Goal: Information Seeking & Learning: Compare options

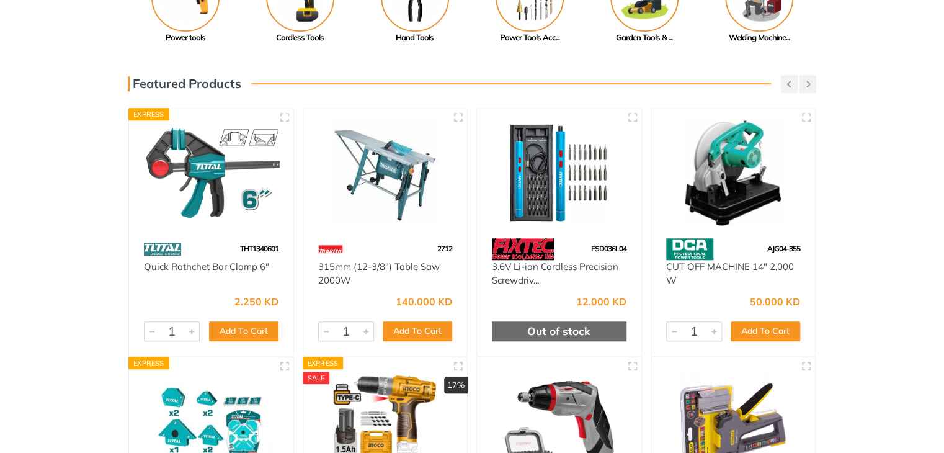
scroll to position [43, 0]
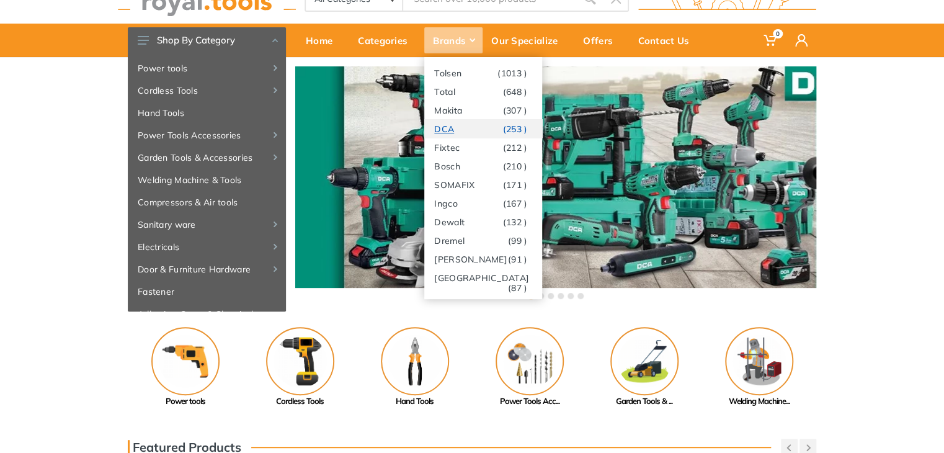
click at [447, 133] on link "DCA (253 )" at bounding box center [483, 128] width 118 height 19
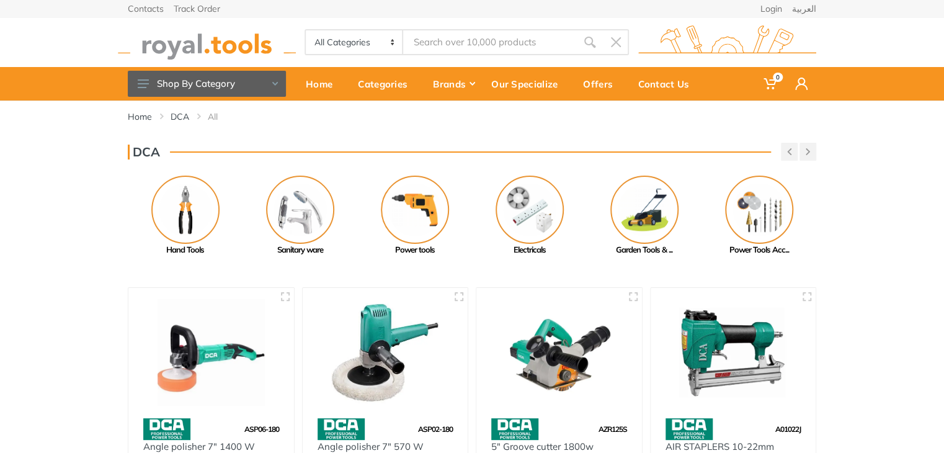
scroll to position [174, 0]
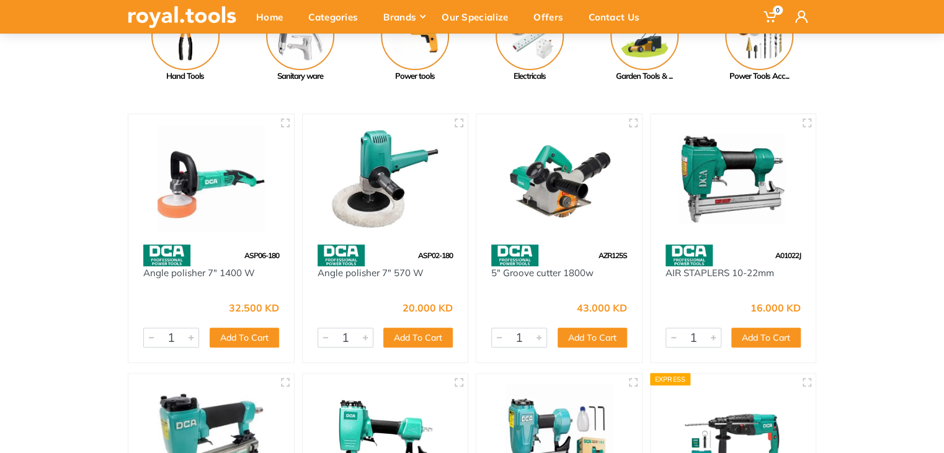
drag, startPoint x: 949, startPoint y: 110, endPoint x: 951, endPoint y: 220, distance: 109.8
click at [943, 220] on html "0" at bounding box center [472, 52] width 944 height 453
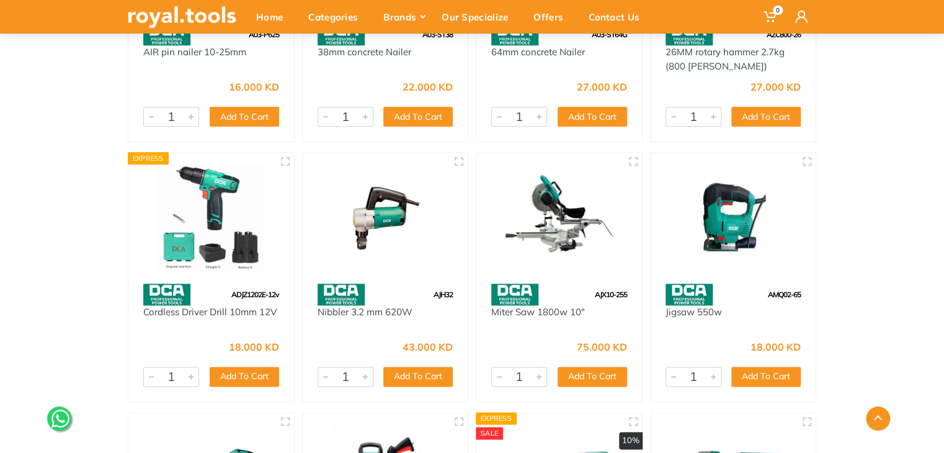
scroll to position [662, 0]
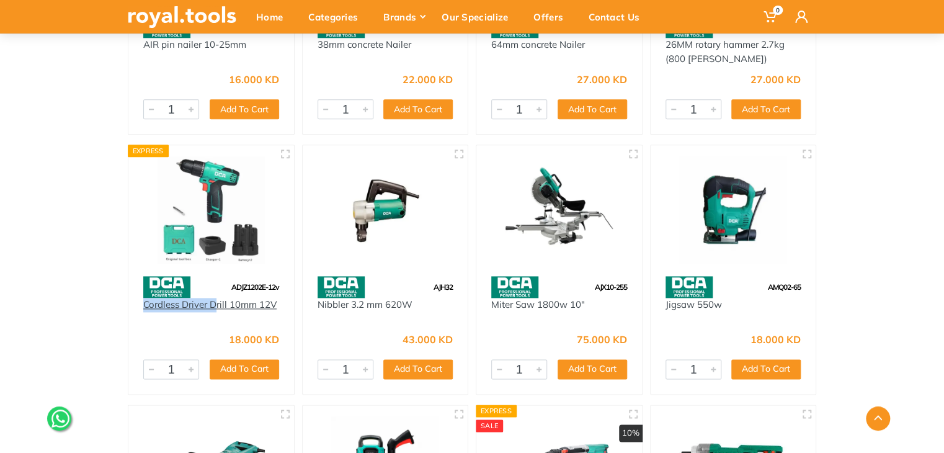
drag, startPoint x: 144, startPoint y: 309, endPoint x: 215, endPoint y: 310, distance: 71.3
click at [215, 310] on div "Cordless Driver Drill 10mm 12V" at bounding box center [211, 312] width 166 height 28
copy link "Cordless Driver D"
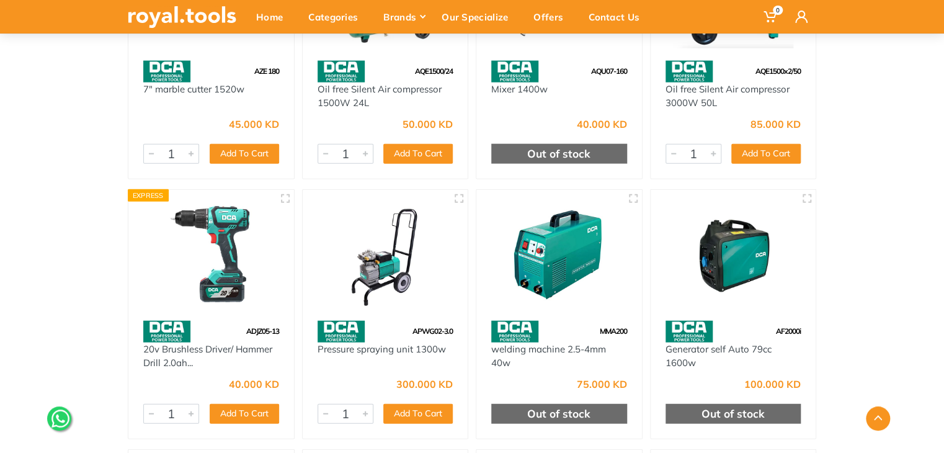
scroll to position [1397, 0]
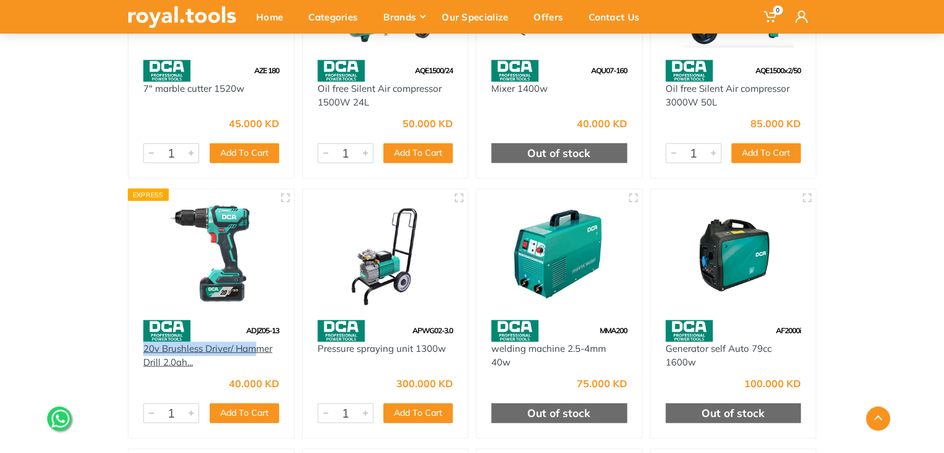
drag, startPoint x: 139, startPoint y: 347, endPoint x: 259, endPoint y: 350, distance: 120.4
click at [259, 350] on div "20v Brushless Driver/ Hammer Drill 2.0ah..." at bounding box center [211, 356] width 166 height 28
copy link "20v Brushless Driver/ Ham"
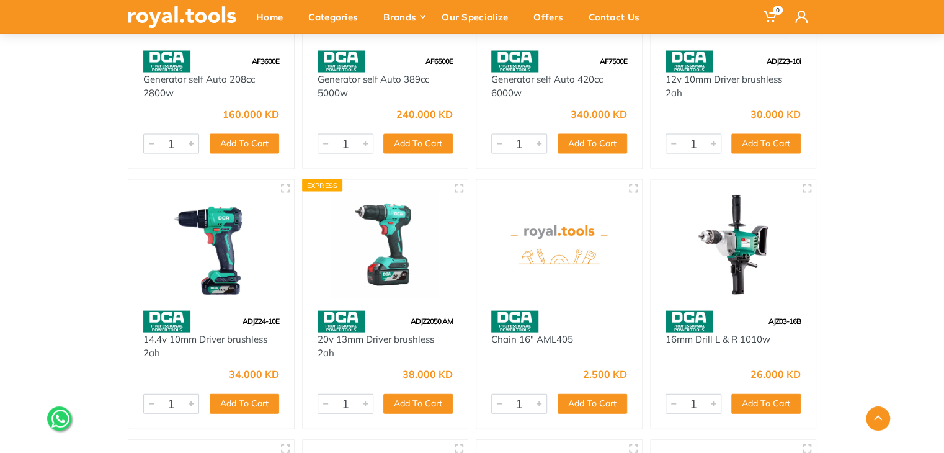
scroll to position [3498, 0]
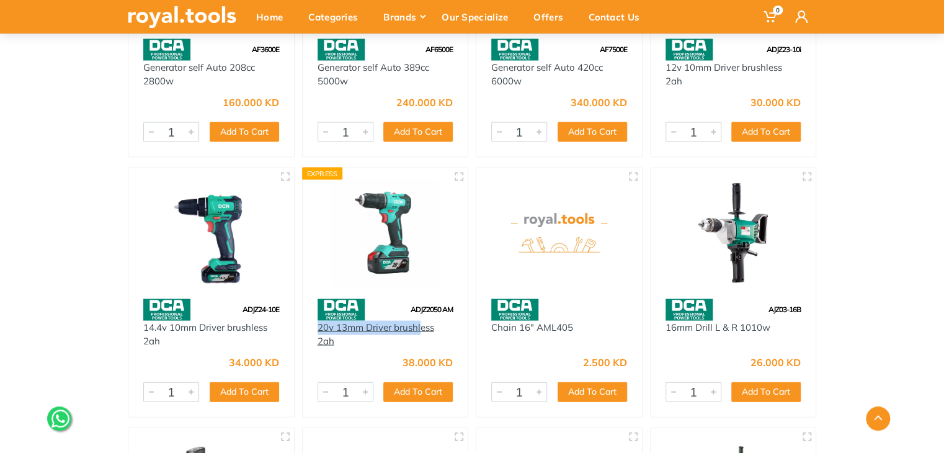
drag, startPoint x: 315, startPoint y: 322, endPoint x: 422, endPoint y: 328, distance: 107.5
click at [422, 328] on div "20v 13mm Driver brushless 2ah" at bounding box center [386, 334] width 166 height 28
copy link "20v 13mm Driver brushl"
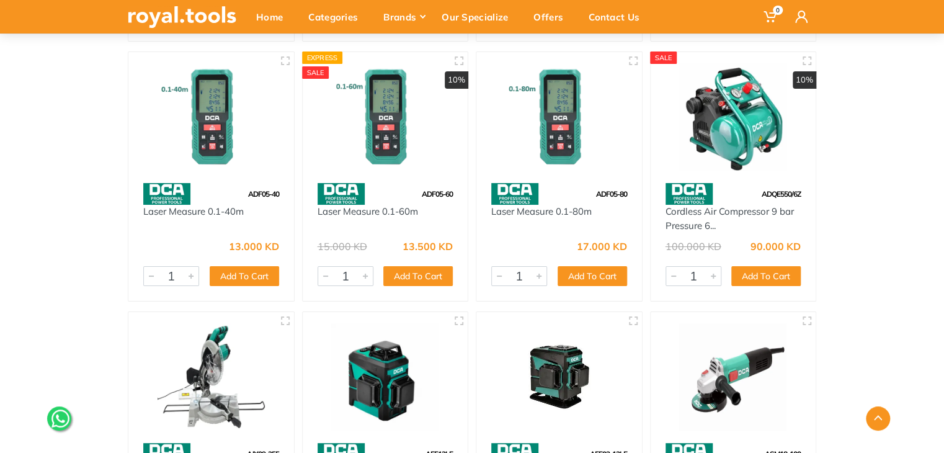
scroll to position [4645, 0]
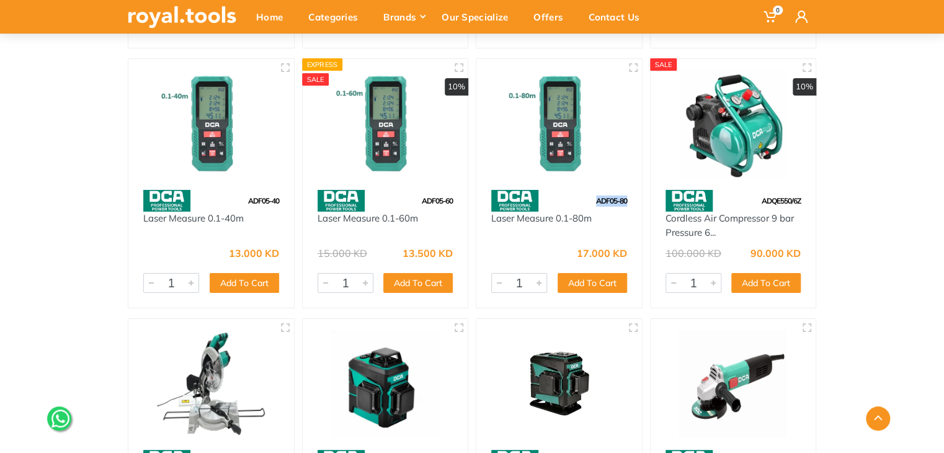
drag, startPoint x: 626, startPoint y: 202, endPoint x: 593, endPoint y: 203, distance: 32.9
click at [593, 203] on div "ADF05-80" at bounding box center [559, 201] width 166 height 22
copy span "ADF05-80"
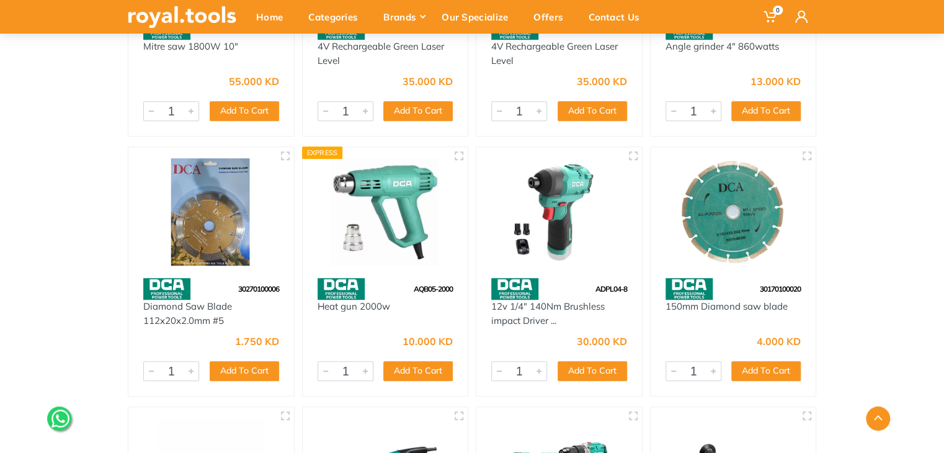
scroll to position [5107, 0]
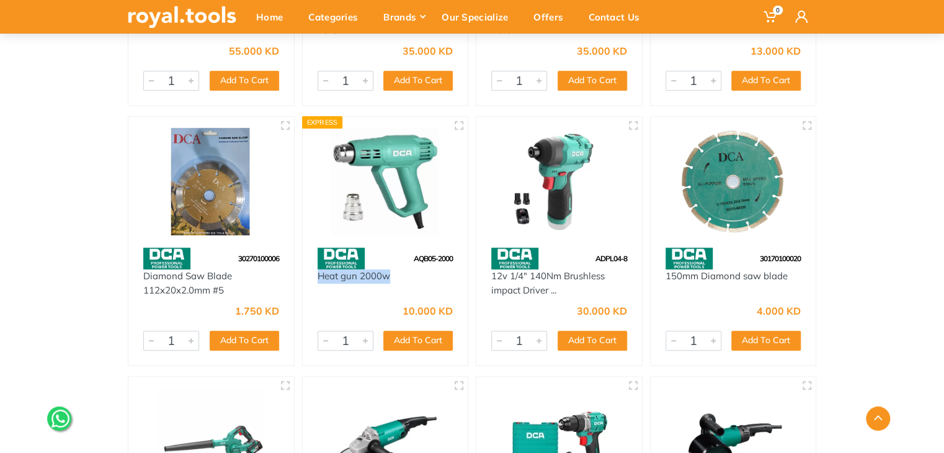
drag, startPoint x: 401, startPoint y: 281, endPoint x: 316, endPoint y: 274, distance: 85.2
click at [316, 274] on div "Heat gun 2000w" at bounding box center [386, 283] width 166 height 28
copy link "Heat gun 2000w"
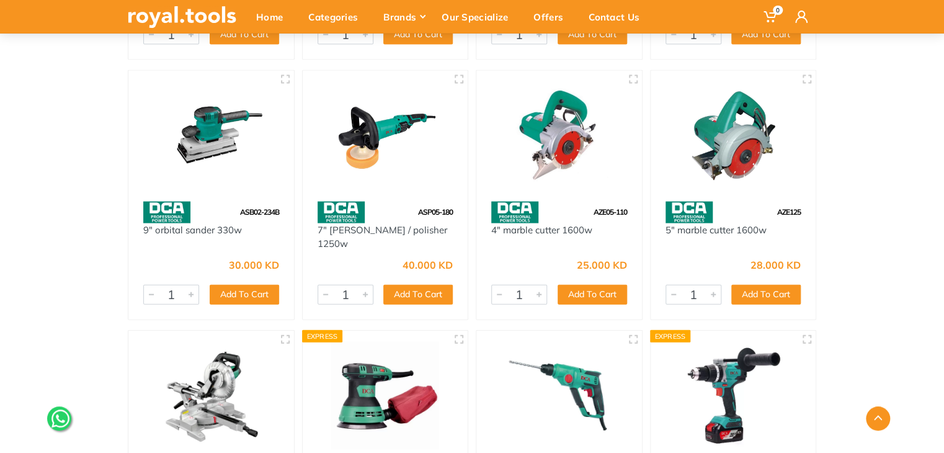
scroll to position [6142, 0]
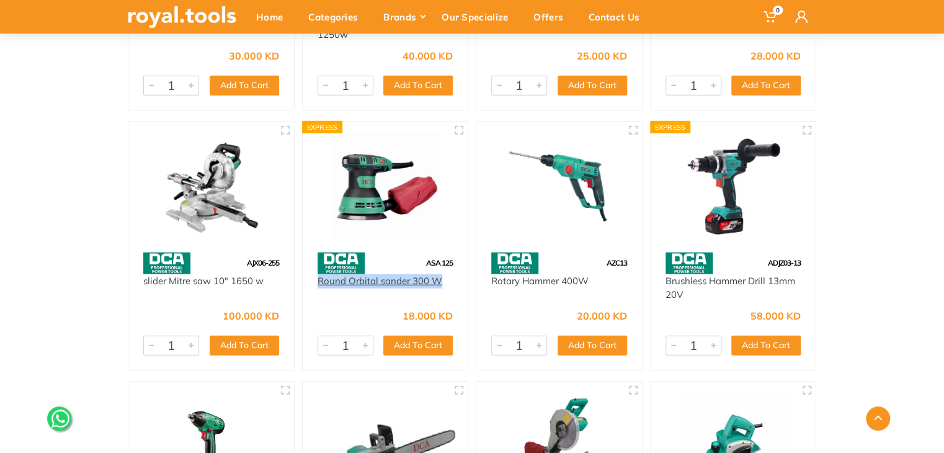
drag, startPoint x: 445, startPoint y: 281, endPoint x: 318, endPoint y: 280, distance: 126.5
click at [318, 280] on div "Round Orbital sander 300 W" at bounding box center [386, 288] width 136 height 28
copy link "Round Orbital sander 300 W"
drag, startPoint x: 804, startPoint y: 266, endPoint x: 755, endPoint y: 269, distance: 49.1
click at [755, 269] on div "ADJZ03-13" at bounding box center [734, 263] width 166 height 22
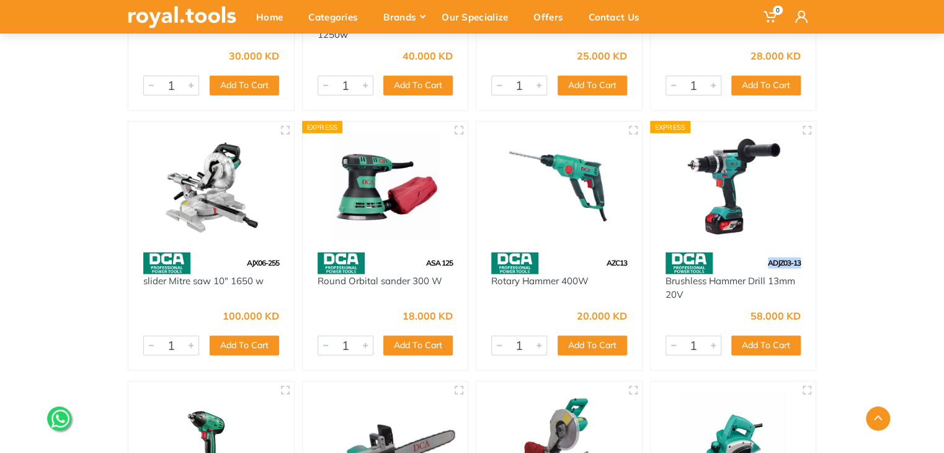
copy span "ADJZ03-13"
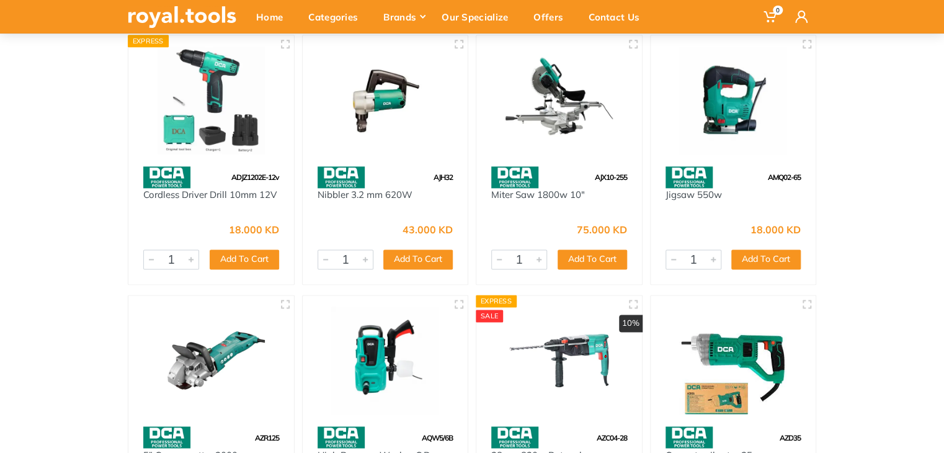
scroll to position [0, 0]
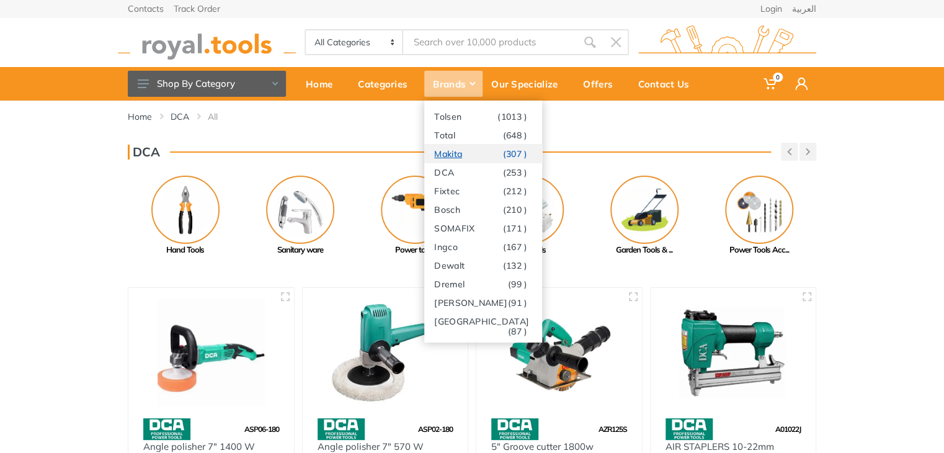
click at [447, 153] on link "Makita (307 )" at bounding box center [483, 153] width 118 height 19
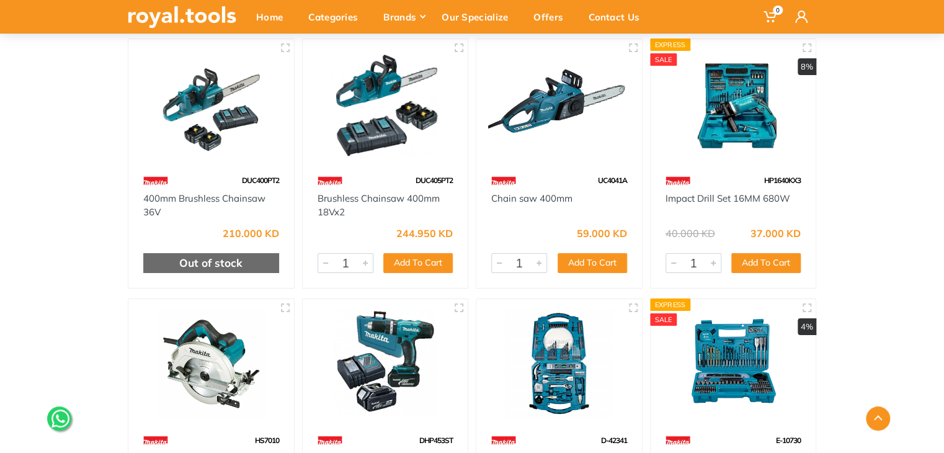
scroll to position [2464, 0]
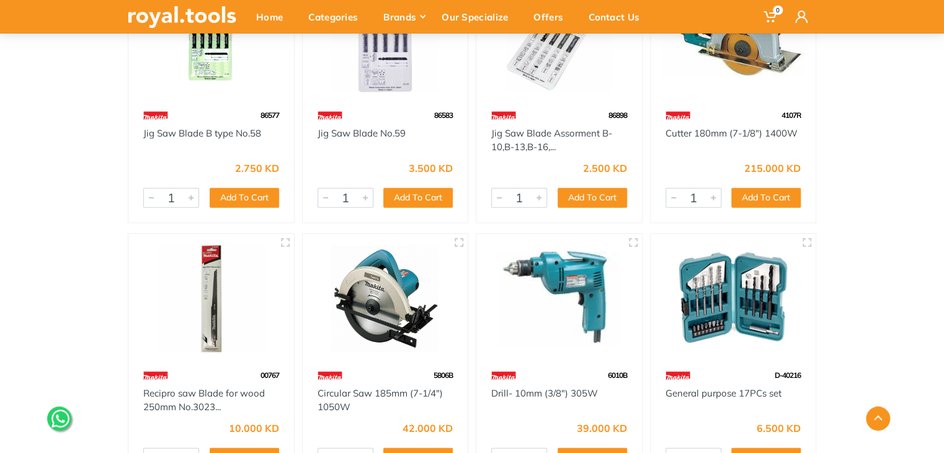
scroll to position [8666, 0]
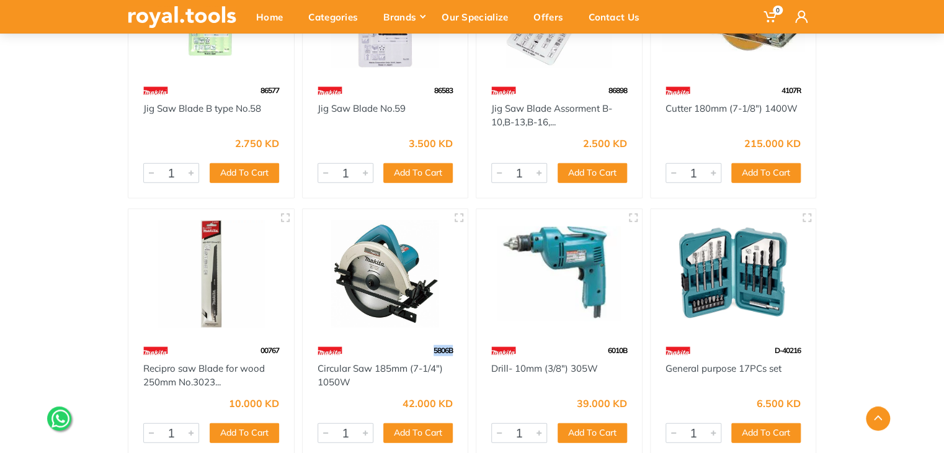
drag, startPoint x: 454, startPoint y: 335, endPoint x: 420, endPoint y: 334, distance: 34.1
click at [420, 340] on div "5806B" at bounding box center [386, 351] width 166 height 22
copy span "5806B"
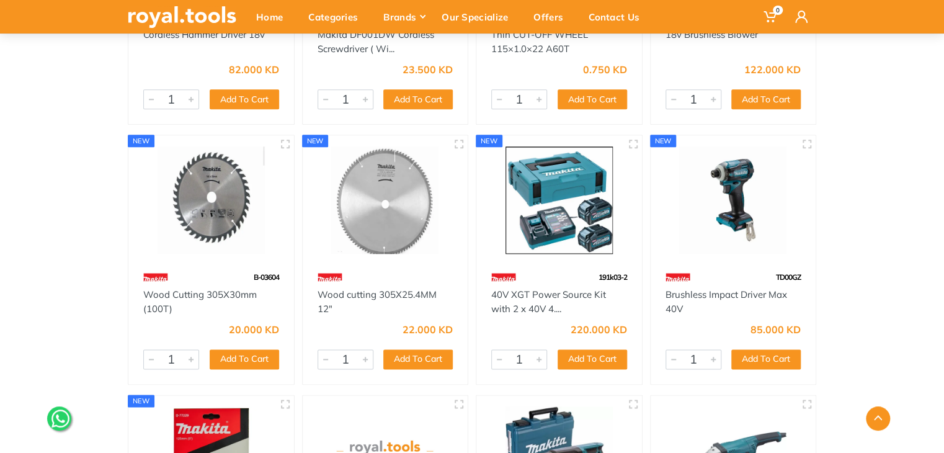
scroll to position [0, 0]
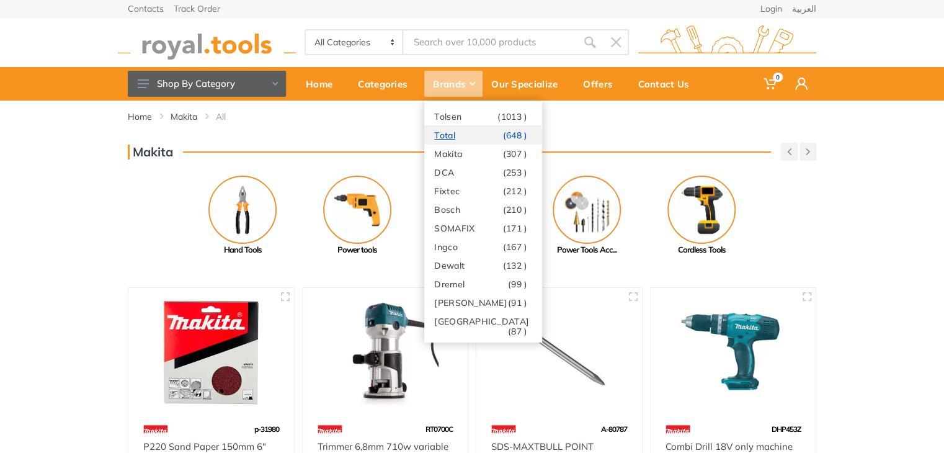
click at [458, 131] on link "Total (648 )" at bounding box center [483, 134] width 118 height 19
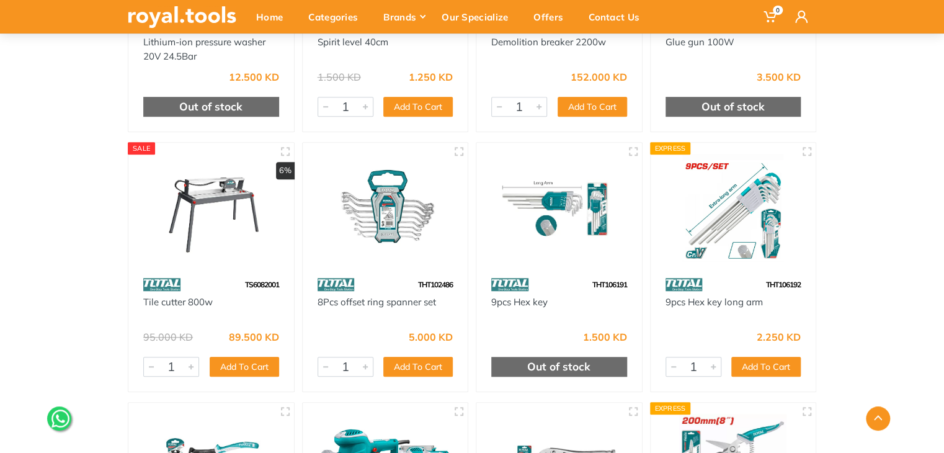
scroll to position [399, 0]
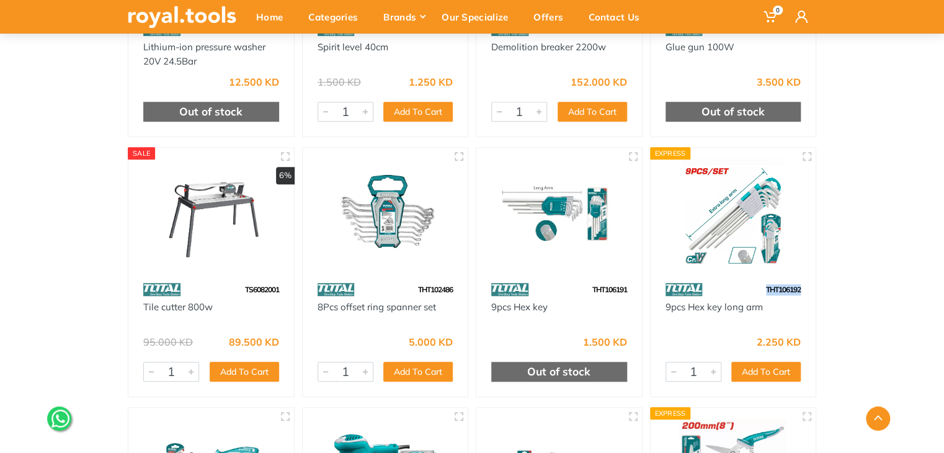
drag, startPoint x: 804, startPoint y: 288, endPoint x: 765, endPoint y: 288, distance: 38.5
click at [765, 288] on div "THT106192" at bounding box center [734, 289] width 166 height 22
copy span "THT106192"
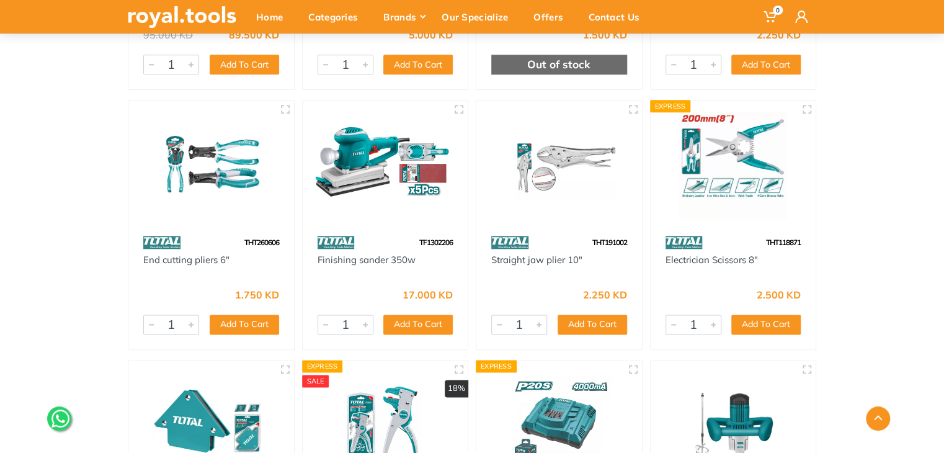
scroll to position [725, 0]
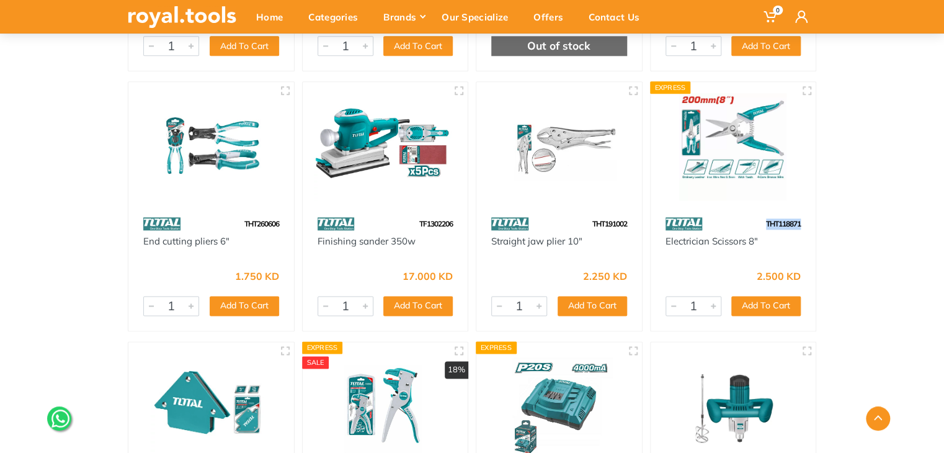
drag, startPoint x: 796, startPoint y: 221, endPoint x: 743, endPoint y: 216, distance: 53.6
click at [743, 216] on div "THT118871" at bounding box center [734, 224] width 166 height 22
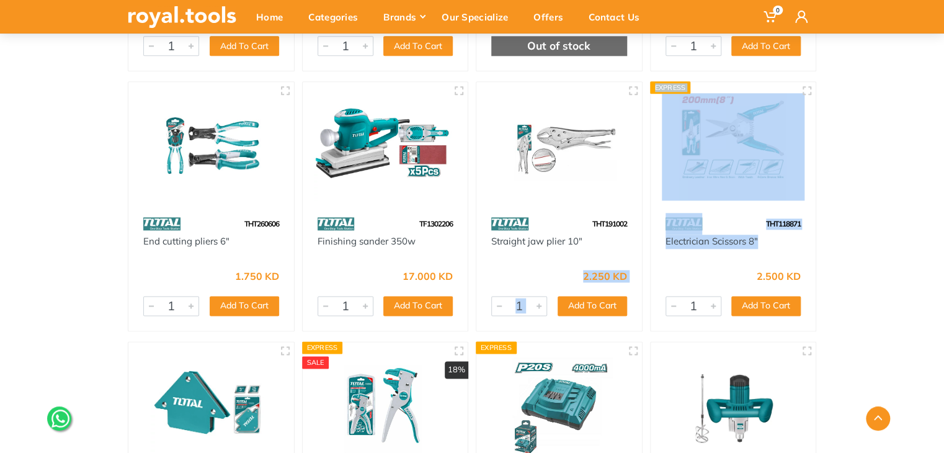
drag, startPoint x: 769, startPoint y: 241, endPoint x: 640, endPoint y: 255, distance: 129.7
click at [640, 255] on div "TPWLI20282-0 Lithium-ion pressure washer 20V 24.5Bar 12.500 KD Out of stock Exp…" at bounding box center [472, 336] width 696 height 1559
drag, startPoint x: 848, startPoint y: 247, endPoint x: 810, endPoint y: 252, distance: 38.2
click at [848, 246] on div "Home Total All Total Previous" at bounding box center [472, 258] width 944 height 1766
click at [860, 221] on div "Home Total All Total Previous" at bounding box center [472, 258] width 944 height 1766
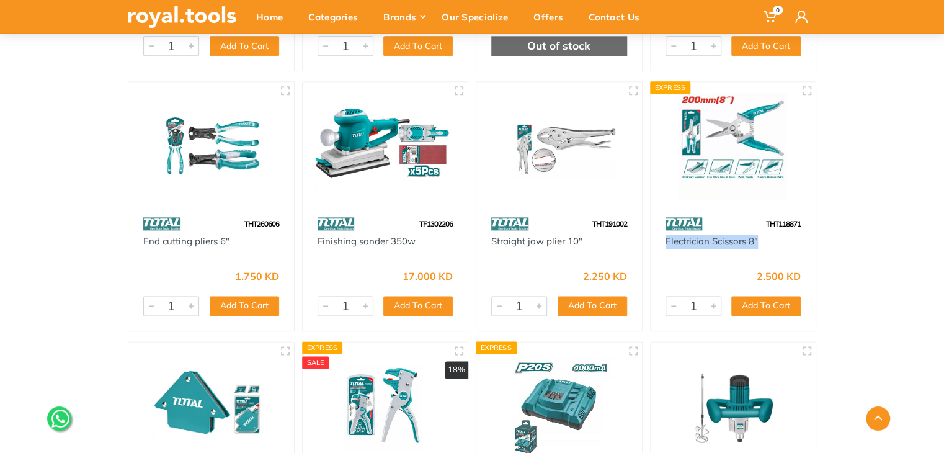
drag, startPoint x: 760, startPoint y: 244, endPoint x: 657, endPoint y: 243, distance: 102.4
click at [657, 243] on div "Electrician Scissors 8"" at bounding box center [734, 248] width 166 height 28
copy link "Electrician Scissors 8""
drag, startPoint x: 881, startPoint y: 202, endPoint x: 873, endPoint y: 202, distance: 8.7
click at [881, 201] on div "Home Total All Total Previous" at bounding box center [472, 258] width 944 height 1766
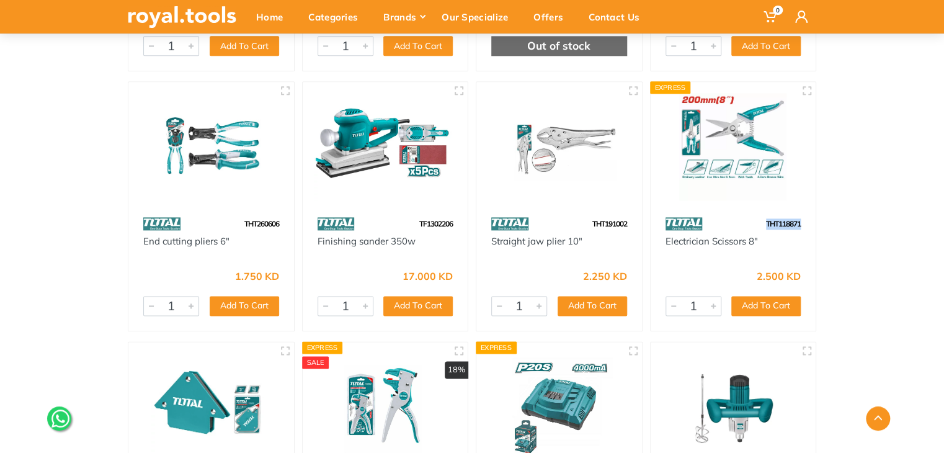
drag, startPoint x: 809, startPoint y: 221, endPoint x: 761, endPoint y: 226, distance: 48.1
click at [761, 226] on div "THT118871" at bounding box center [734, 224] width 166 height 22
copy span "THT118871"
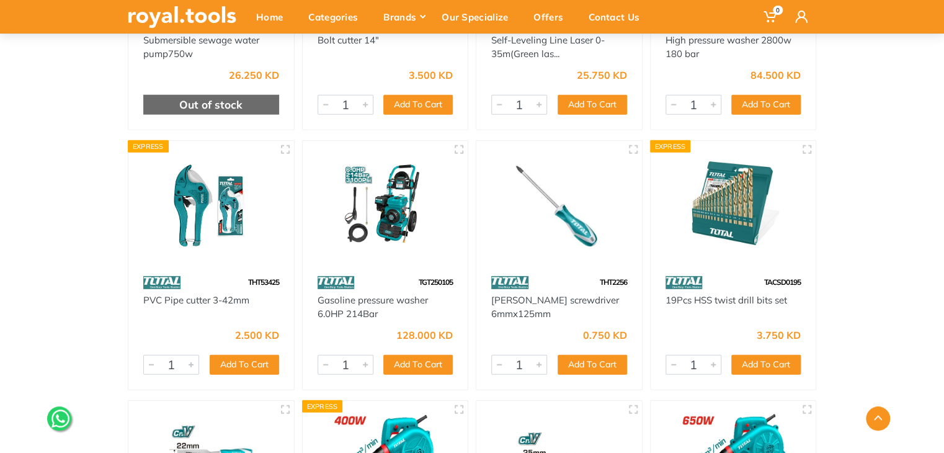
scroll to position [1468, 0]
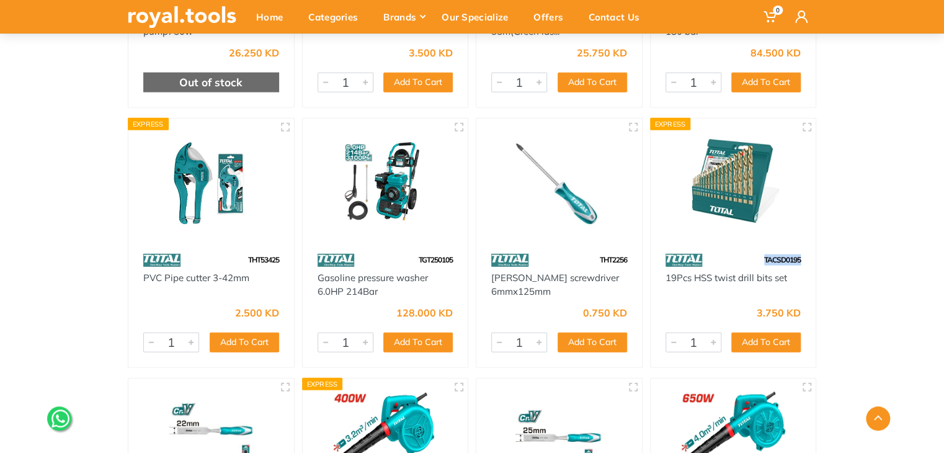
drag, startPoint x: 798, startPoint y: 259, endPoint x: 748, endPoint y: 260, distance: 50.3
click at [748, 260] on div "TACSD0195" at bounding box center [734, 260] width 166 height 22
copy span "TACSD0195"
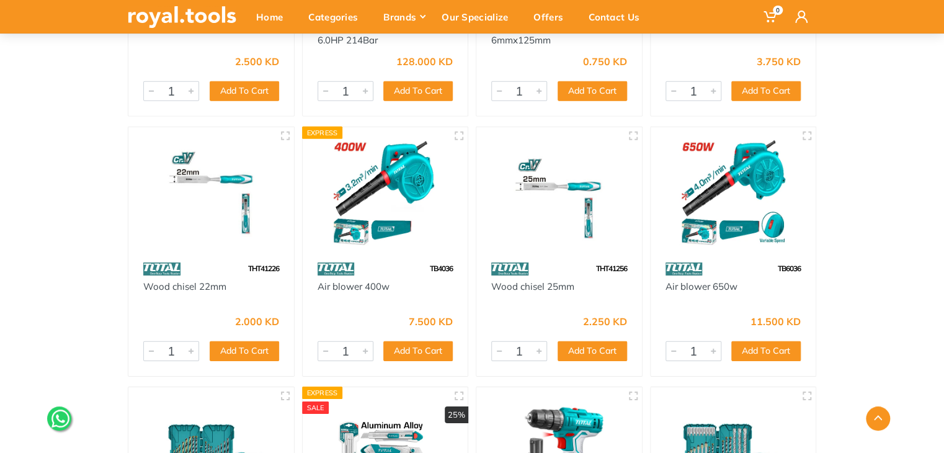
scroll to position [1726, 0]
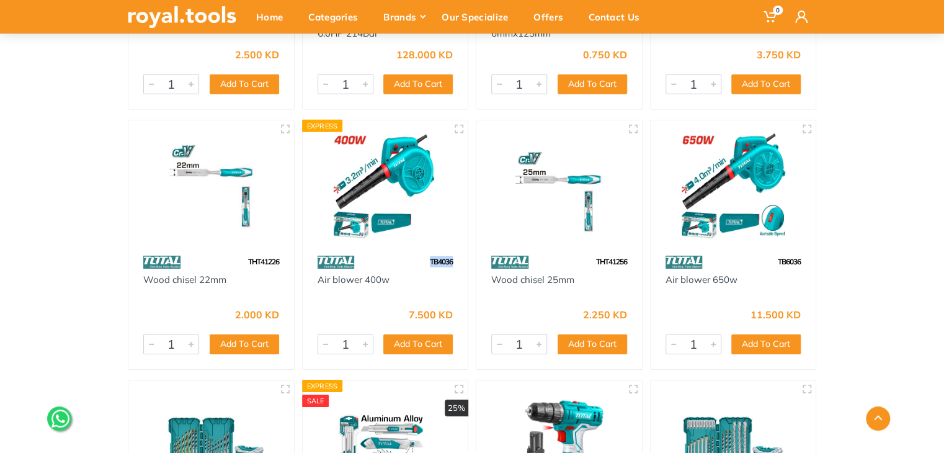
drag, startPoint x: 457, startPoint y: 259, endPoint x: 425, endPoint y: 259, distance: 31.6
click at [425, 259] on div "TB4036" at bounding box center [386, 262] width 166 height 22
copy span "TB4036"
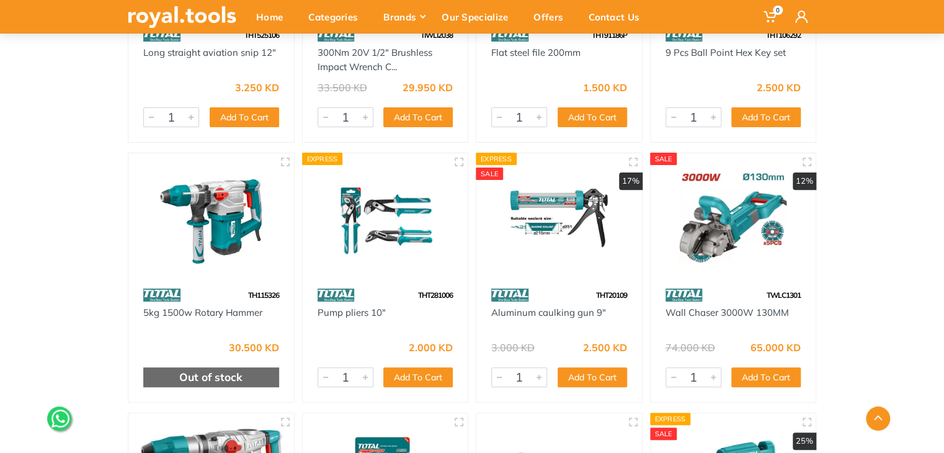
scroll to position [2480, 0]
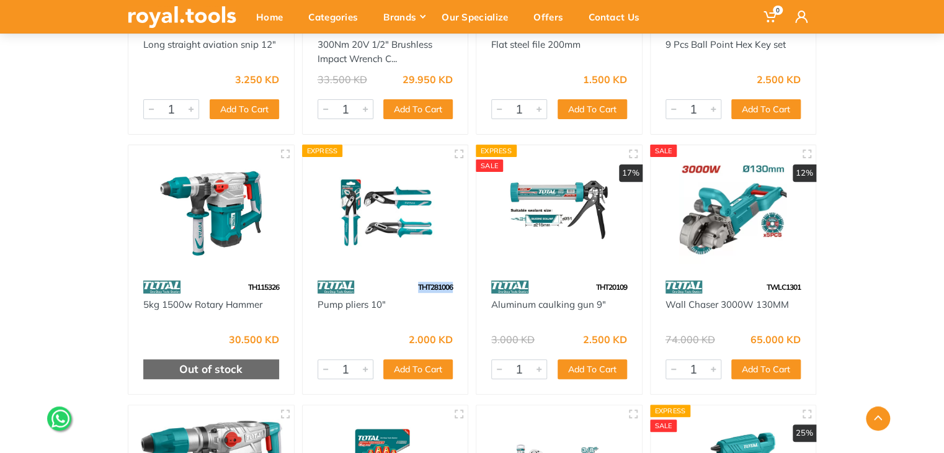
drag, startPoint x: 454, startPoint y: 288, endPoint x: 416, endPoint y: 288, distance: 38.5
click at [416, 288] on div "THT281006" at bounding box center [386, 287] width 166 height 22
copy span "THT281006"
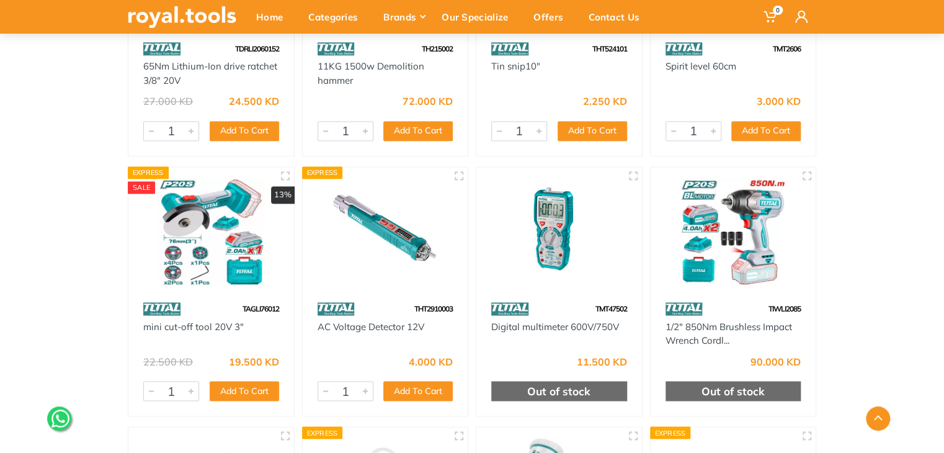
scroll to position [3258, 0]
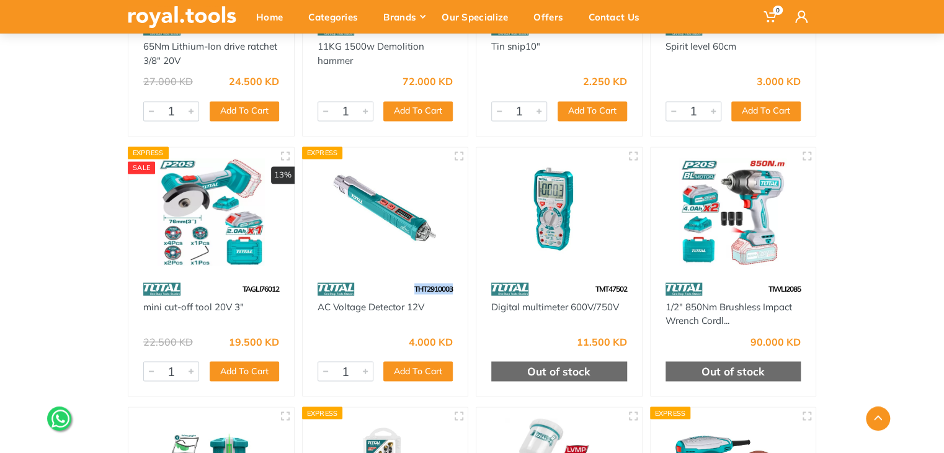
drag, startPoint x: 458, startPoint y: 288, endPoint x: 409, endPoint y: 288, distance: 48.4
click at [409, 288] on div "THT2910003" at bounding box center [386, 289] width 166 height 22
copy span "THT2910003"
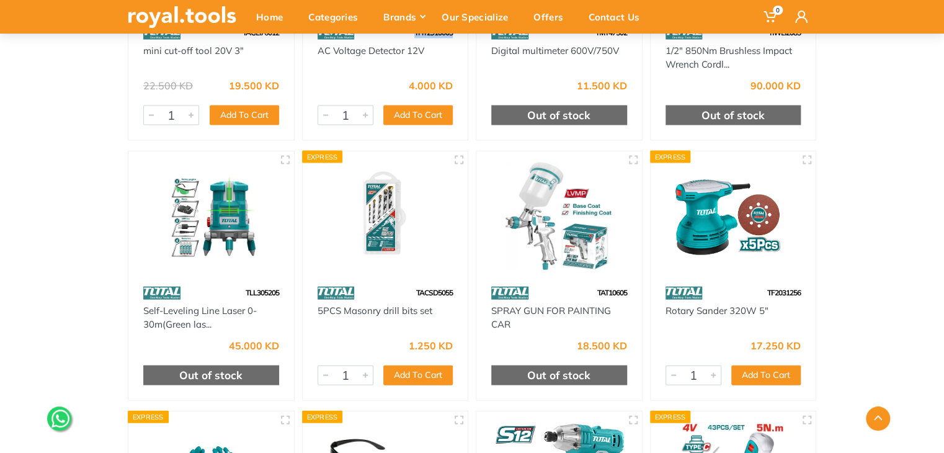
scroll to position [3543, 0]
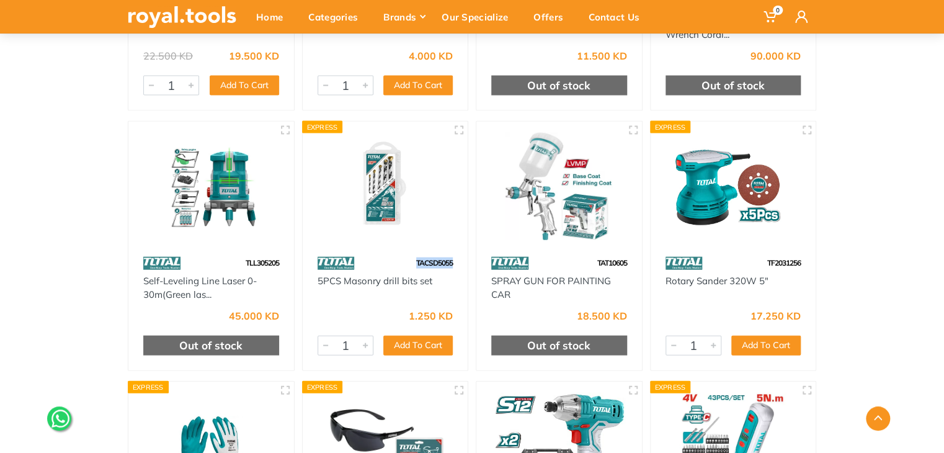
drag, startPoint x: 456, startPoint y: 264, endPoint x: 410, endPoint y: 265, distance: 46.5
click at [410, 265] on div "TACSD5055" at bounding box center [386, 263] width 166 height 22
copy span "TACSD5055"
drag, startPoint x: 803, startPoint y: 261, endPoint x: 744, endPoint y: 259, distance: 59.0
click at [744, 259] on div "TF2031256" at bounding box center [734, 263] width 166 height 22
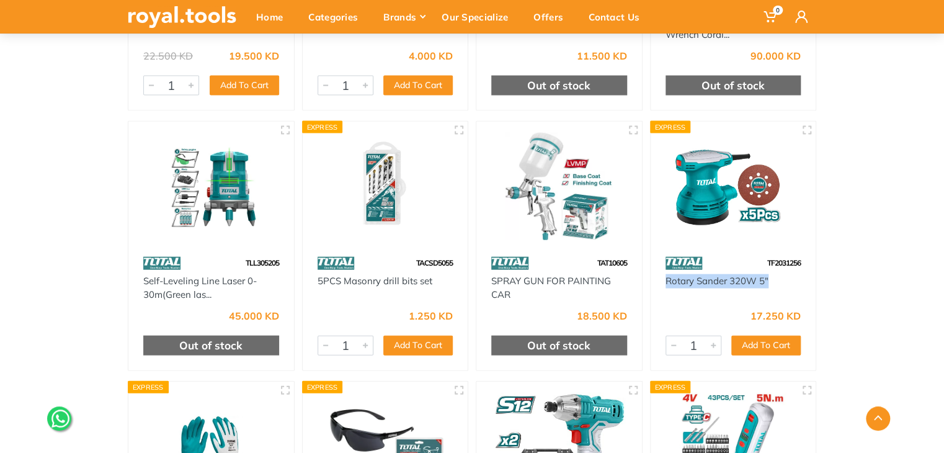
drag, startPoint x: 764, startPoint y: 282, endPoint x: 663, endPoint y: 288, distance: 101.3
click at [663, 288] on div "Rotary Sander 320W 5"" at bounding box center [734, 288] width 166 height 28
copy link "Rotary Sander 320W 5""
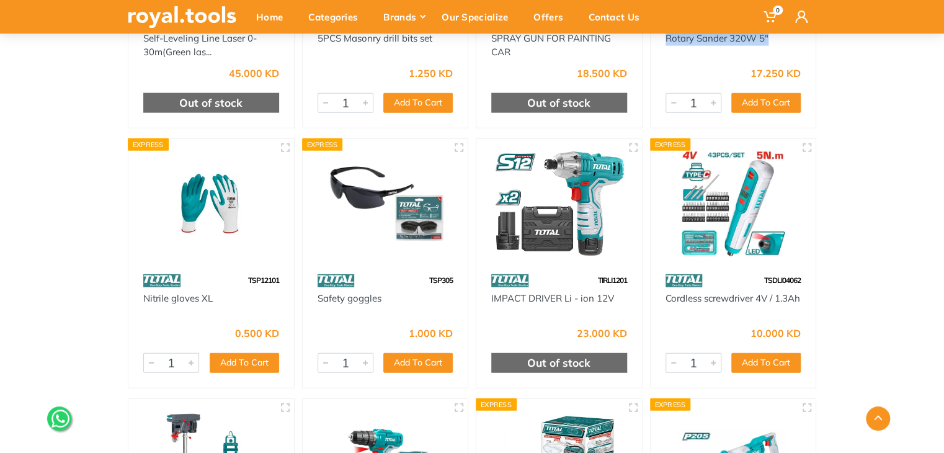
scroll to position [3787, 0]
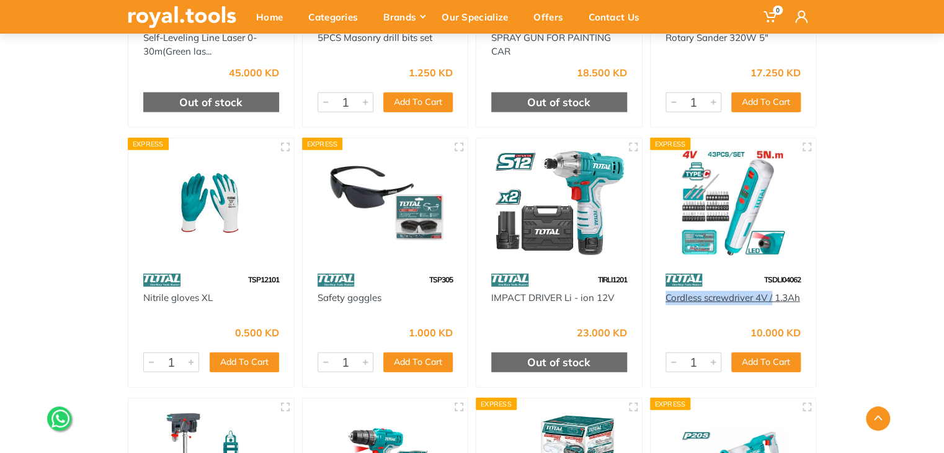
drag, startPoint x: 781, startPoint y: 295, endPoint x: 667, endPoint y: 300, distance: 114.2
click at [667, 300] on div "Cordless screwdriver 4V / 1.3Ah" at bounding box center [734, 305] width 136 height 28
copy link "Cordless screwdriver 4V /"
drag, startPoint x: 805, startPoint y: 278, endPoint x: 760, endPoint y: 276, distance: 44.7
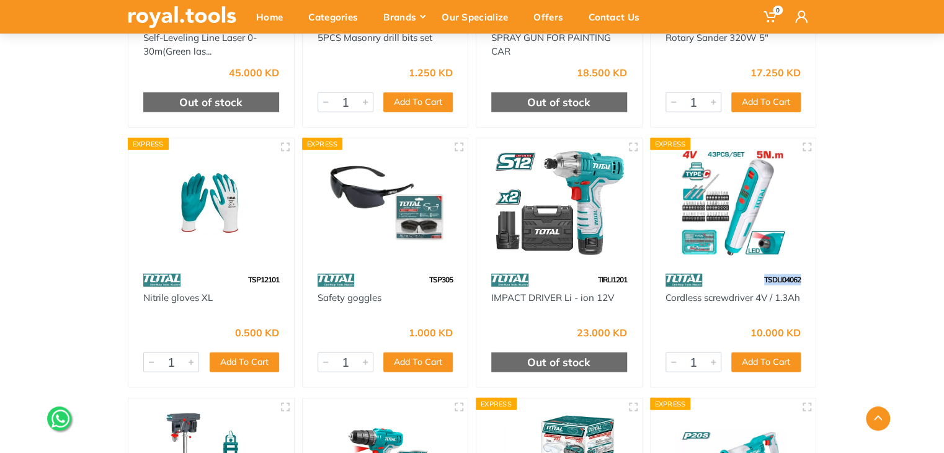
click at [760, 276] on div "TSDLI04062" at bounding box center [734, 280] width 166 height 22
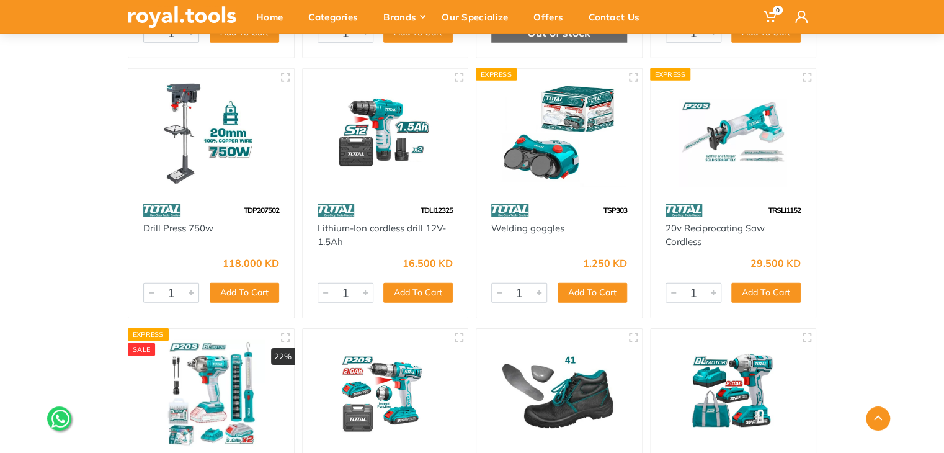
scroll to position [4145, 0]
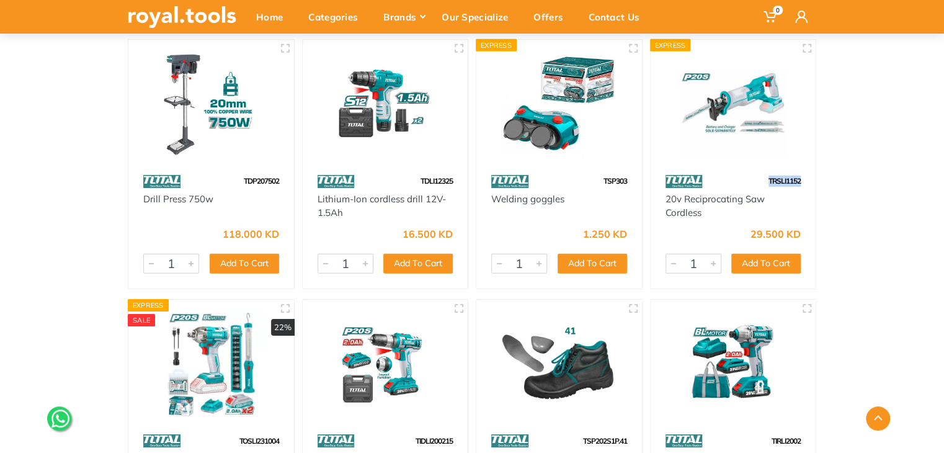
drag, startPoint x: 803, startPoint y: 185, endPoint x: 755, endPoint y: 190, distance: 48.0
click at [755, 190] on div "TRSLI1152" at bounding box center [734, 182] width 166 height 22
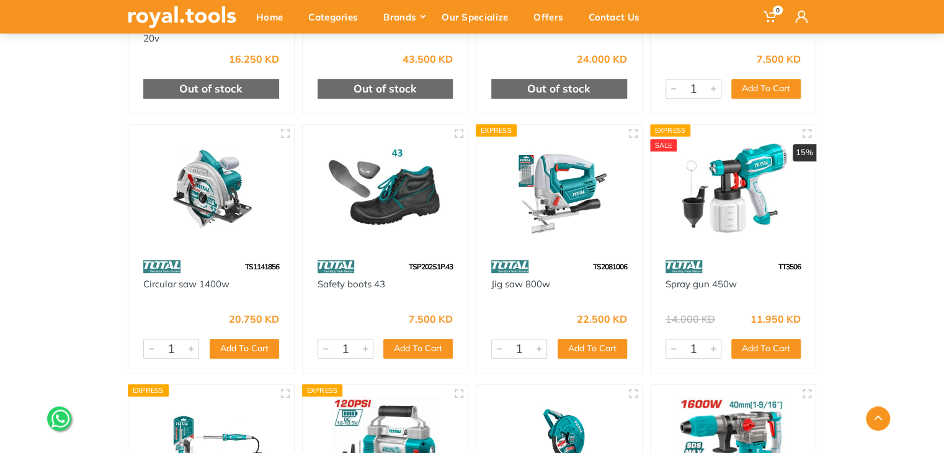
scroll to position [5107, 0]
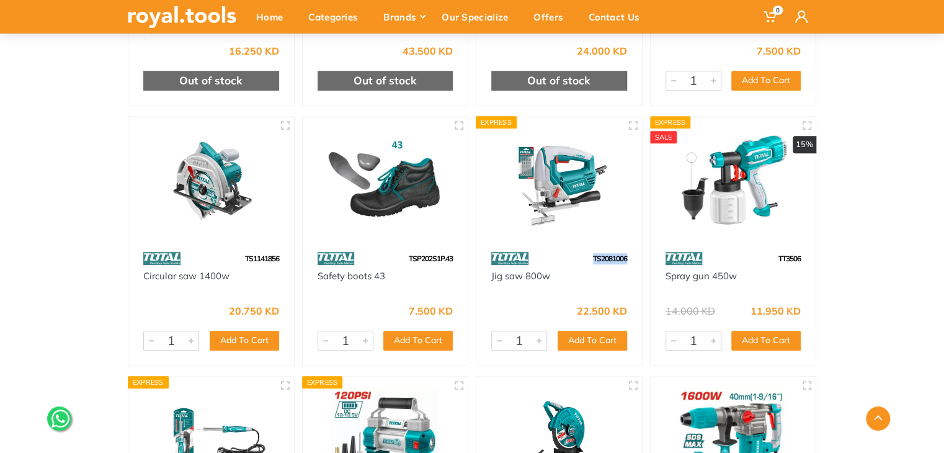
drag, startPoint x: 635, startPoint y: 256, endPoint x: 588, endPoint y: 256, distance: 47.1
click at [588, 256] on div "TS2081006" at bounding box center [559, 258] width 166 height 22
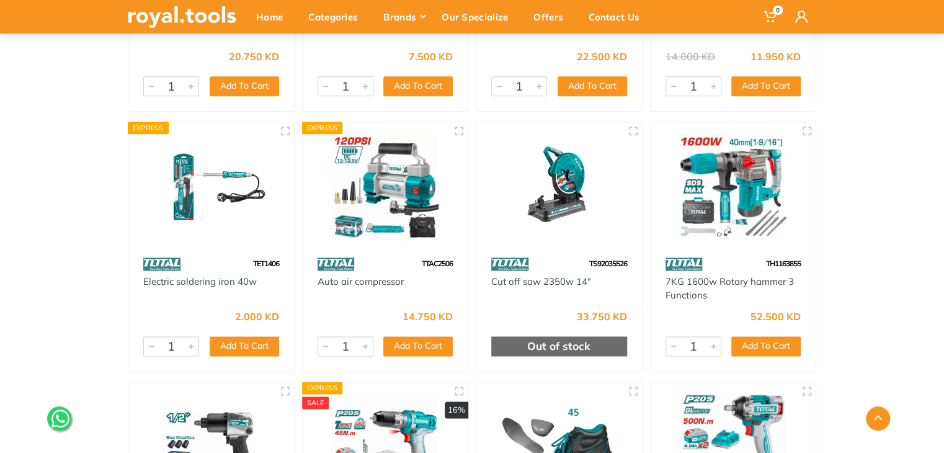
scroll to position [5399, 0]
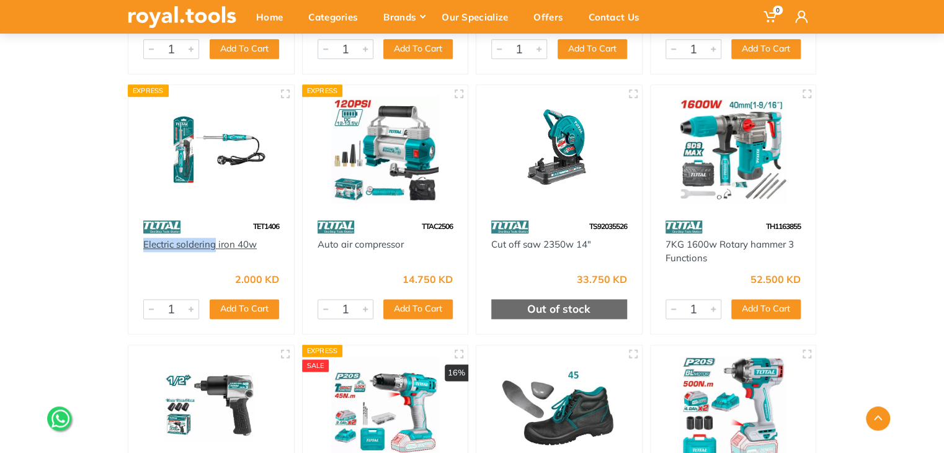
drag, startPoint x: 141, startPoint y: 241, endPoint x: 213, endPoint y: 249, distance: 72.3
click at [213, 249] on div "Electric soldering iron 40w" at bounding box center [211, 252] width 166 height 28
drag, startPoint x: 285, startPoint y: 226, endPoint x: 252, endPoint y: 227, distance: 33.5
click at [252, 227] on div "TET1406" at bounding box center [211, 227] width 166 height 22
drag, startPoint x: 460, startPoint y: 225, endPoint x: 424, endPoint y: 224, distance: 36.0
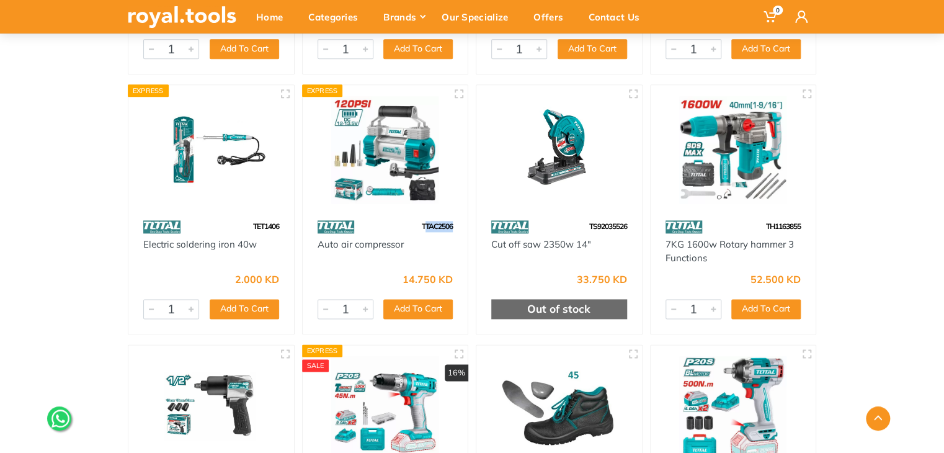
click at [424, 224] on div "TTAC2506" at bounding box center [386, 227] width 166 height 22
drag, startPoint x: 453, startPoint y: 228, endPoint x: 415, endPoint y: 229, distance: 38.5
click at [415, 229] on div "TTAC2506" at bounding box center [386, 227] width 166 height 22
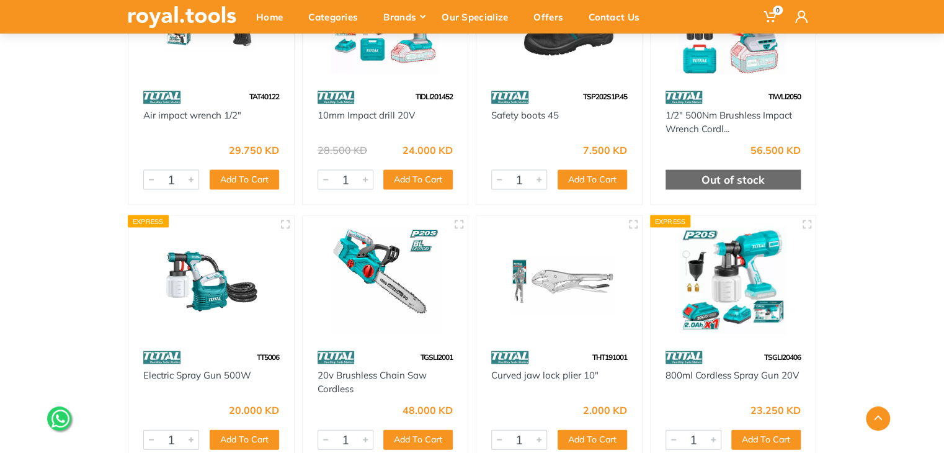
scroll to position [5941, 0]
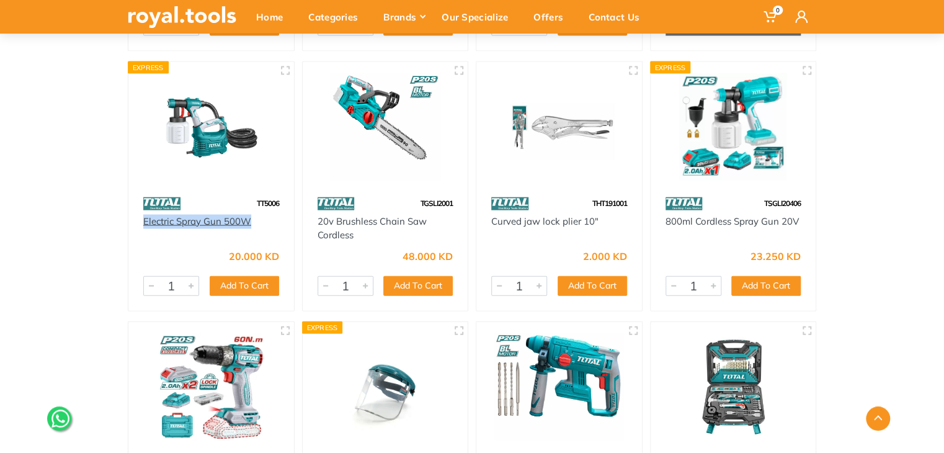
drag, startPoint x: 261, startPoint y: 220, endPoint x: 143, endPoint y: 225, distance: 117.9
click at [143, 225] on div "Electric Spray Gun 500W" at bounding box center [211, 229] width 136 height 28
drag, startPoint x: 284, startPoint y: 202, endPoint x: 252, endPoint y: 207, distance: 32.5
click at [252, 207] on div "TT5006" at bounding box center [211, 204] width 166 height 22
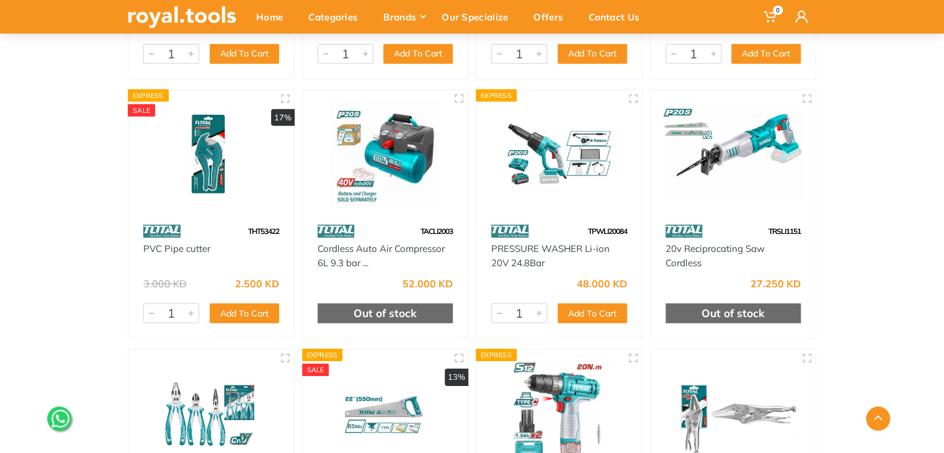
scroll to position [6425, 0]
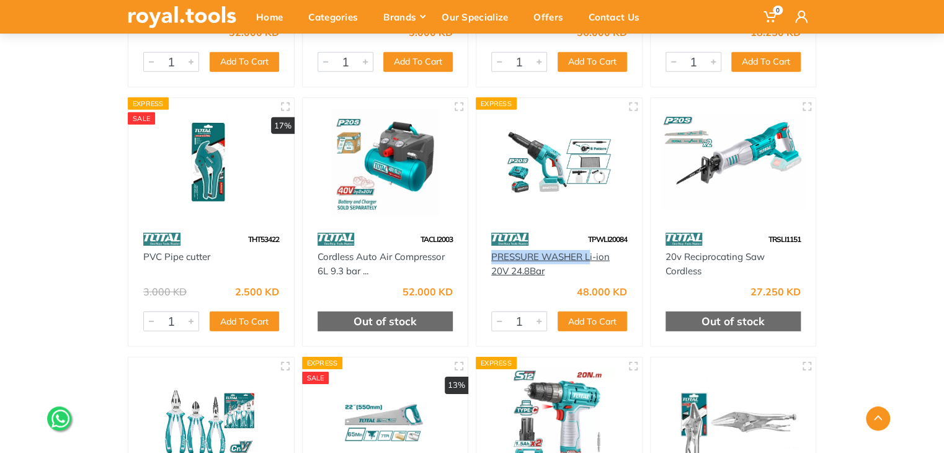
drag, startPoint x: 489, startPoint y: 254, endPoint x: 590, endPoint y: 256, distance: 101.7
click at [590, 256] on div "PRESSURE WASHER Li-ion 20V 24.8Bar" at bounding box center [559, 264] width 166 height 28
drag, startPoint x: 630, startPoint y: 239, endPoint x: 583, endPoint y: 239, distance: 47.1
click at [583, 239] on div "TPWLI20084" at bounding box center [559, 239] width 166 height 22
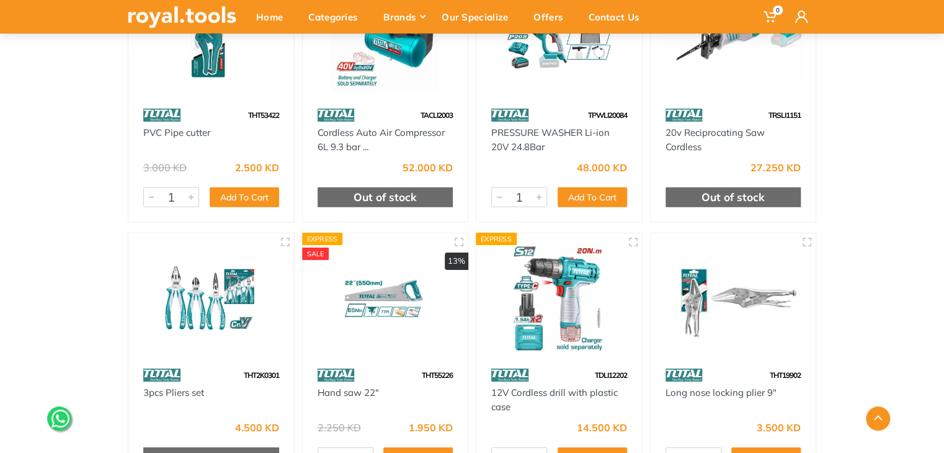
scroll to position [6574, 0]
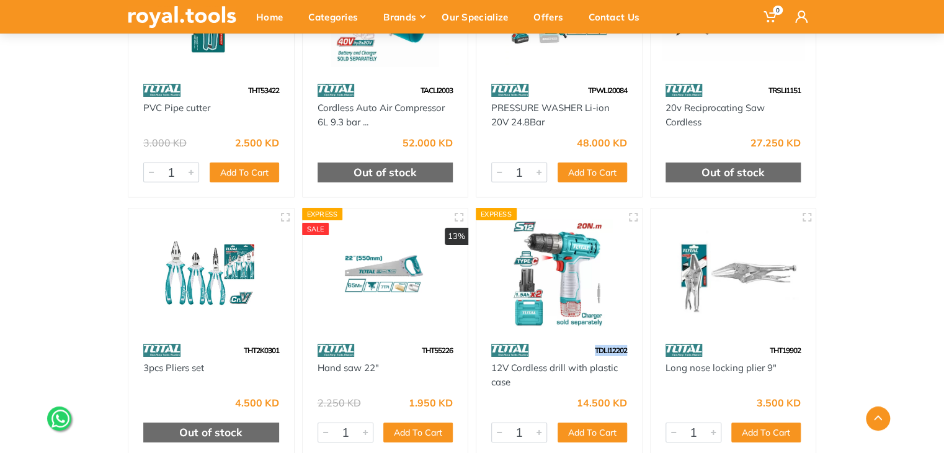
drag, startPoint x: 623, startPoint y: 348, endPoint x: 590, endPoint y: 347, distance: 32.9
click at [590, 347] on div "TDLI12202" at bounding box center [559, 350] width 166 height 22
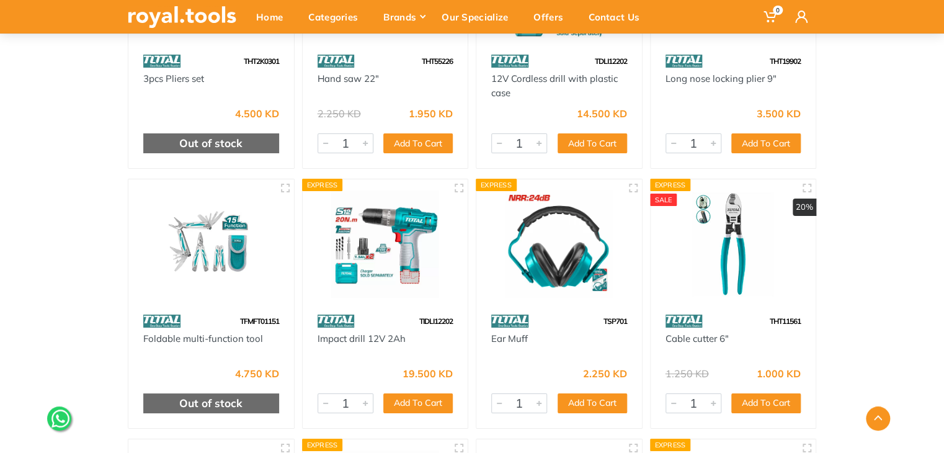
scroll to position [6872, 0]
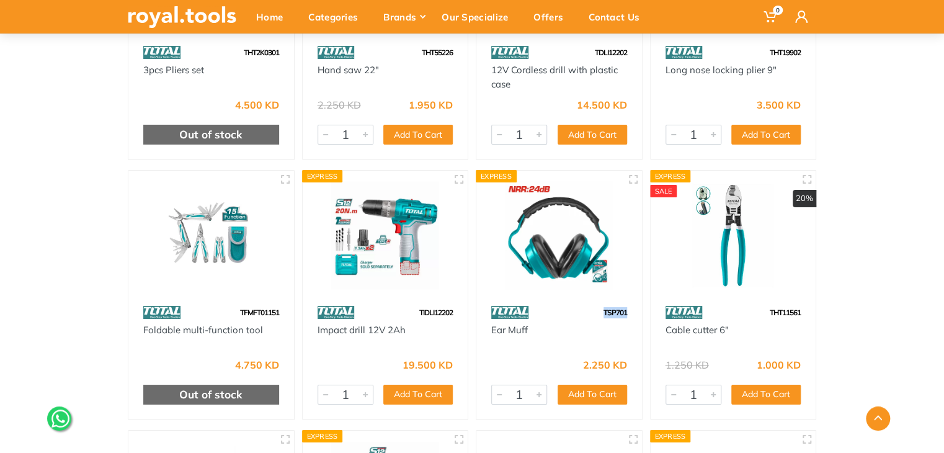
drag, startPoint x: 622, startPoint y: 313, endPoint x: 597, endPoint y: 308, distance: 25.3
click at [597, 308] on div "TSP701" at bounding box center [559, 312] width 166 height 22
drag, startPoint x: 454, startPoint y: 314, endPoint x: 412, endPoint y: 310, distance: 42.3
click at [412, 310] on div "TIDLI12202" at bounding box center [386, 312] width 166 height 22
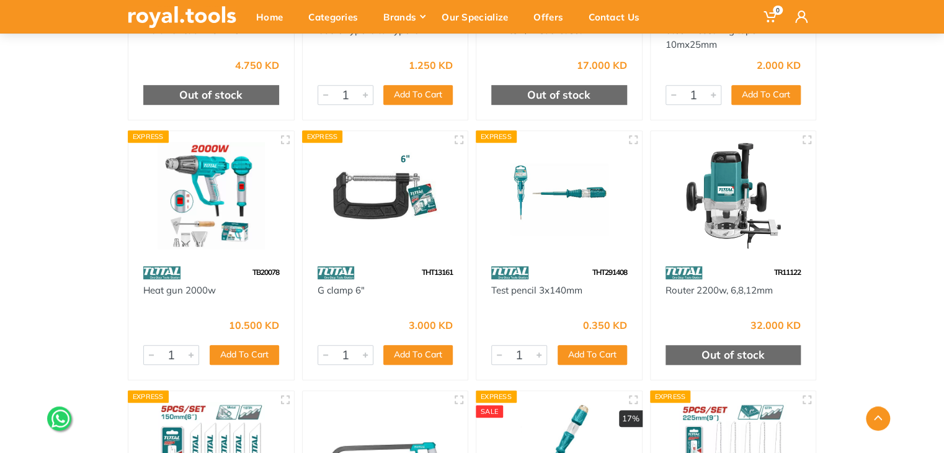
scroll to position [7441, 0]
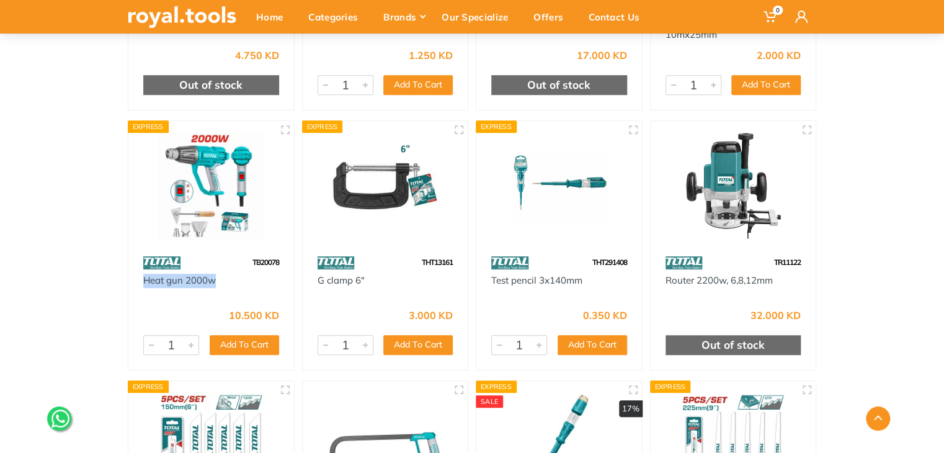
drag, startPoint x: 216, startPoint y: 281, endPoint x: 139, endPoint y: 281, distance: 77.5
click at [139, 281] on div "Heat gun 2000w" at bounding box center [211, 288] width 166 height 28
drag, startPoint x: 288, startPoint y: 264, endPoint x: 246, endPoint y: 262, distance: 41.6
click at [246, 262] on div "TB20078" at bounding box center [211, 263] width 166 height 22
drag, startPoint x: 452, startPoint y: 262, endPoint x: 421, endPoint y: 265, distance: 30.6
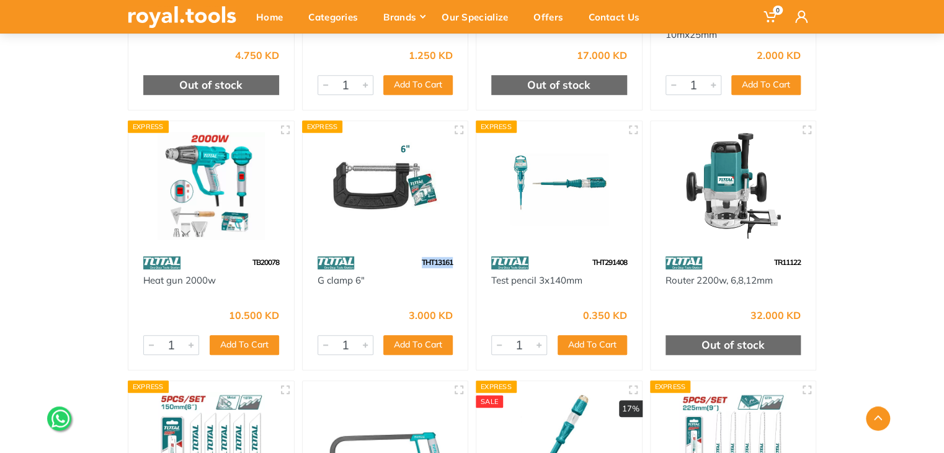
click at [421, 265] on div "THT13161" at bounding box center [386, 263] width 166 height 22
drag, startPoint x: 627, startPoint y: 259, endPoint x: 582, endPoint y: 261, distance: 45.3
click at [582, 261] on div "THT291408" at bounding box center [559, 263] width 166 height 22
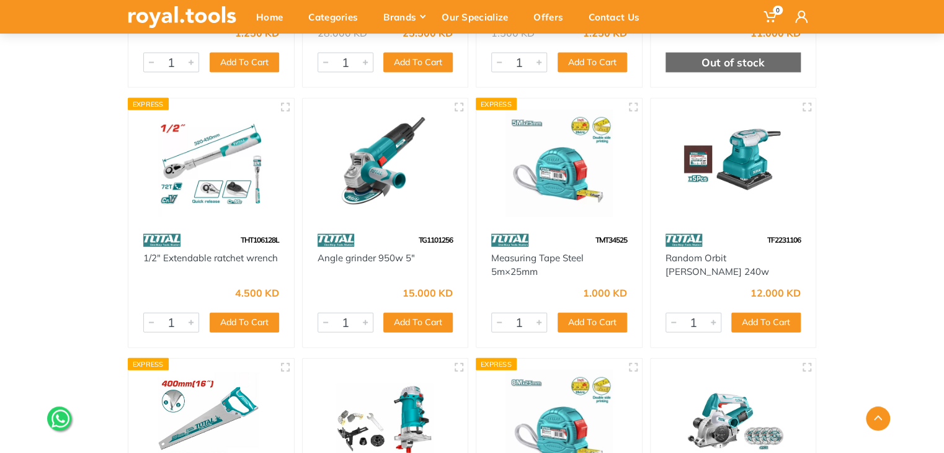
scroll to position [8255, 0]
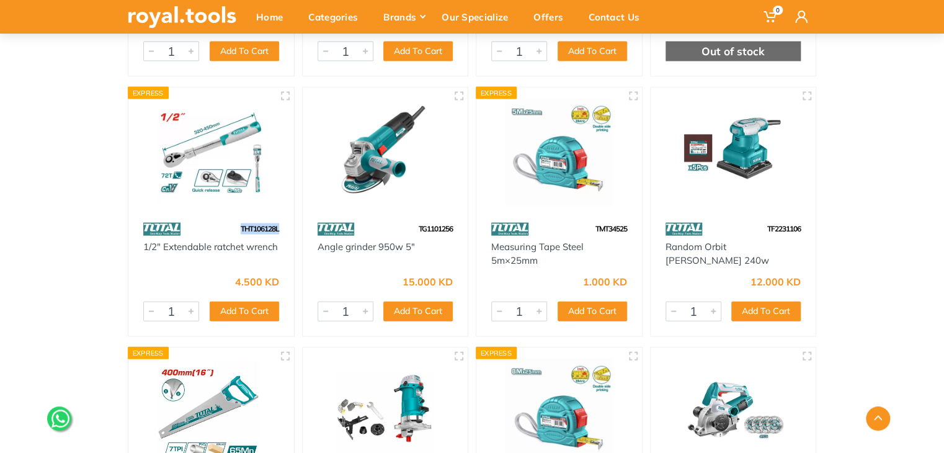
drag, startPoint x: 278, startPoint y: 230, endPoint x: 232, endPoint y: 225, distance: 46.2
click at [232, 225] on div "THT106128L" at bounding box center [211, 229] width 166 height 22
drag, startPoint x: 631, startPoint y: 226, endPoint x: 581, endPoint y: 220, distance: 50.6
click at [581, 220] on div "TMT34525" at bounding box center [559, 229] width 166 height 22
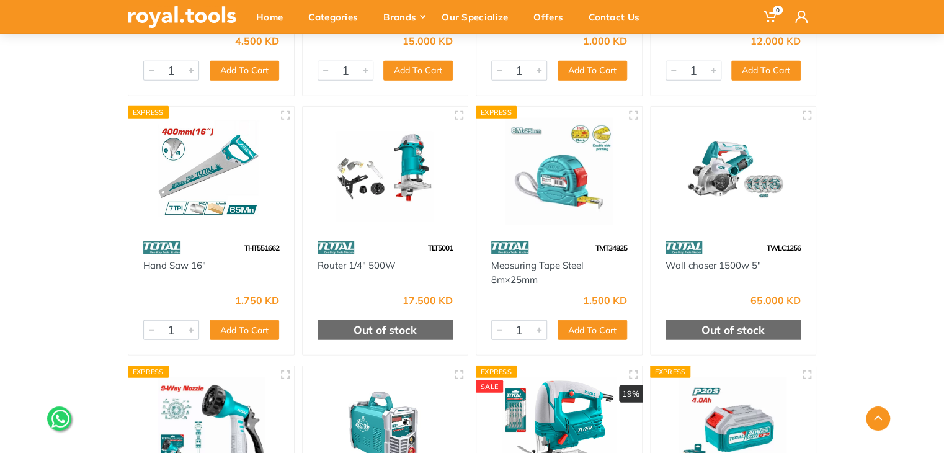
scroll to position [8495, 0]
drag, startPoint x: 277, startPoint y: 248, endPoint x: 238, endPoint y: 244, distance: 39.9
click at [238, 244] on div "THT551662" at bounding box center [211, 248] width 166 height 22
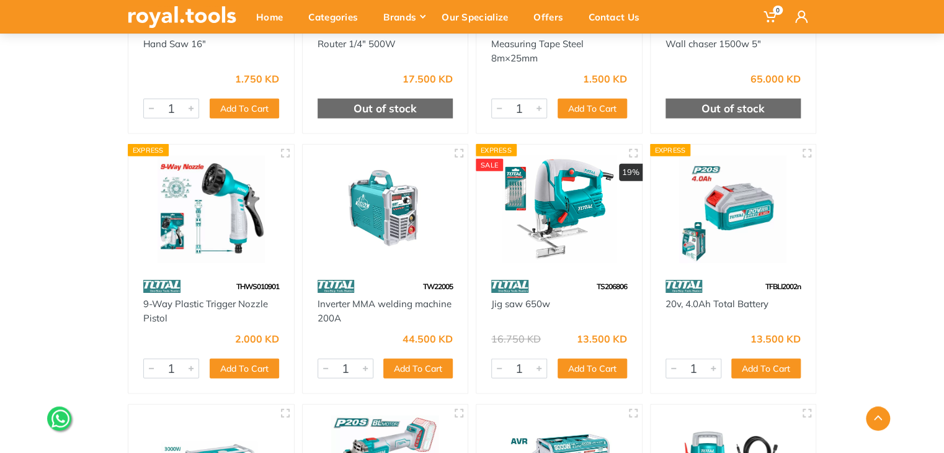
scroll to position [8718, 0]
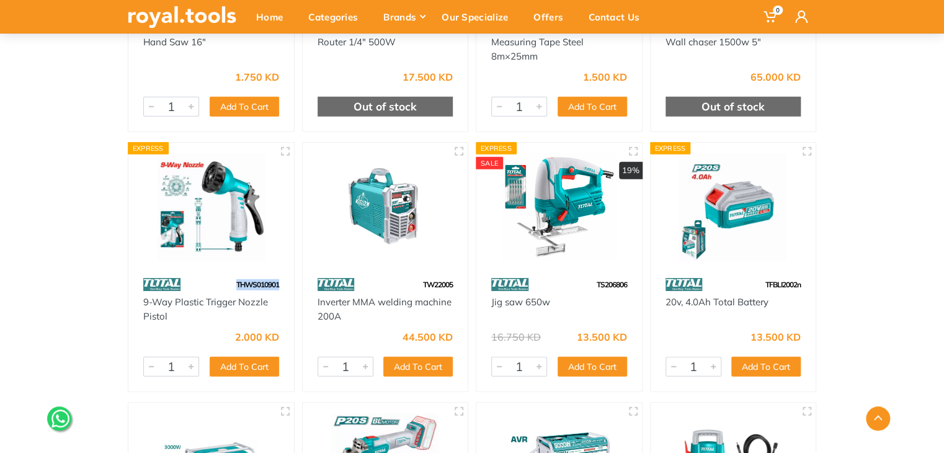
drag, startPoint x: 280, startPoint y: 288, endPoint x: 225, endPoint y: 278, distance: 56.1
click at [225, 278] on div "THWS010901" at bounding box center [211, 285] width 166 height 22
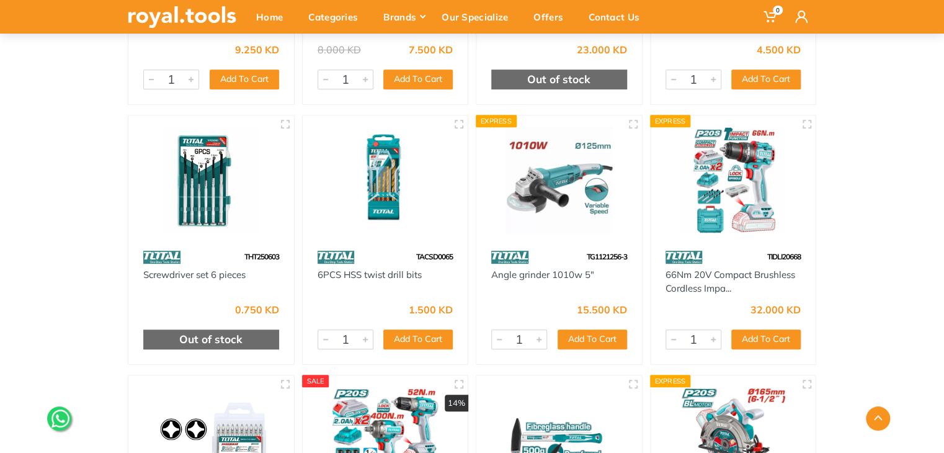
scroll to position [9810, 0]
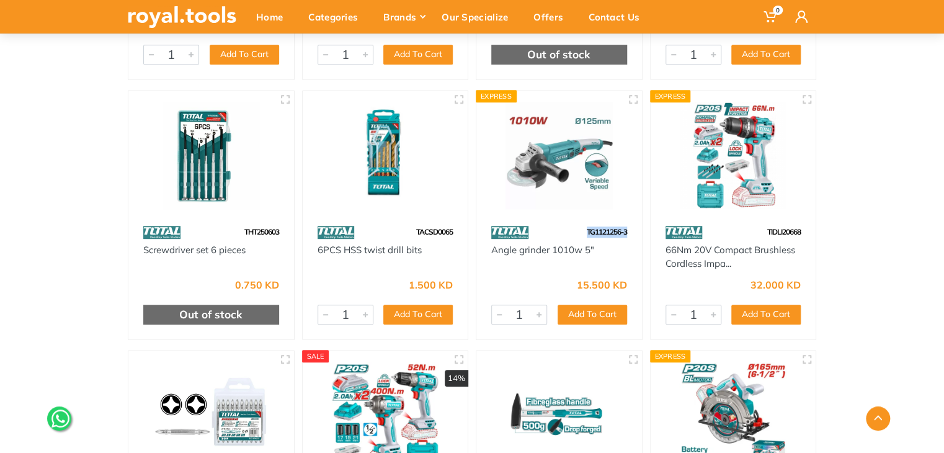
drag, startPoint x: 630, startPoint y: 234, endPoint x: 581, endPoint y: 234, distance: 48.4
click at [581, 234] on div "TG1121256-3" at bounding box center [559, 232] width 166 height 22
drag, startPoint x: 747, startPoint y: 261, endPoint x: 666, endPoint y: 243, distance: 82.5
click at [666, 243] on div "66Nm 20V Compact Brushless Cordless Impa..." at bounding box center [734, 257] width 136 height 28
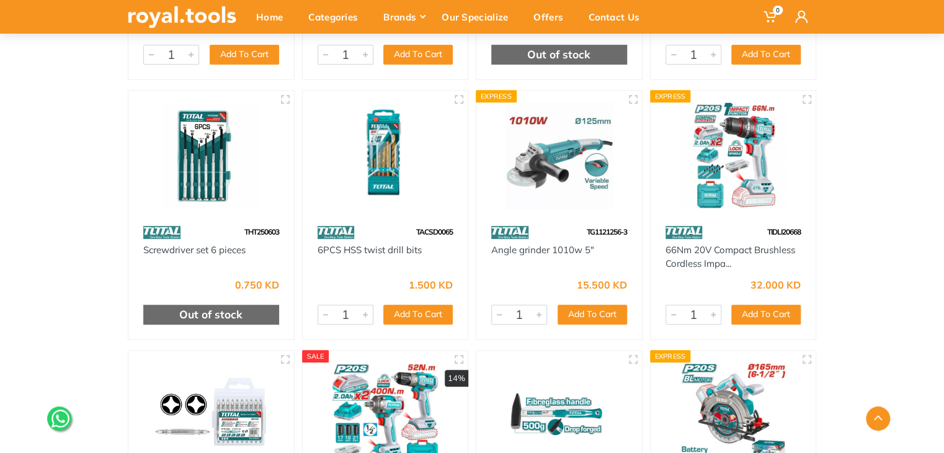
drag, startPoint x: 804, startPoint y: 232, endPoint x: 744, endPoint y: 226, distance: 59.8
click at [744, 226] on div "TIDLI20668" at bounding box center [734, 232] width 166 height 22
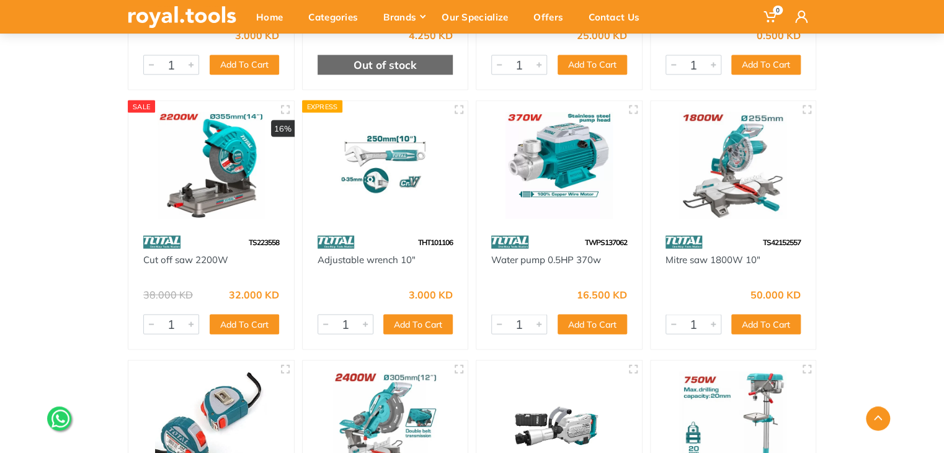
scroll to position [10604, 0]
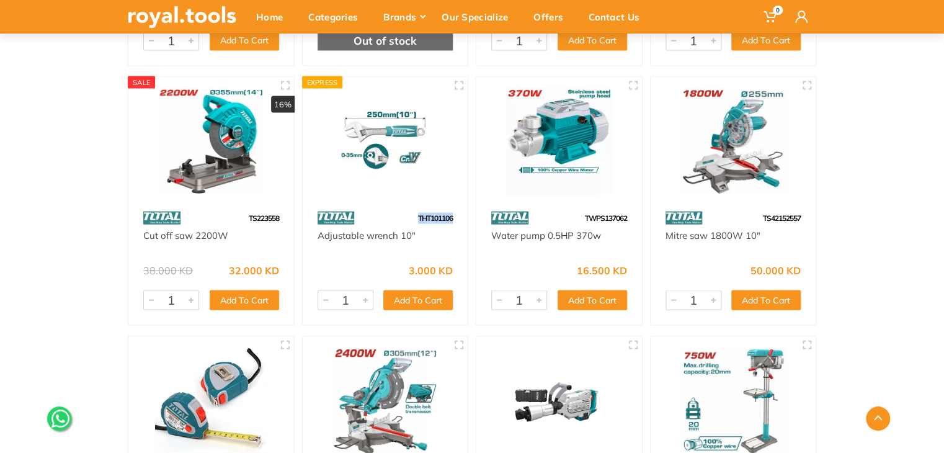
drag, startPoint x: 440, startPoint y: 215, endPoint x: 411, endPoint y: 215, distance: 29.2
click at [411, 215] on div "THT101106" at bounding box center [386, 218] width 166 height 22
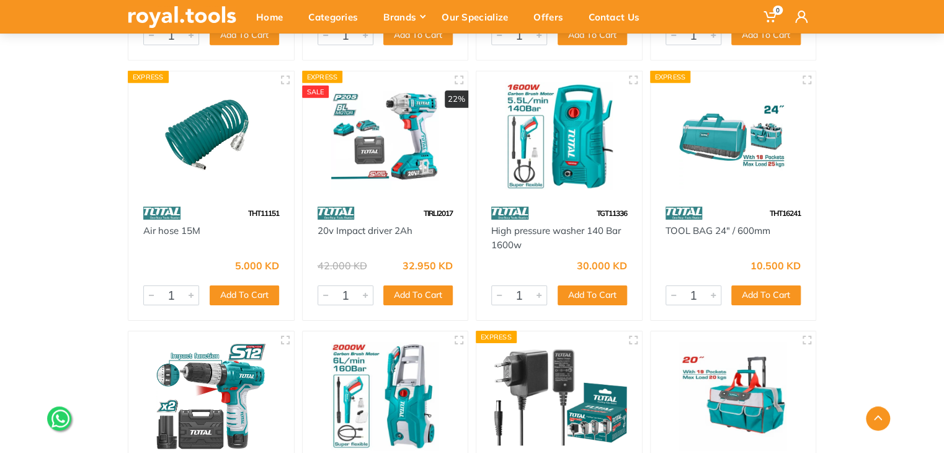
scroll to position [11397, 0]
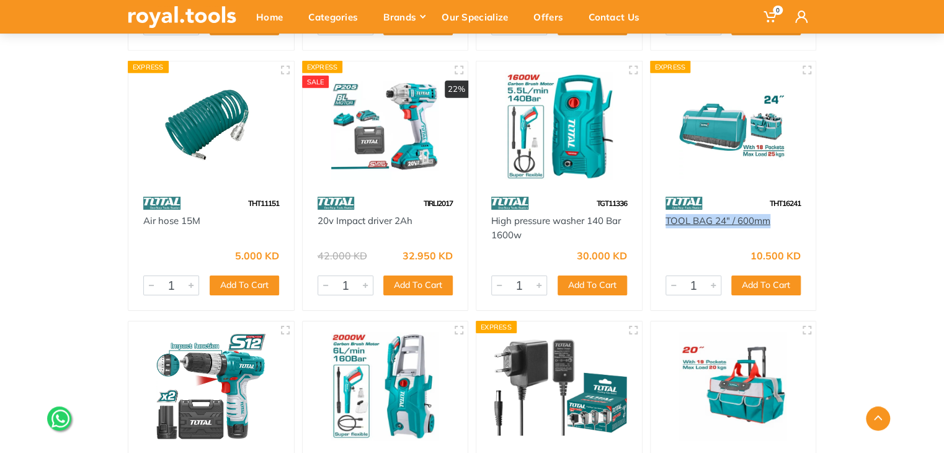
drag, startPoint x: 773, startPoint y: 220, endPoint x: 665, endPoint y: 226, distance: 108.7
click at [666, 226] on div "TOOL BAG 24" / 600mm" at bounding box center [734, 228] width 136 height 28
drag, startPoint x: 804, startPoint y: 202, endPoint x: 759, endPoint y: 202, distance: 45.3
click at [759, 202] on div "THT16241" at bounding box center [734, 203] width 166 height 22
drag, startPoint x: 283, startPoint y: 204, endPoint x: 239, endPoint y: 199, distance: 43.7
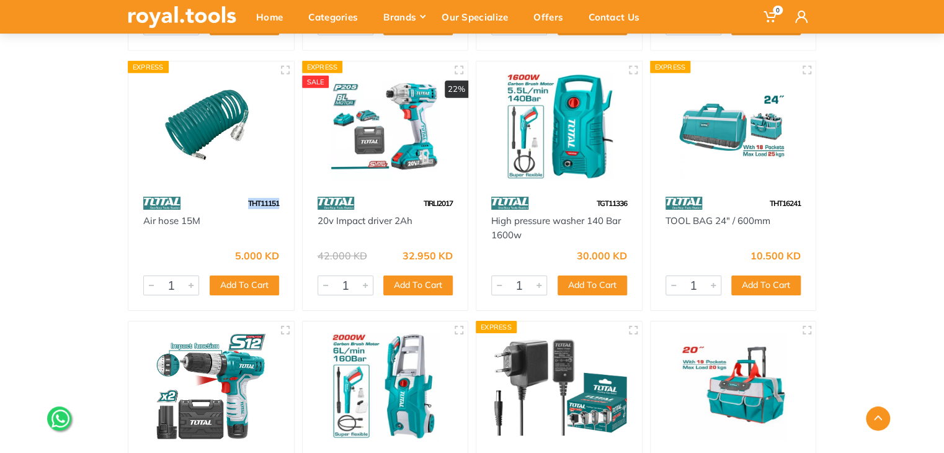
click at [239, 199] on div "THT11151" at bounding box center [211, 203] width 166 height 22
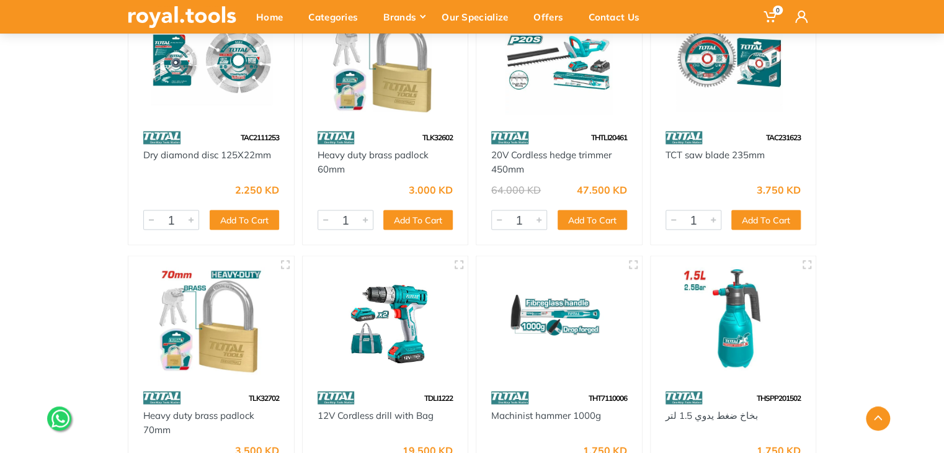
scroll to position [12787, 0]
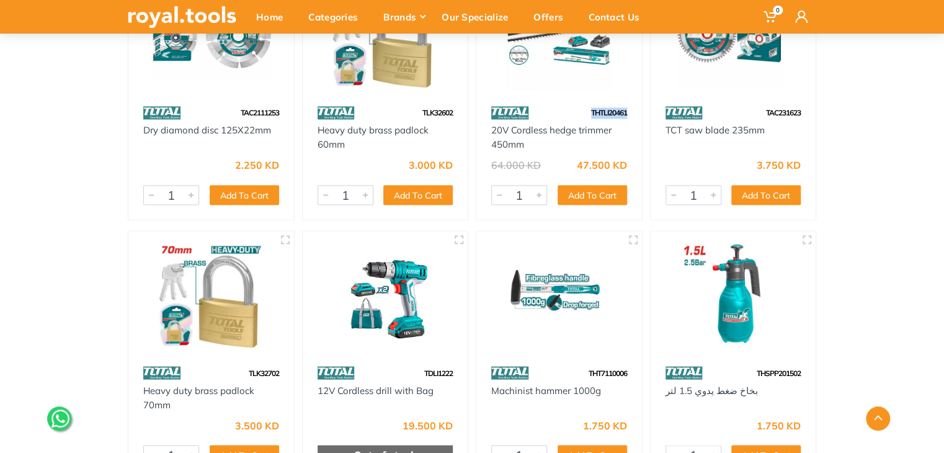
drag, startPoint x: 630, startPoint y: 115, endPoint x: 581, endPoint y: 110, distance: 49.2
click at [581, 110] on div "THTLI20461" at bounding box center [559, 113] width 166 height 22
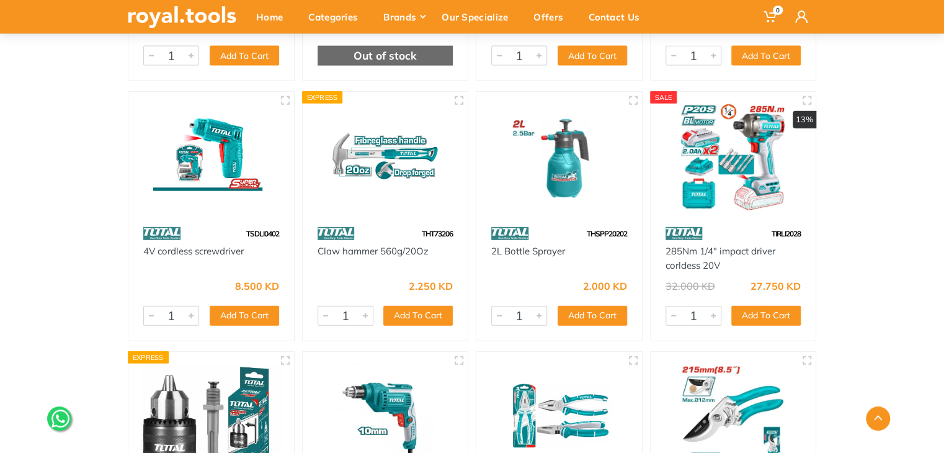
scroll to position [13209, 0]
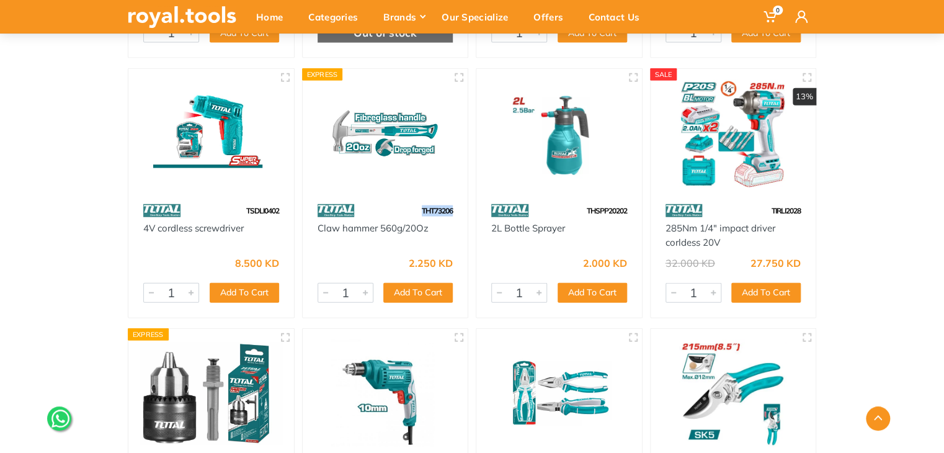
drag, startPoint x: 444, startPoint y: 212, endPoint x: 422, endPoint y: 209, distance: 22.5
click at [422, 209] on div "THT73206" at bounding box center [386, 211] width 166 height 22
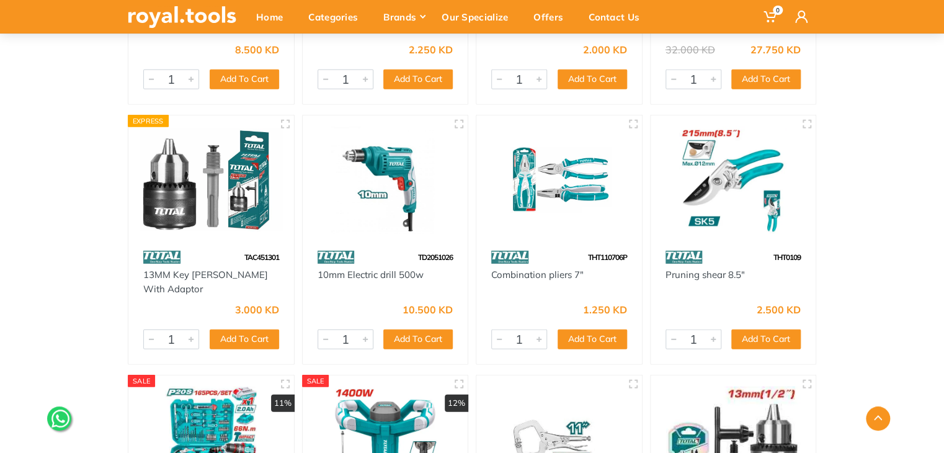
scroll to position [13432, 0]
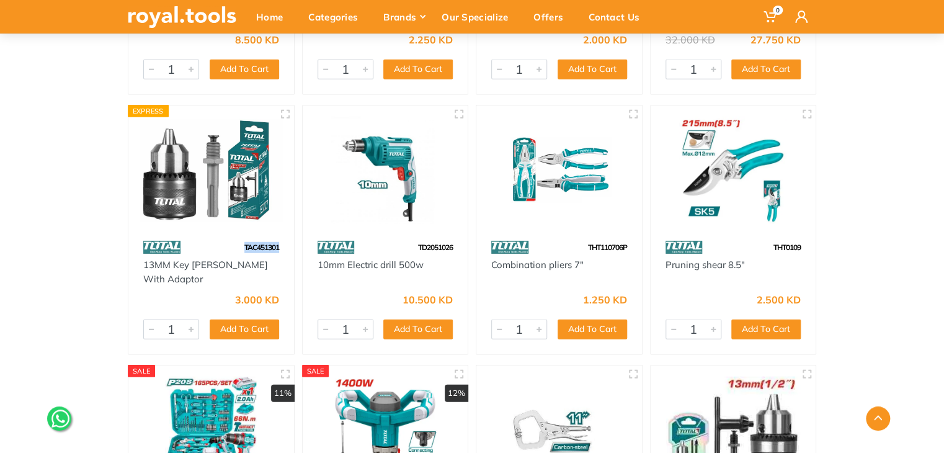
drag, startPoint x: 284, startPoint y: 245, endPoint x: 236, endPoint y: 243, distance: 47.8
click at [236, 243] on div "TAC451301" at bounding box center [211, 247] width 166 height 22
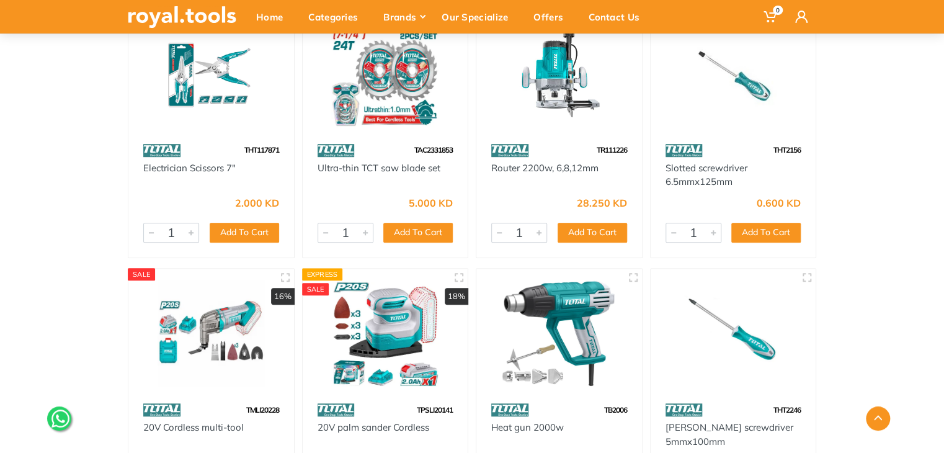
scroll to position [14573, 0]
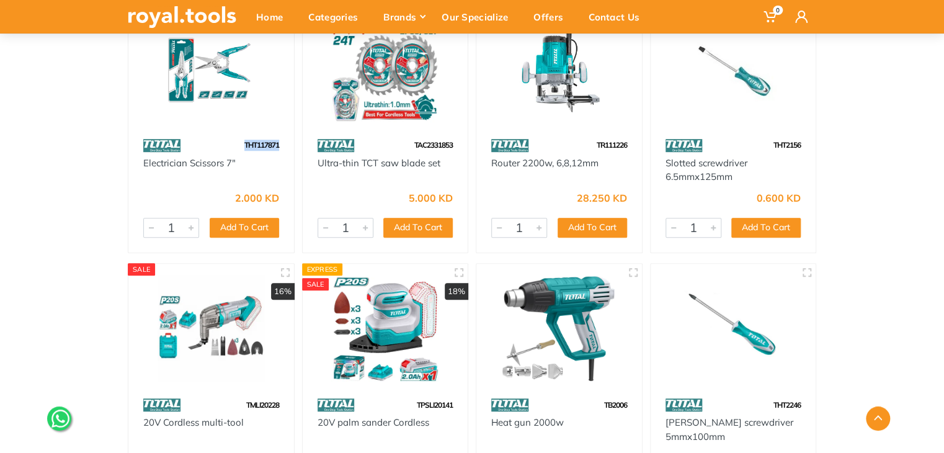
drag, startPoint x: 273, startPoint y: 145, endPoint x: 240, endPoint y: 143, distance: 32.9
click at [240, 143] on div "THT117871" at bounding box center [211, 146] width 166 height 22
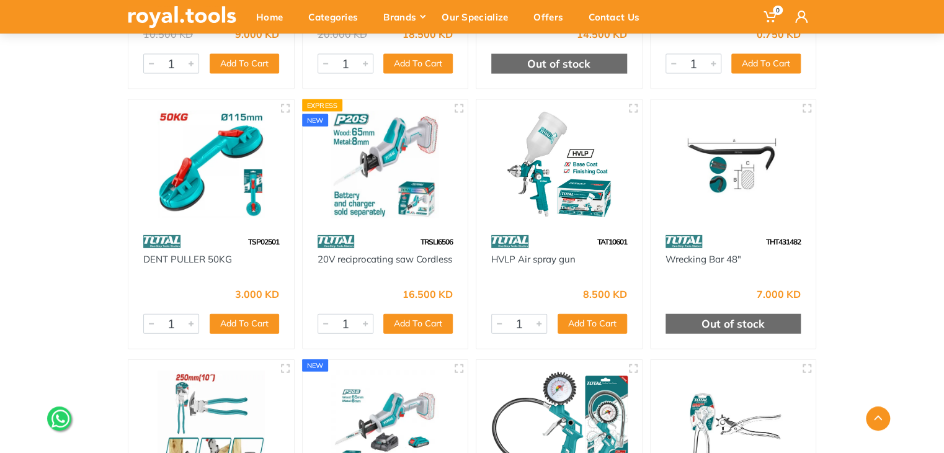
scroll to position [15541, 0]
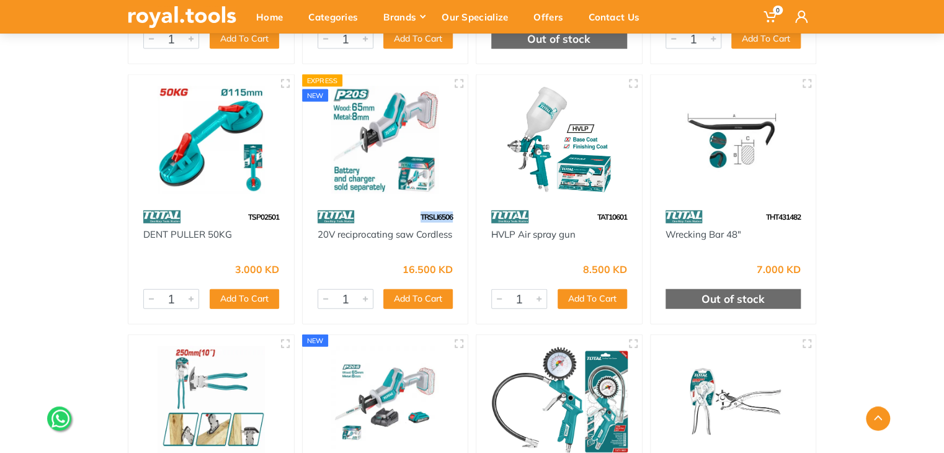
drag, startPoint x: 453, startPoint y: 212, endPoint x: 407, endPoint y: 210, distance: 46.0
click at [407, 210] on div "TRSLI6506" at bounding box center [386, 217] width 166 height 22
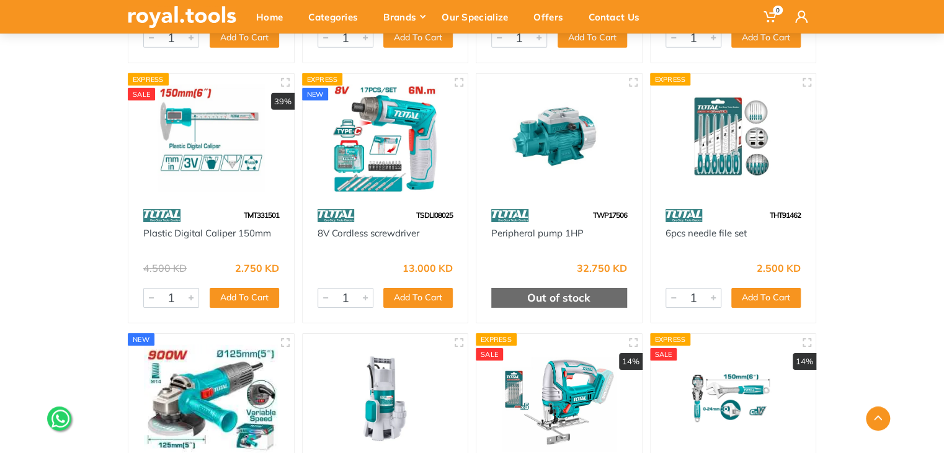
scroll to position [16086, 0]
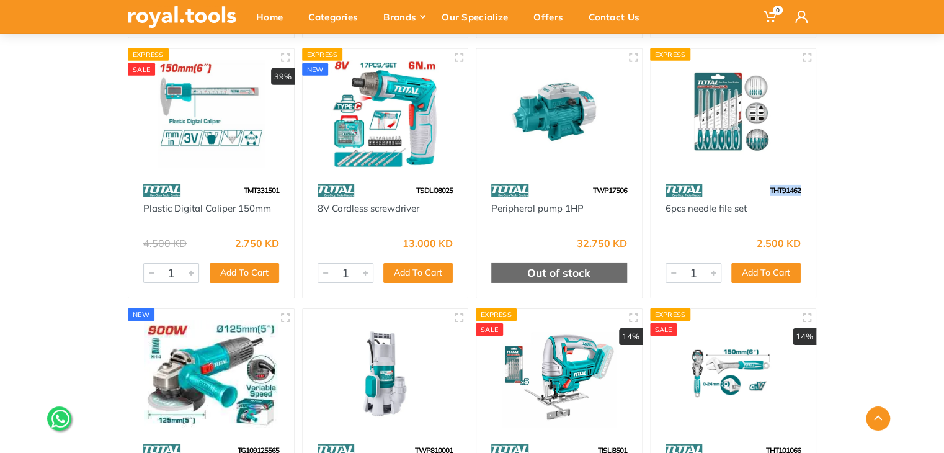
drag, startPoint x: 806, startPoint y: 189, endPoint x: 763, endPoint y: 187, distance: 43.5
click at [763, 187] on div "THT91462" at bounding box center [734, 191] width 166 height 22
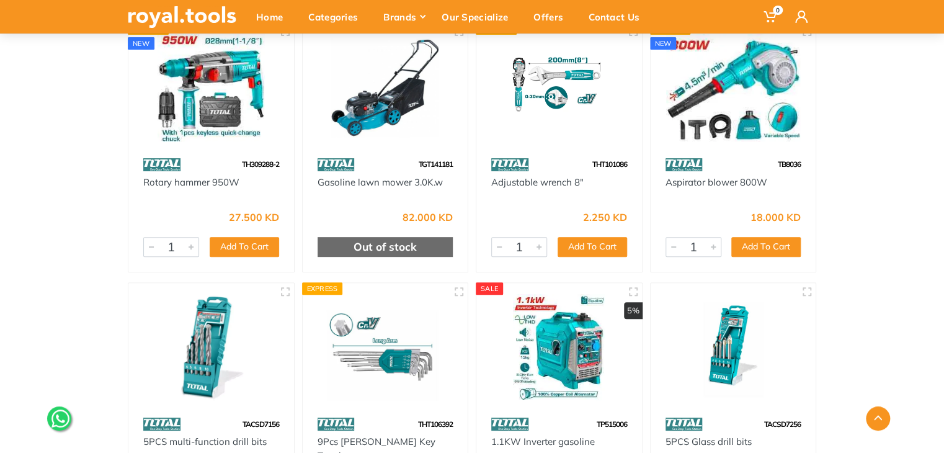
scroll to position [16607, 0]
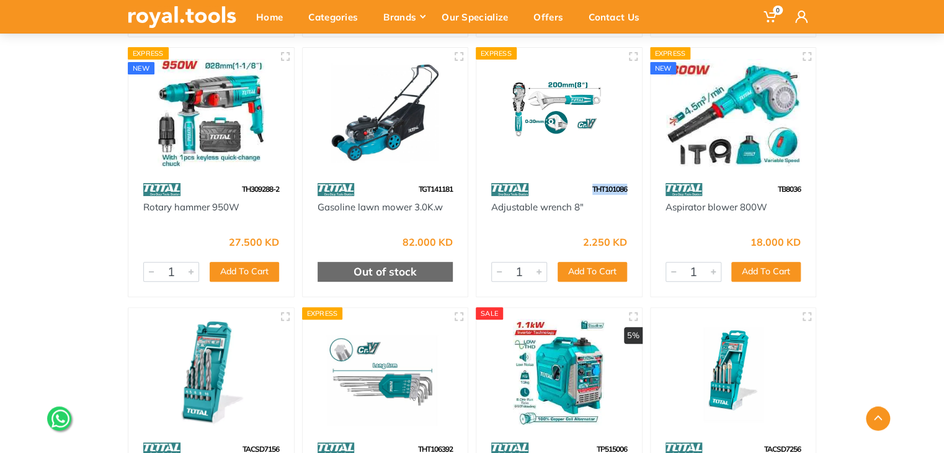
drag, startPoint x: 628, startPoint y: 187, endPoint x: 588, endPoint y: 184, distance: 40.4
click at [588, 184] on div "THT101086" at bounding box center [559, 190] width 166 height 22
drag, startPoint x: 801, startPoint y: 189, endPoint x: 752, endPoint y: 189, distance: 49.6
click at [752, 189] on div "TB8036" at bounding box center [734, 190] width 166 height 22
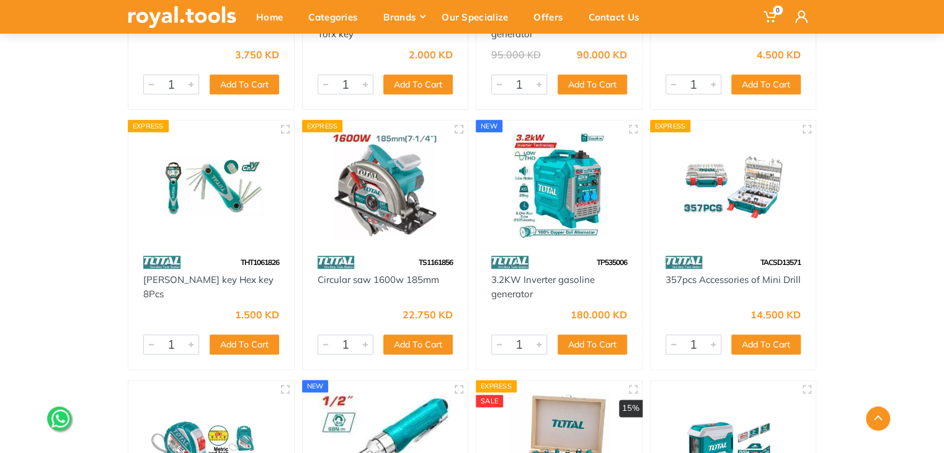
scroll to position [17079, 0]
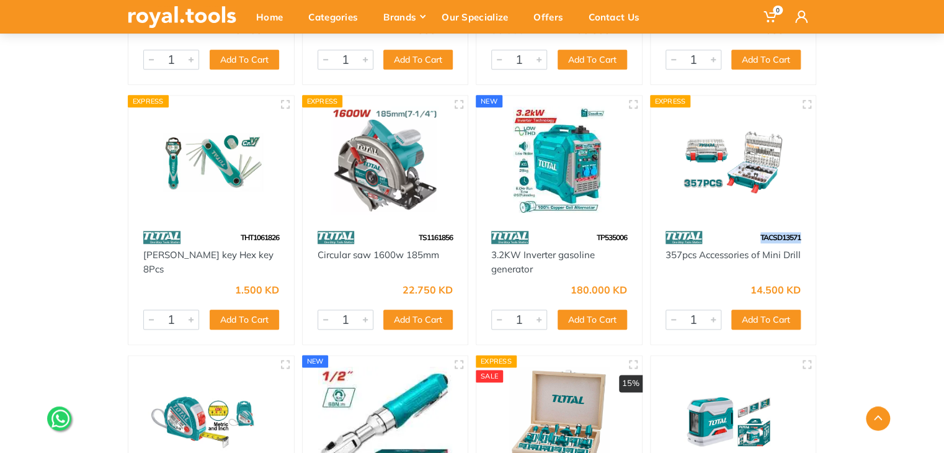
drag, startPoint x: 801, startPoint y: 235, endPoint x: 757, endPoint y: 234, distance: 44.1
click at [757, 234] on div "TACSD13571" at bounding box center [734, 237] width 166 height 22
drag, startPoint x: 456, startPoint y: 234, endPoint x: 407, endPoint y: 233, distance: 49.0
click at [407, 233] on div "TS1161856" at bounding box center [386, 237] width 166 height 22
drag, startPoint x: 313, startPoint y: 253, endPoint x: 347, endPoint y: 255, distance: 34.8
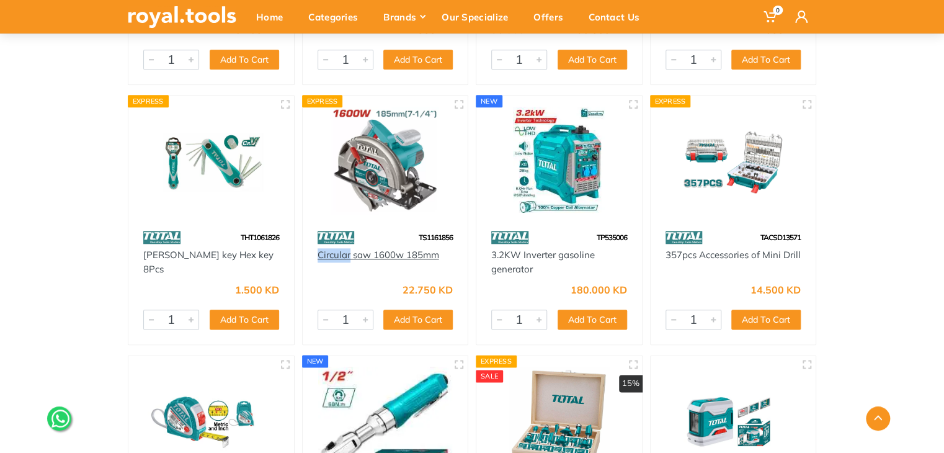
click at [347, 255] on div "Circular saw 1600w 185mm" at bounding box center [386, 262] width 166 height 28
drag, startPoint x: 456, startPoint y: 234, endPoint x: 414, endPoint y: 233, distance: 42.2
click at [414, 233] on div "TS1161856" at bounding box center [386, 237] width 166 height 22
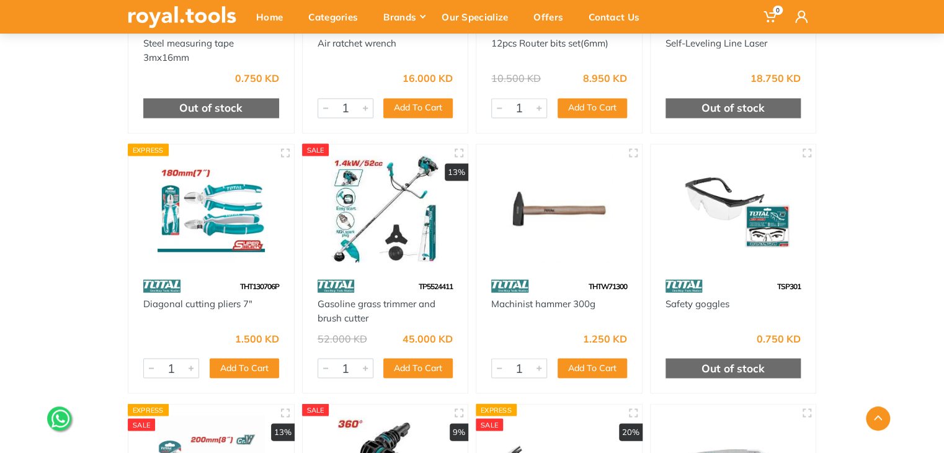
scroll to position [17575, 0]
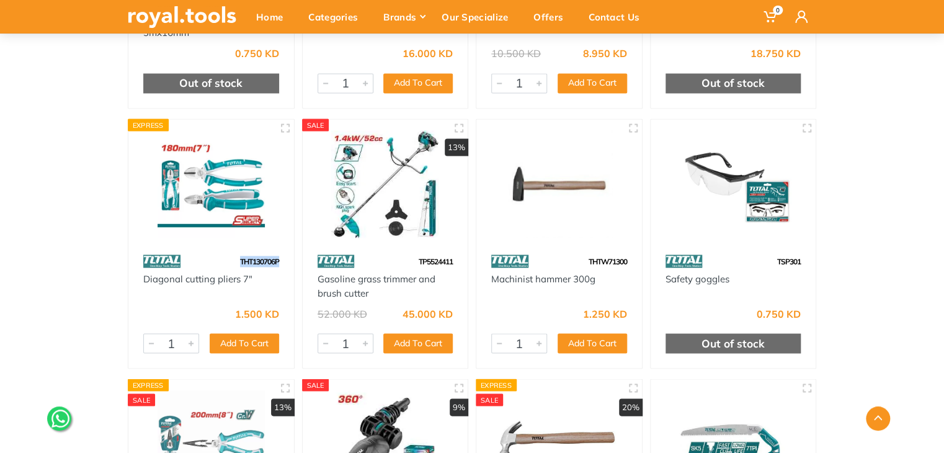
drag, startPoint x: 282, startPoint y: 259, endPoint x: 221, endPoint y: 257, distance: 61.4
click at [221, 257] on div "THT130706P" at bounding box center [211, 261] width 166 height 22
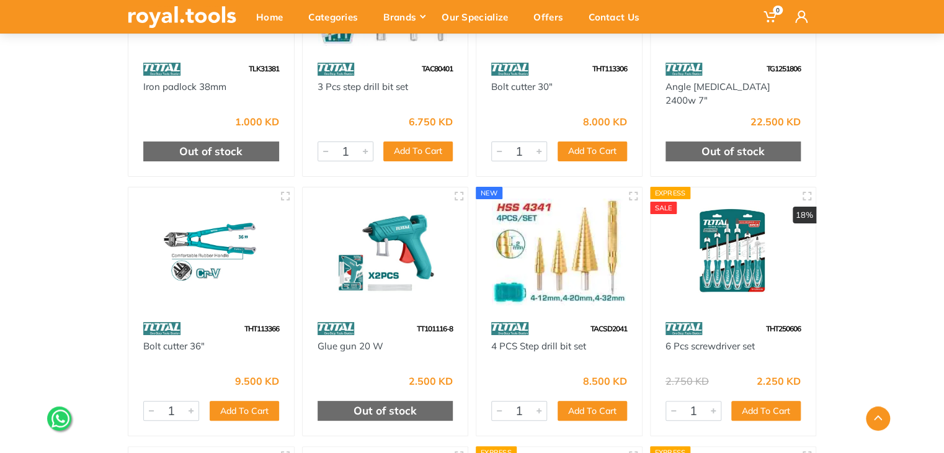
scroll to position [18791, 0]
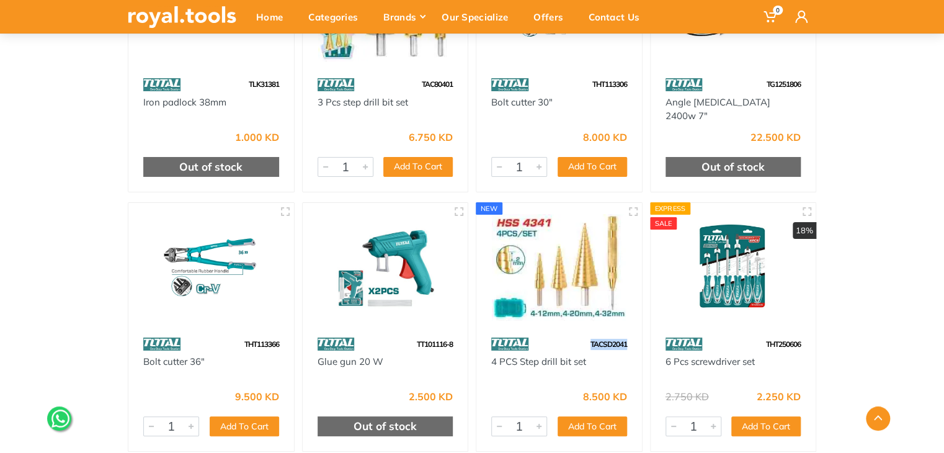
drag, startPoint x: 630, startPoint y: 343, endPoint x: 584, endPoint y: 342, distance: 46.5
click at [584, 342] on div "TACSD2041" at bounding box center [559, 344] width 166 height 22
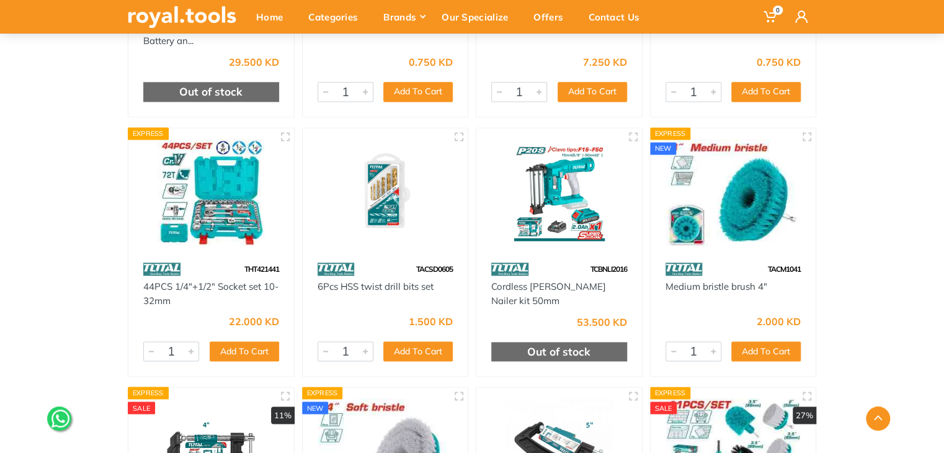
scroll to position [19684, 0]
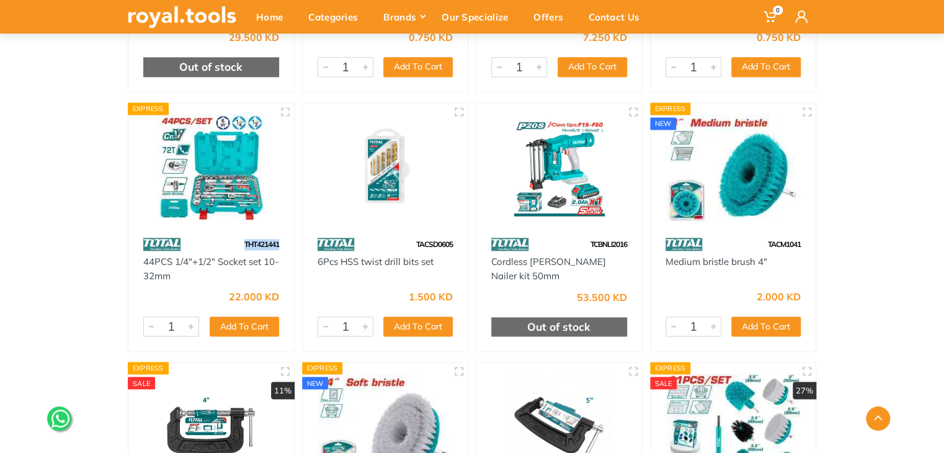
drag, startPoint x: 286, startPoint y: 226, endPoint x: 229, endPoint y: 231, distance: 57.2
click at [229, 233] on div "THT421441" at bounding box center [211, 244] width 166 height 22
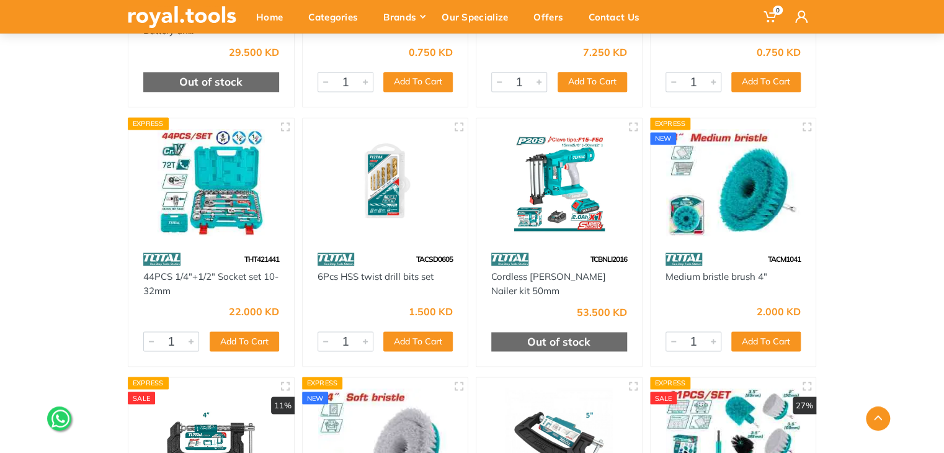
scroll to position [19659, 0]
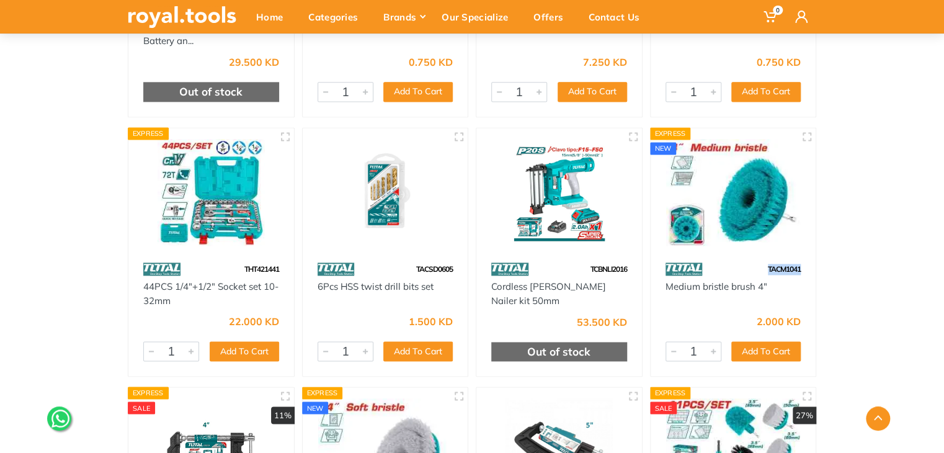
drag, startPoint x: 804, startPoint y: 256, endPoint x: 757, endPoint y: 256, distance: 46.5
click at [757, 258] on div "TACM1041" at bounding box center [734, 269] width 166 height 22
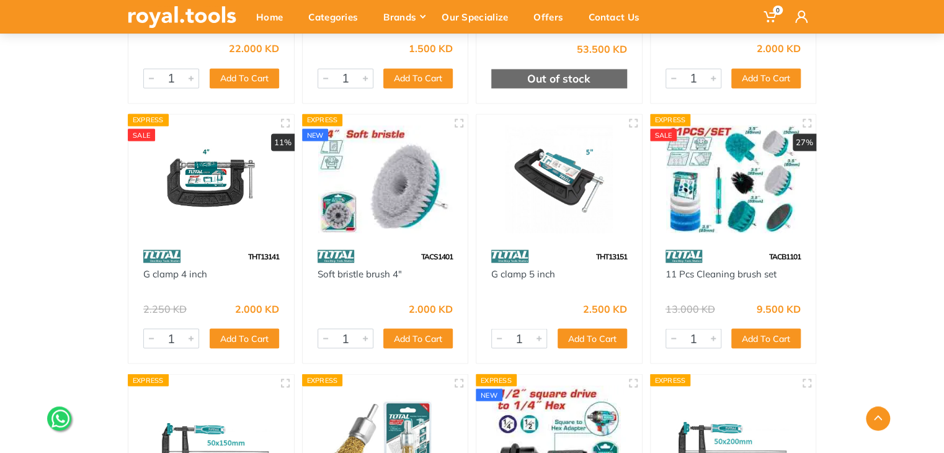
scroll to position [19957, 0]
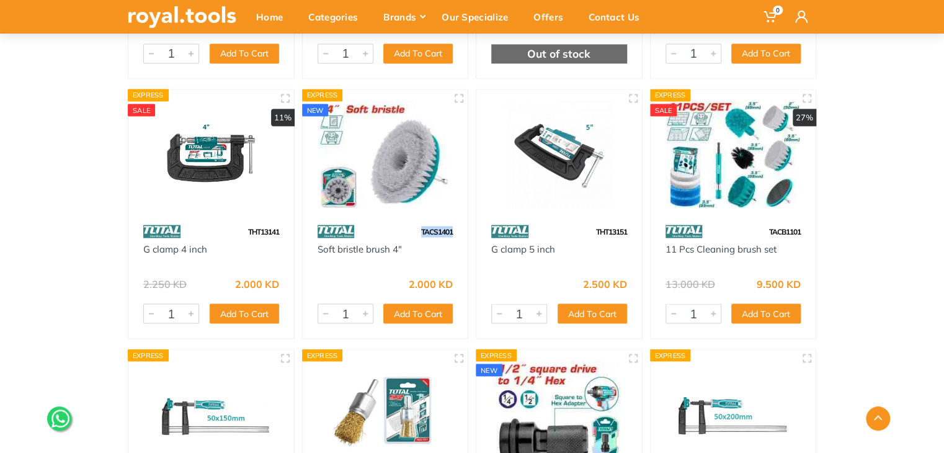
drag, startPoint x: 456, startPoint y: 213, endPoint x: 407, endPoint y: 209, distance: 49.2
click at [407, 220] on div "TACS1401" at bounding box center [386, 231] width 166 height 22
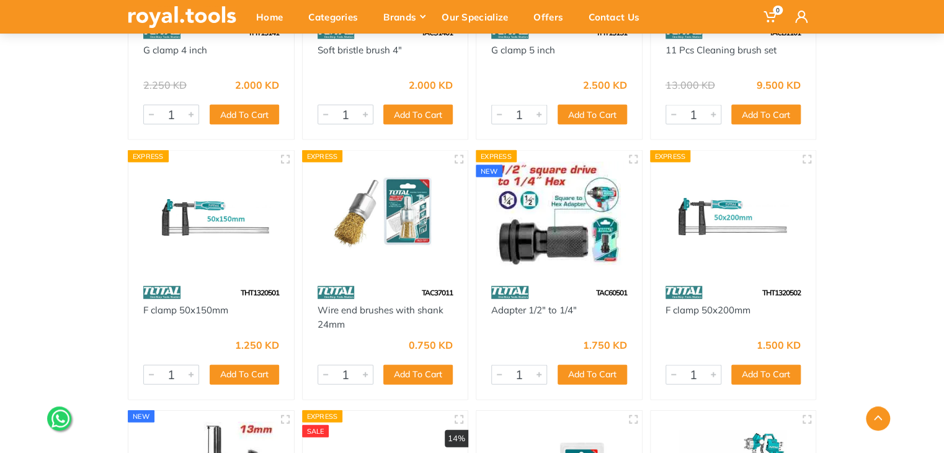
scroll to position [20180, 0]
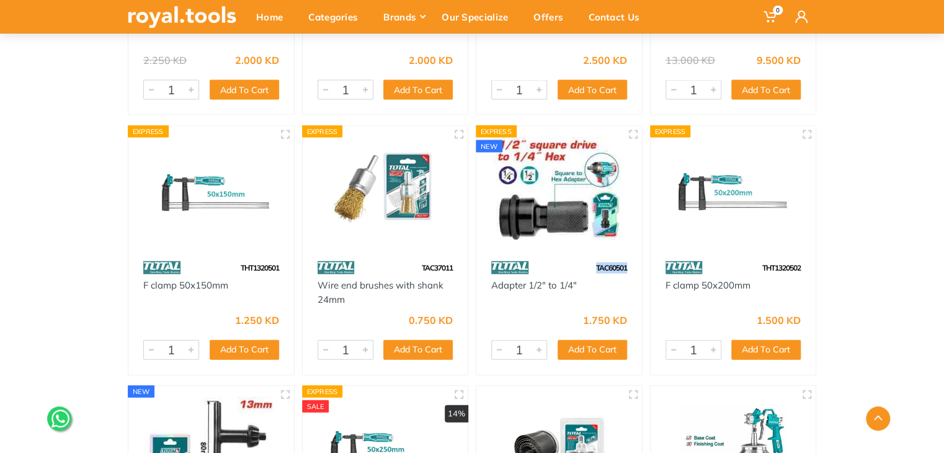
drag, startPoint x: 628, startPoint y: 251, endPoint x: 592, endPoint y: 249, distance: 35.4
click at [592, 257] on div "TAC60501" at bounding box center [559, 268] width 166 height 22
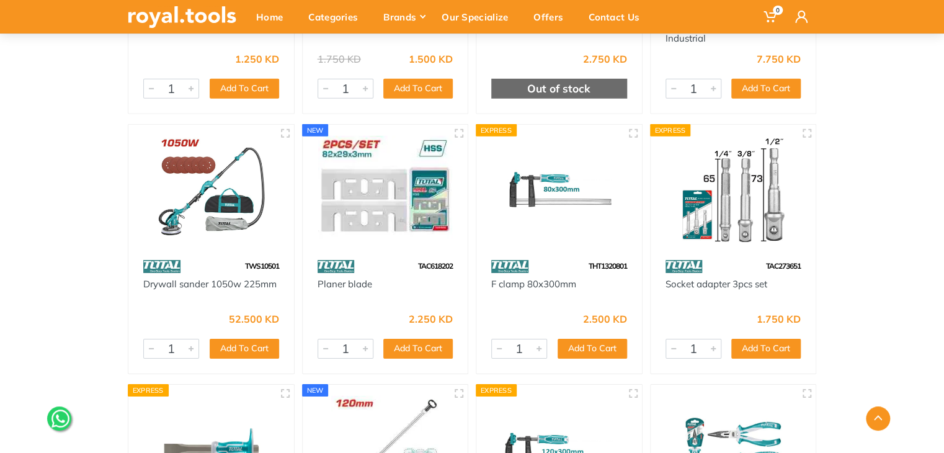
scroll to position [20726, 0]
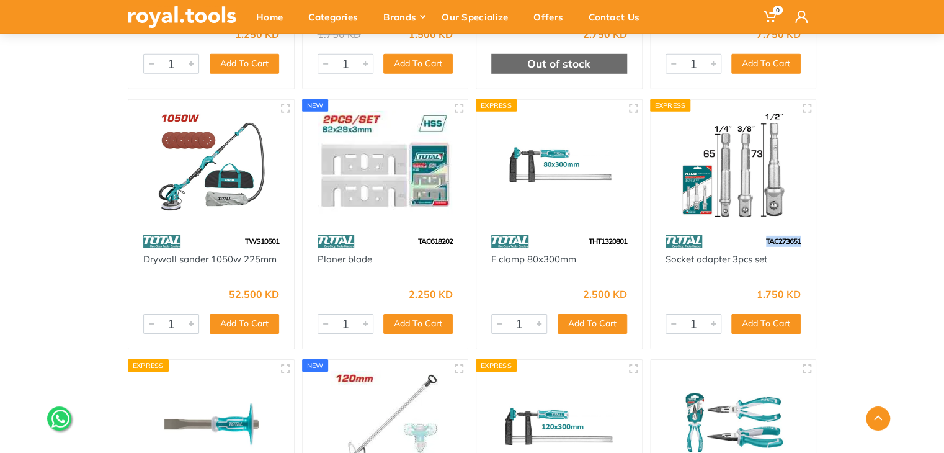
drag, startPoint x: 806, startPoint y: 225, endPoint x: 755, endPoint y: 224, distance: 51.5
click at [755, 231] on div "TAC273651" at bounding box center [734, 242] width 166 height 22
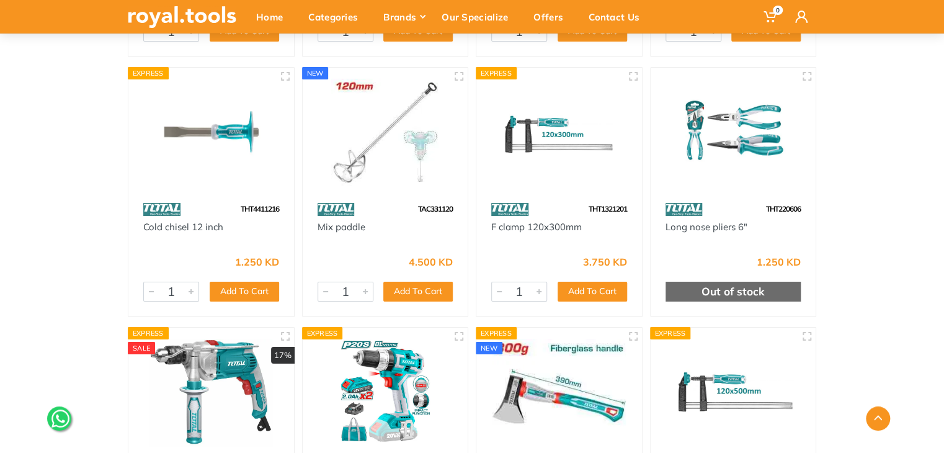
scroll to position [21024, 0]
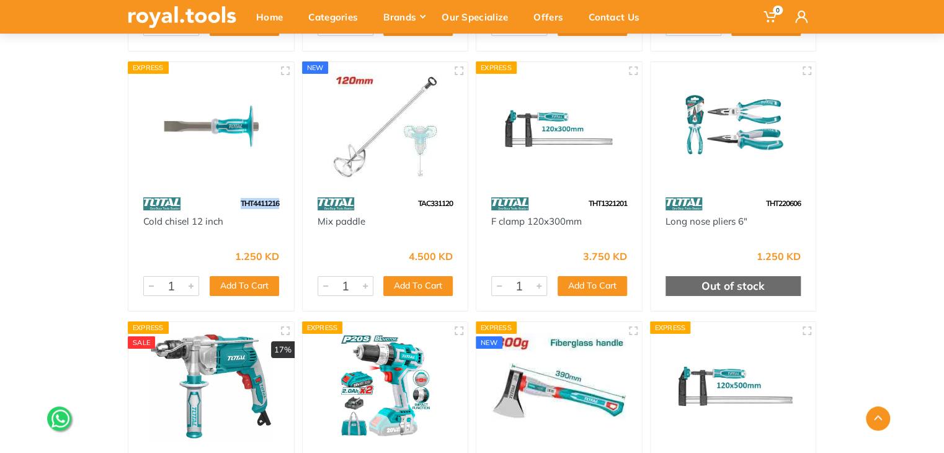
drag, startPoint x: 285, startPoint y: 184, endPoint x: 216, endPoint y: 194, distance: 68.9
click at [216, 194] on div "THT4411216" at bounding box center [211, 204] width 166 height 22
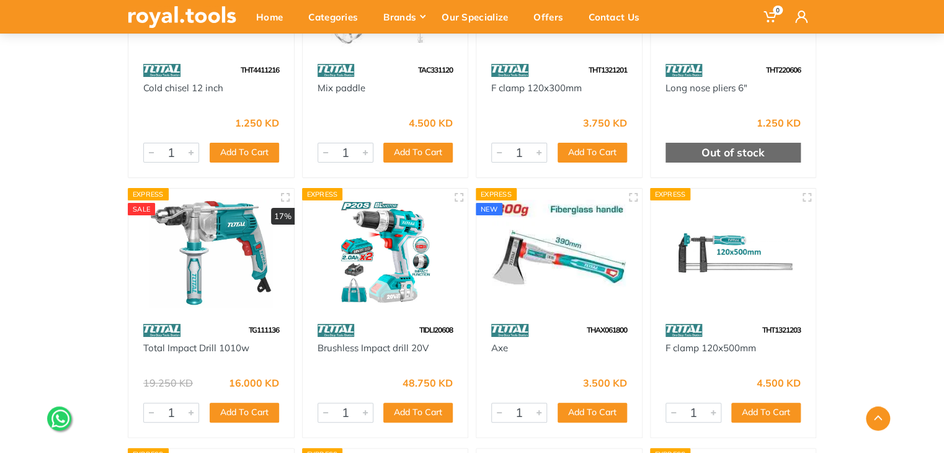
scroll to position [21197, 0]
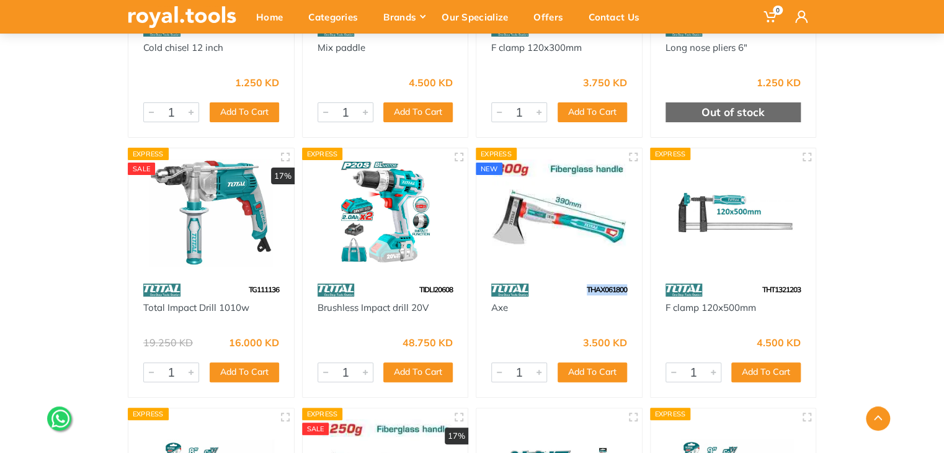
drag, startPoint x: 628, startPoint y: 271, endPoint x: 586, endPoint y: 271, distance: 42.2
click at [586, 279] on div "THAX061800" at bounding box center [559, 290] width 166 height 22
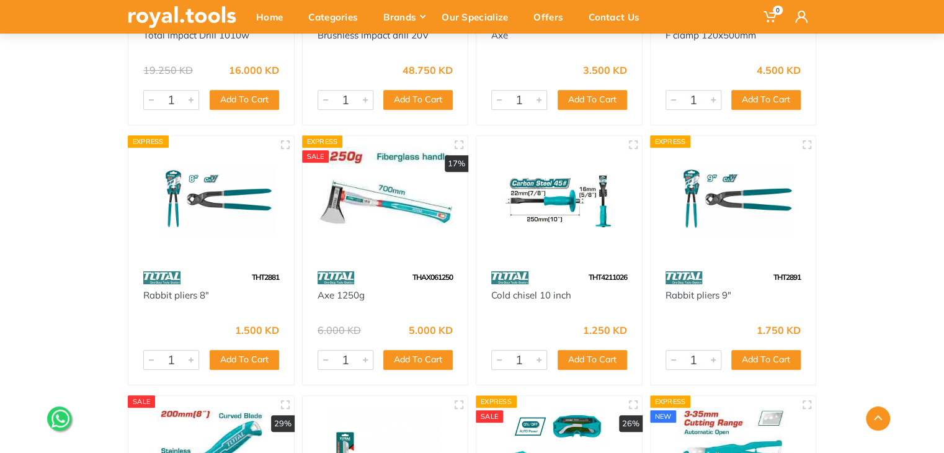
scroll to position [21470, 0]
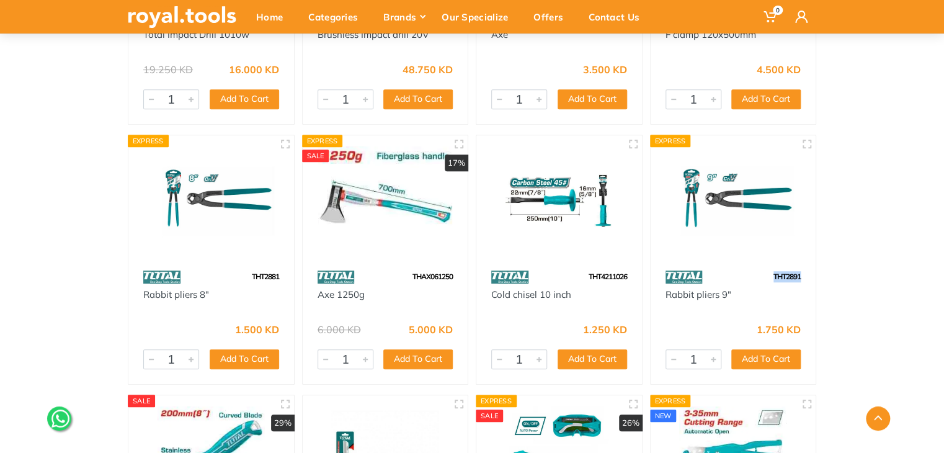
drag, startPoint x: 804, startPoint y: 264, endPoint x: 773, endPoint y: 257, distance: 31.8
click at [773, 266] on div "THT2891" at bounding box center [734, 277] width 166 height 22
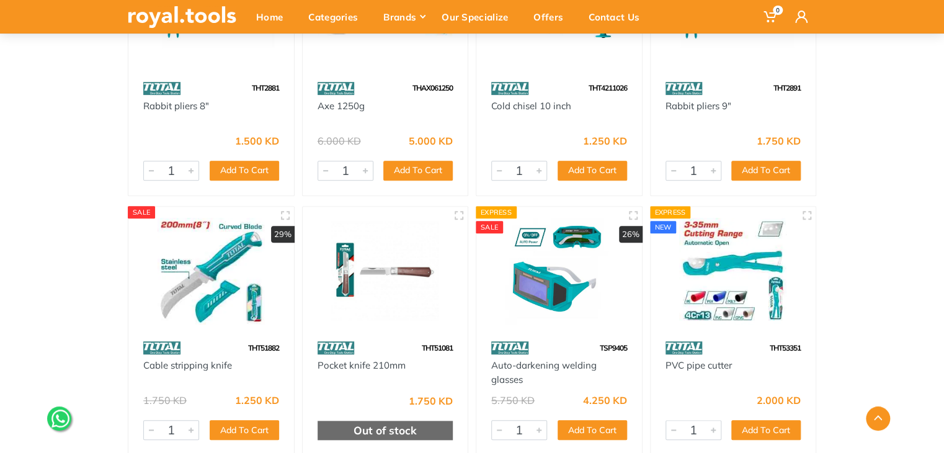
scroll to position [21669, 0]
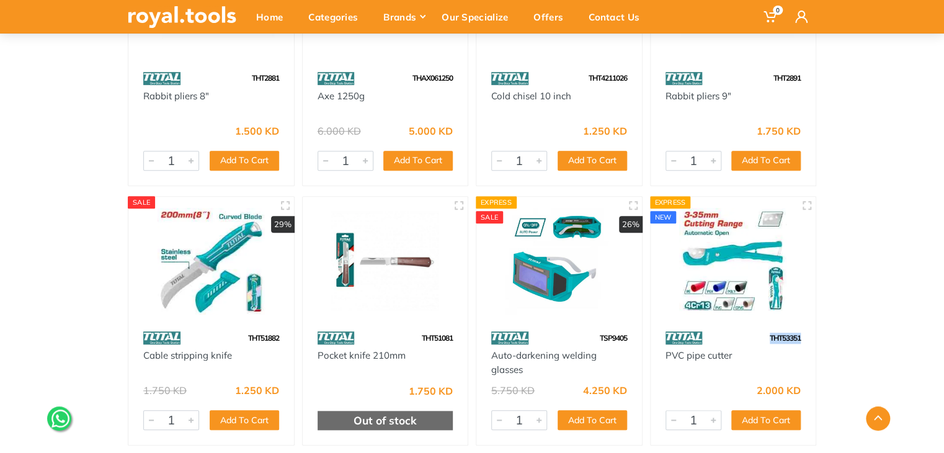
drag, startPoint x: 804, startPoint y: 325, endPoint x: 765, endPoint y: 320, distance: 38.8
click at [765, 327] on div "THT53351" at bounding box center [734, 338] width 166 height 22
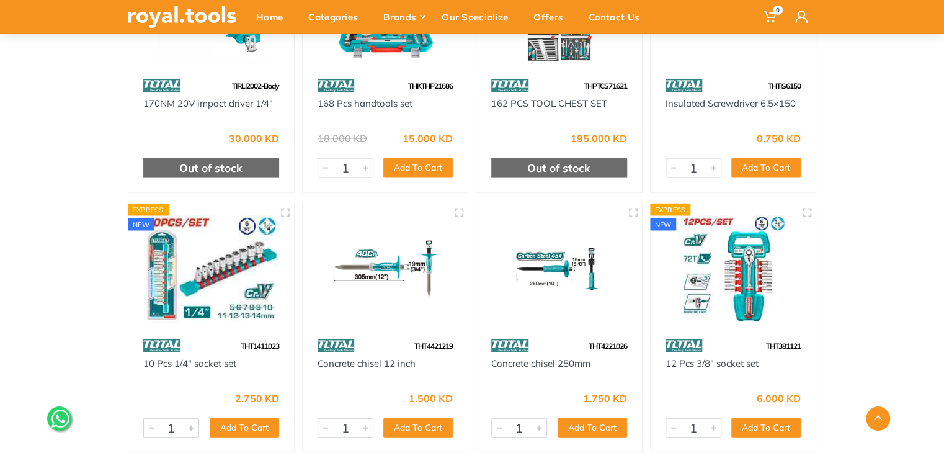
scroll to position [22463, 0]
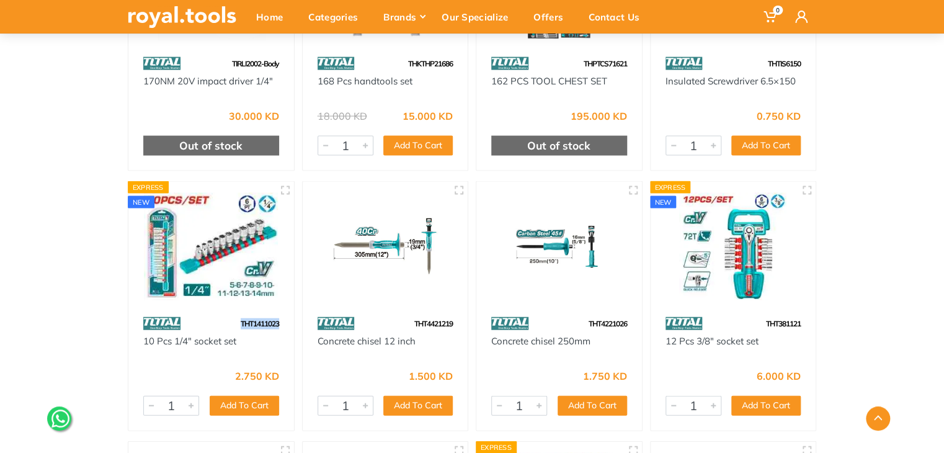
drag, startPoint x: 280, startPoint y: 308, endPoint x: 226, endPoint y: 301, distance: 54.4
click at [226, 313] on div "THT1411023" at bounding box center [211, 324] width 166 height 22
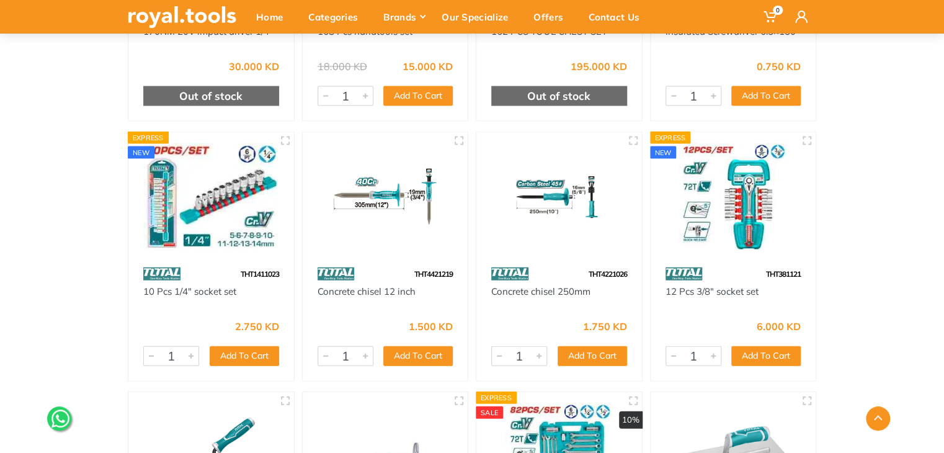
scroll to position [22537, 0]
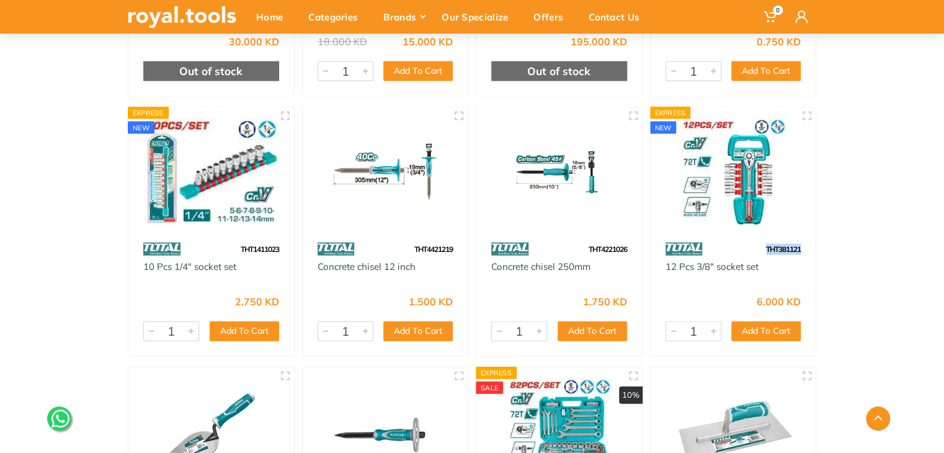
drag, startPoint x: 801, startPoint y: 235, endPoint x: 749, endPoint y: 228, distance: 52.6
click at [749, 238] on div "THT381121" at bounding box center [734, 249] width 166 height 22
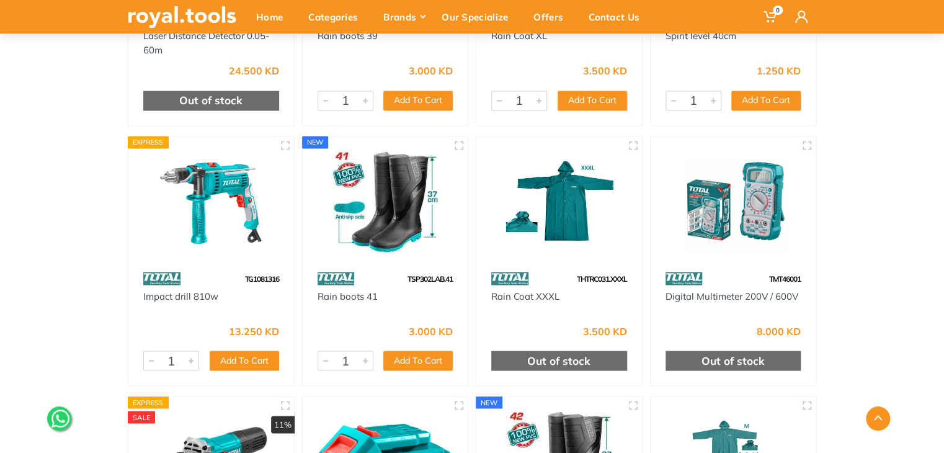
scroll to position [24596, 0]
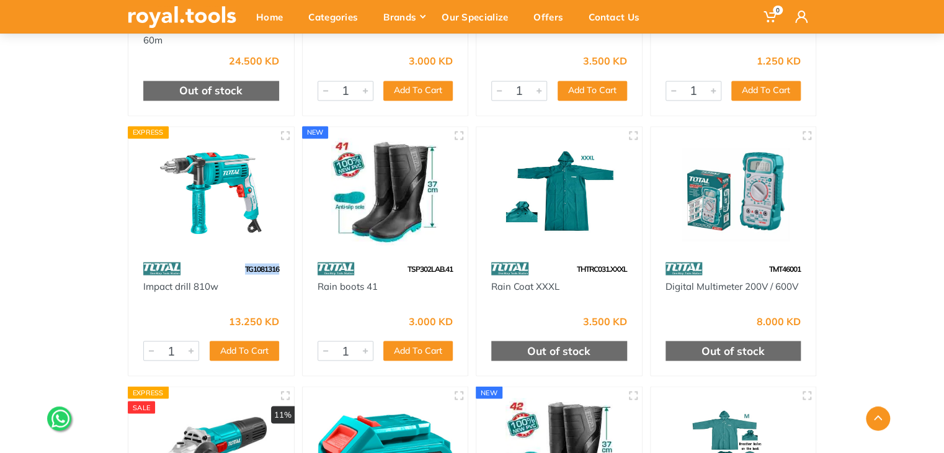
drag, startPoint x: 282, startPoint y: 257, endPoint x: 230, endPoint y: 254, distance: 51.6
click at [230, 257] on div "TG1081316" at bounding box center [211, 268] width 166 height 22
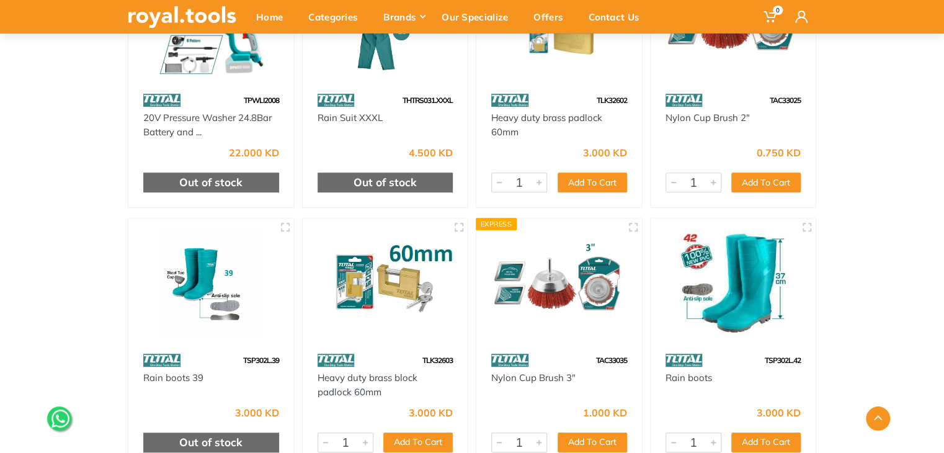
scroll to position [26333, 0]
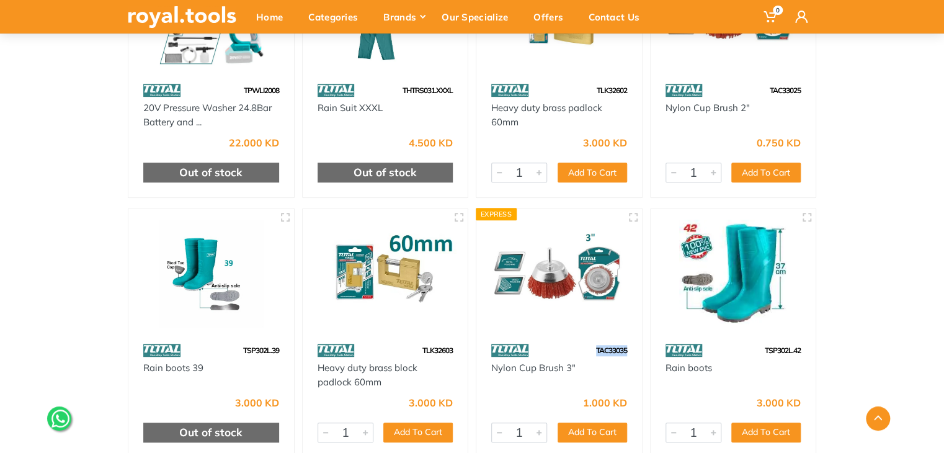
drag, startPoint x: 630, startPoint y: 332, endPoint x: 572, endPoint y: 328, distance: 57.8
click at [572, 339] on div "TAC33035" at bounding box center [559, 350] width 166 height 22
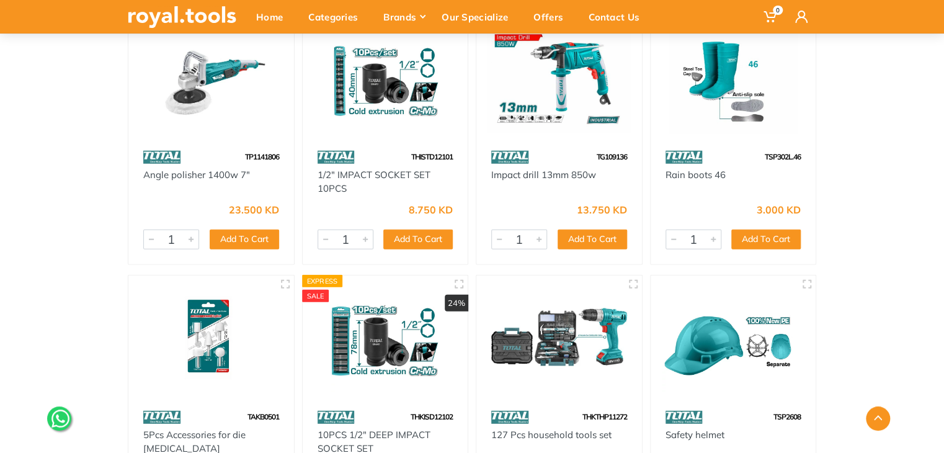
scroll to position [27300, 0]
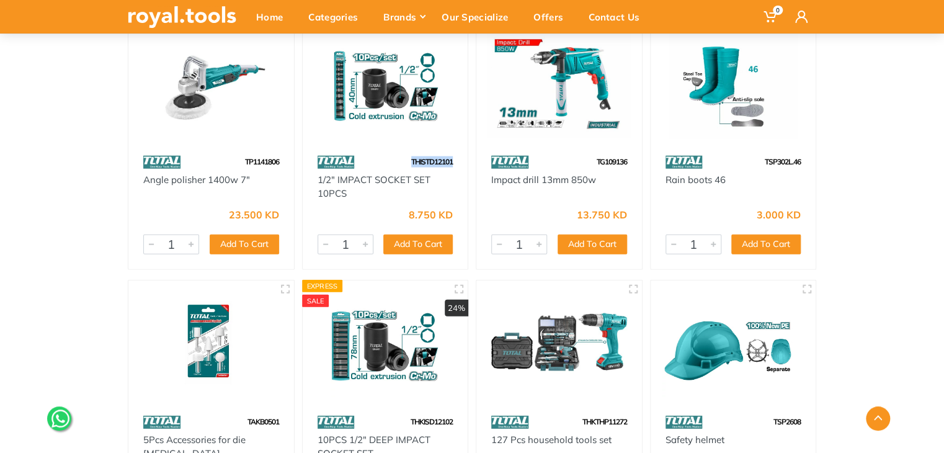
drag, startPoint x: 459, startPoint y: 147, endPoint x: 393, endPoint y: 145, distance: 65.8
click at [393, 151] on div "THISTD12101" at bounding box center [386, 162] width 166 height 22
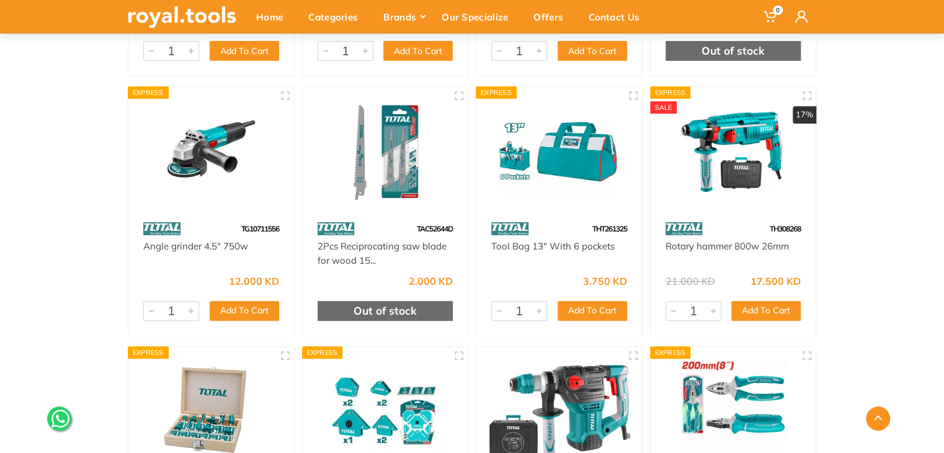
scroll to position [28541, 0]
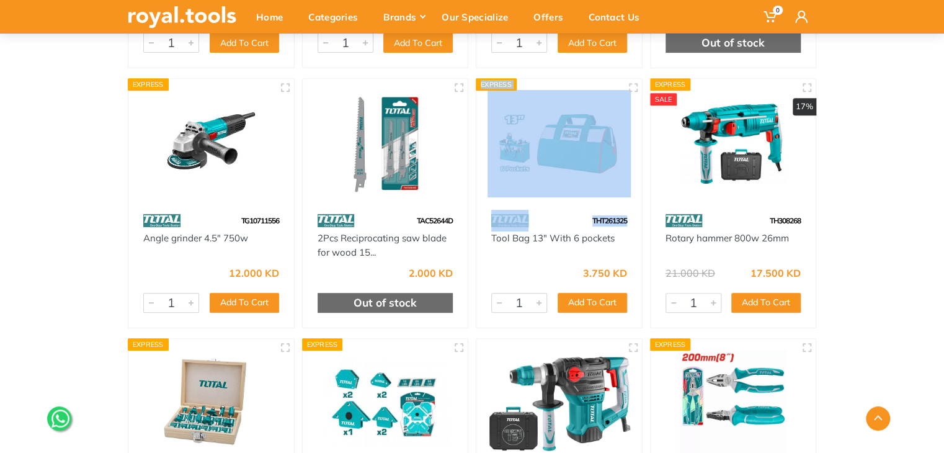
drag, startPoint x: 628, startPoint y: 206, endPoint x: 568, endPoint y: 194, distance: 60.7
click at [568, 194] on div "Express THT261325 Tool Bag 13" With 6 pockets 3.750 KD 5271 1 Add To Cart Add" at bounding box center [559, 203] width 167 height 250
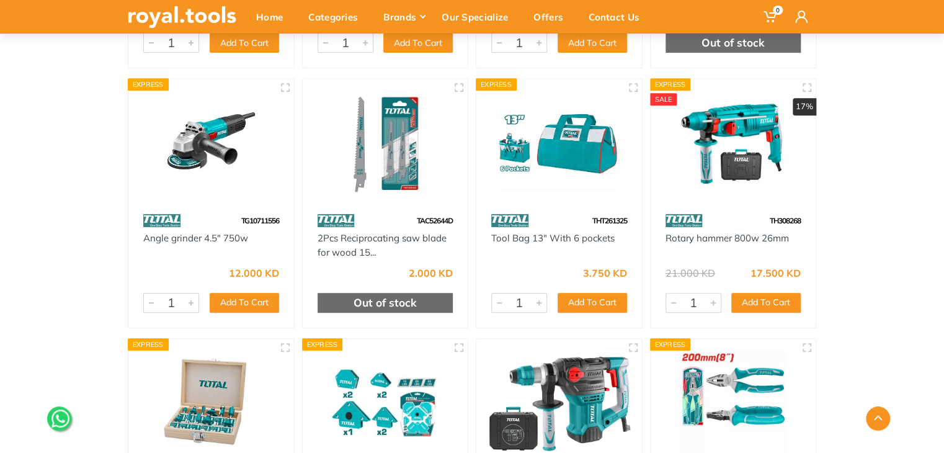
drag, startPoint x: 630, startPoint y: 208, endPoint x: 590, endPoint y: 205, distance: 39.8
click at [590, 210] on div "THT261325" at bounding box center [559, 221] width 166 height 22
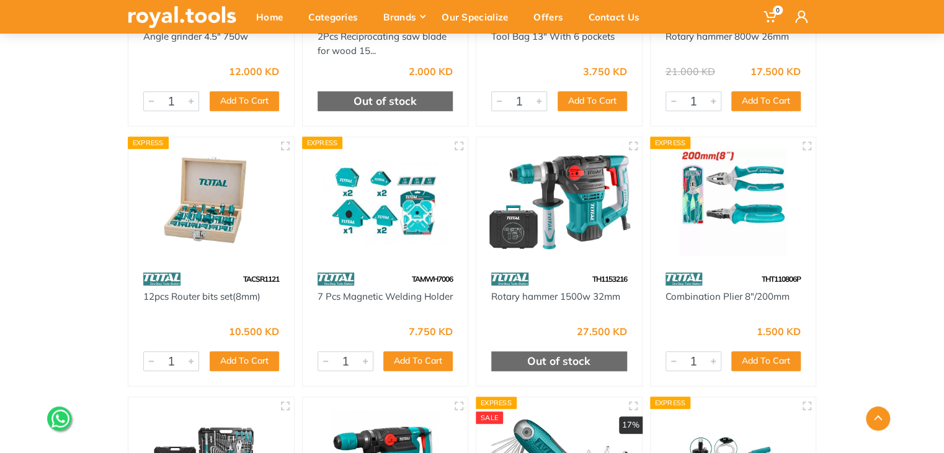
scroll to position [28764, 0]
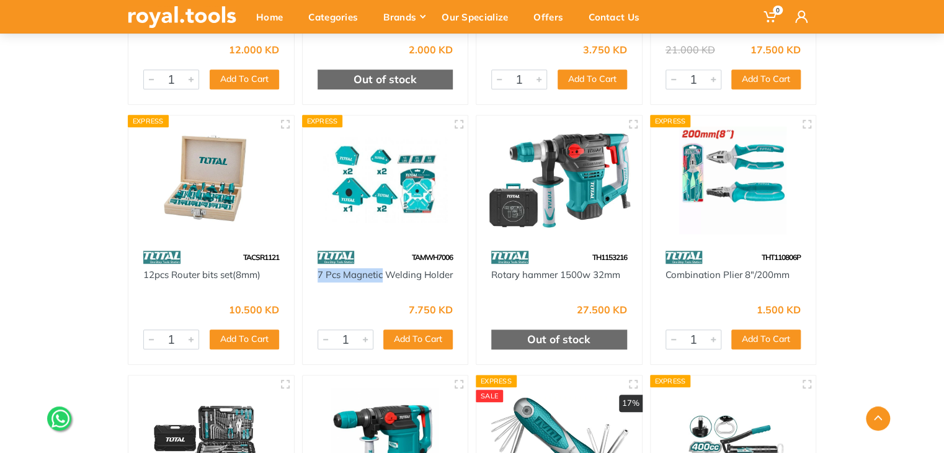
drag, startPoint x: 311, startPoint y: 257, endPoint x: 382, endPoint y: 267, distance: 71.5
click at [382, 268] on div "7 Pcs Magnetic Welding Holder" at bounding box center [386, 282] width 166 height 28
drag, startPoint x: 801, startPoint y: 238, endPoint x: 739, endPoint y: 236, distance: 62.1
click at [739, 246] on div "THT110806P" at bounding box center [734, 257] width 166 height 22
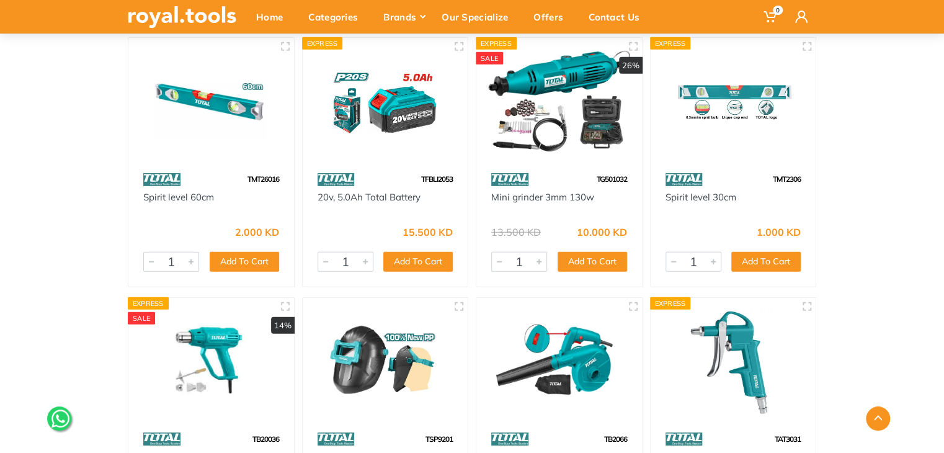
scroll to position [29905, 0]
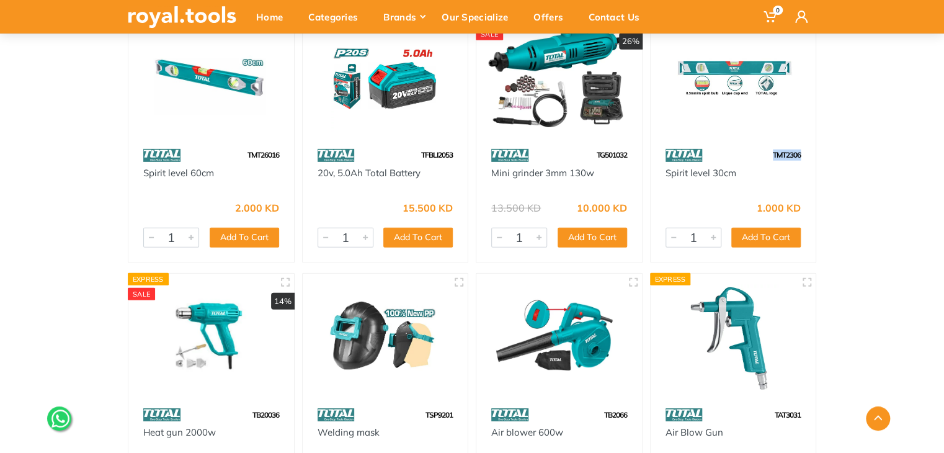
drag, startPoint x: 788, startPoint y: 141, endPoint x: 756, endPoint y: 141, distance: 31.6
click at [756, 145] on div "TMT2306" at bounding box center [734, 156] width 166 height 22
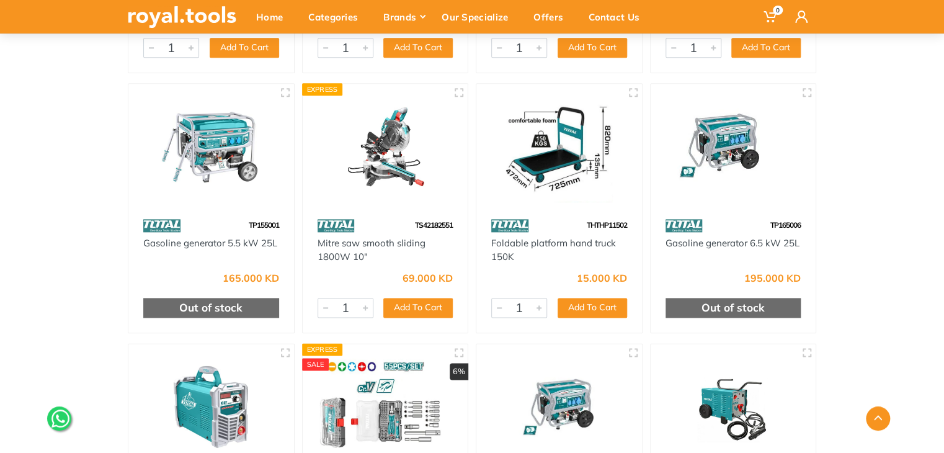
scroll to position [31419, 0]
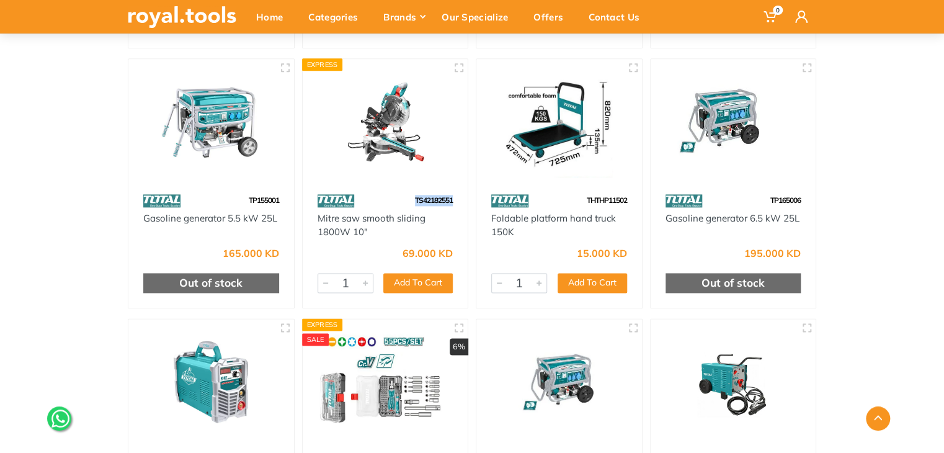
drag, startPoint x: 447, startPoint y: 187, endPoint x: 396, endPoint y: 182, distance: 50.4
click at [396, 190] on div "TS42182551" at bounding box center [386, 201] width 166 height 22
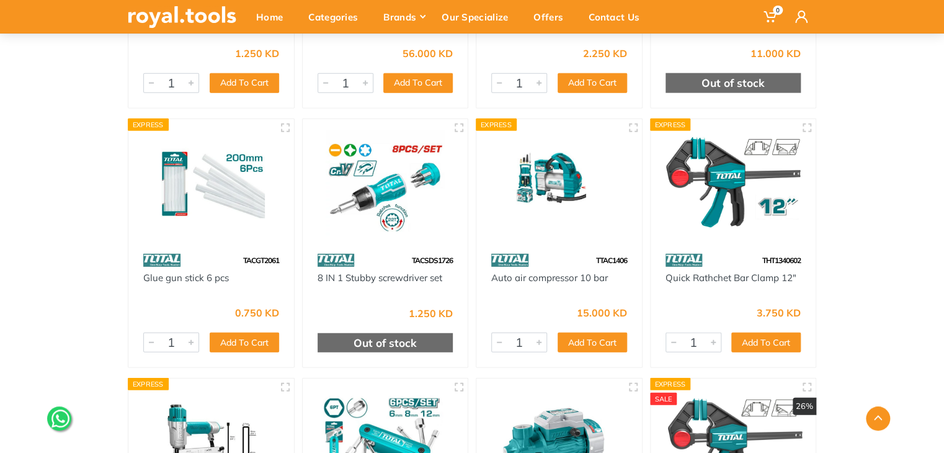
scroll to position [32163, 0]
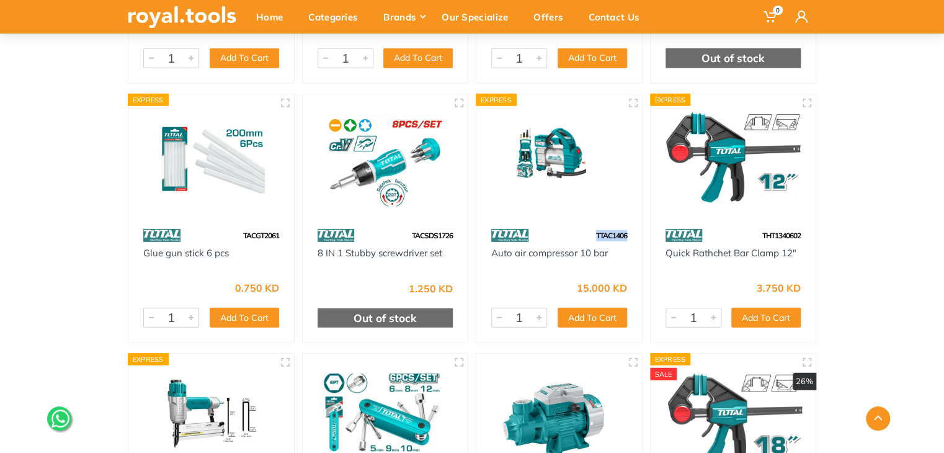
drag, startPoint x: 630, startPoint y: 221, endPoint x: 593, endPoint y: 220, distance: 37.2
click at [593, 225] on div "TTAC1406" at bounding box center [559, 236] width 166 height 22
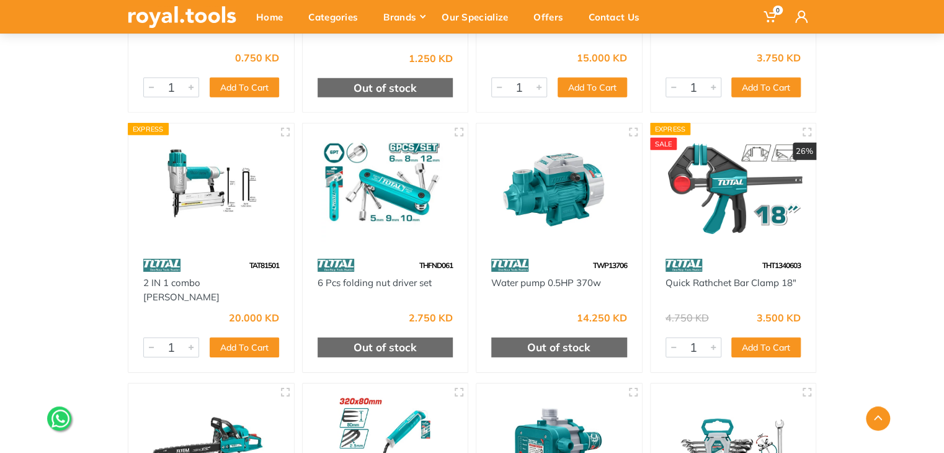
scroll to position [32411, 0]
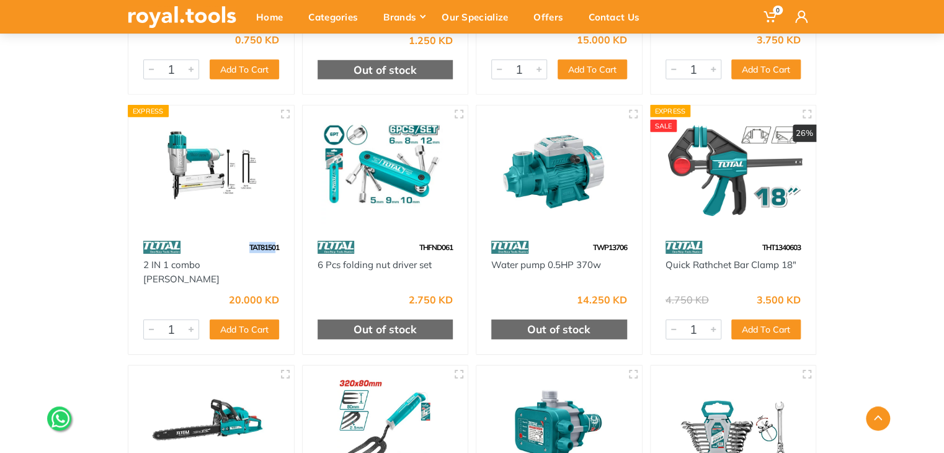
drag, startPoint x: 275, startPoint y: 235, endPoint x: 248, endPoint y: 226, distance: 28.0
click at [237, 236] on div "TAT81501" at bounding box center [211, 247] width 166 height 22
drag, startPoint x: 280, startPoint y: 232, endPoint x: 247, endPoint y: 231, distance: 32.9
click at [247, 236] on div "TAT81501" at bounding box center [211, 247] width 166 height 22
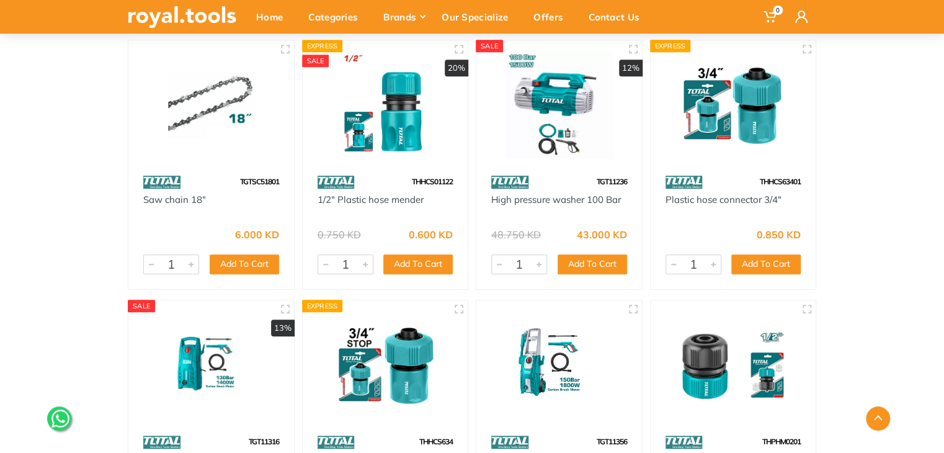
scroll to position [33503, 0]
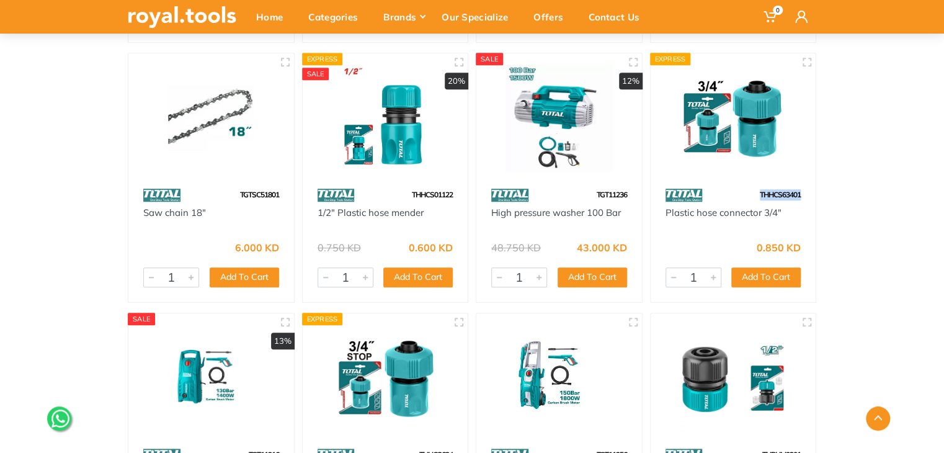
drag, startPoint x: 803, startPoint y: 186, endPoint x: 755, endPoint y: 187, distance: 47.8
click at [755, 187] on div "THHCS63401" at bounding box center [734, 195] width 166 height 22
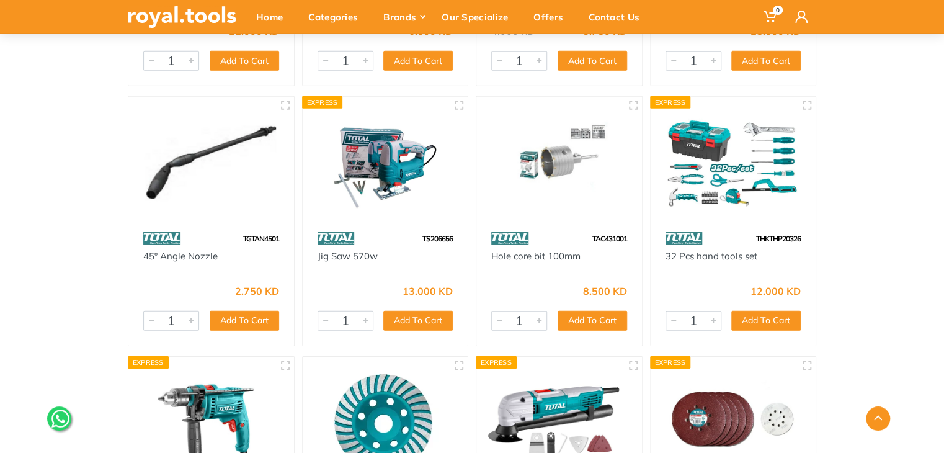
scroll to position [34768, 0]
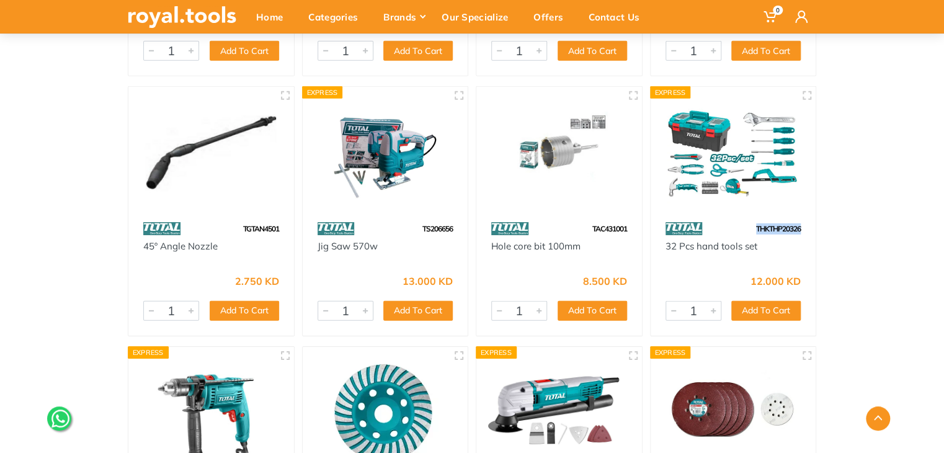
drag, startPoint x: 791, startPoint y: 217, endPoint x: 756, endPoint y: 213, distance: 35.6
click at [756, 218] on div "THKTHP20326" at bounding box center [734, 229] width 166 height 22
click at [724, 135] on img at bounding box center [733, 151] width 143 height 107
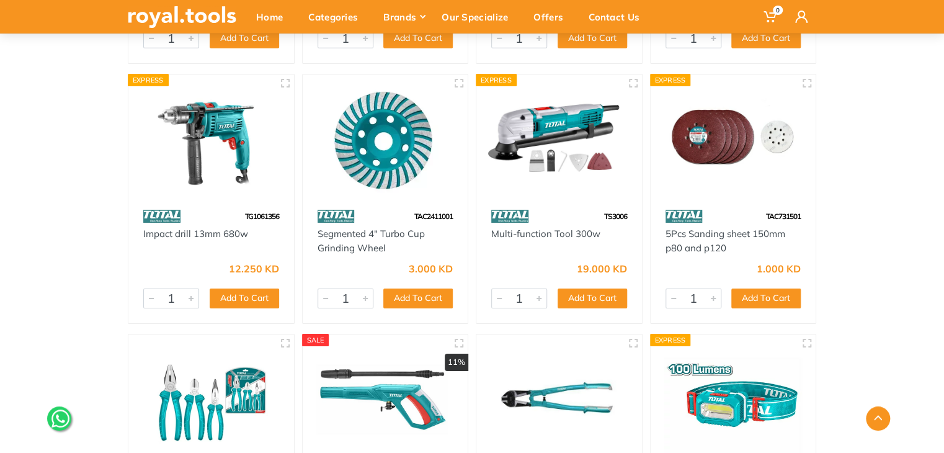
scroll to position [35041, 0]
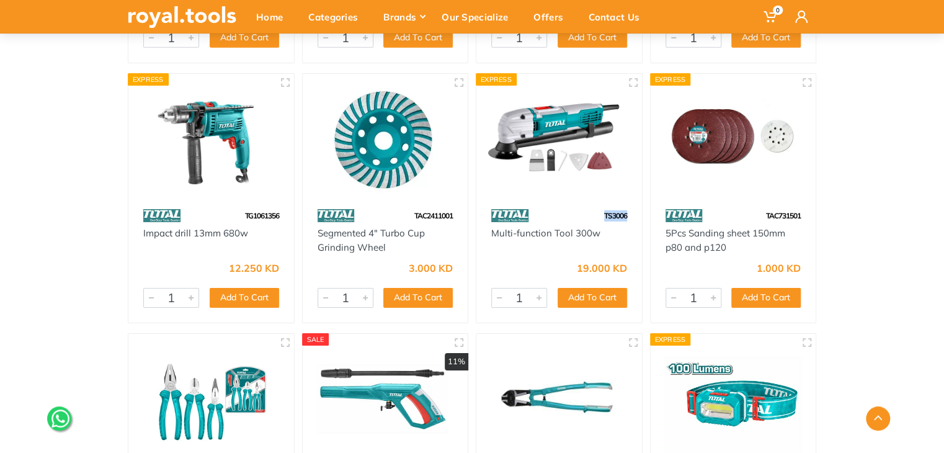
drag, startPoint x: 633, startPoint y: 198, endPoint x: 599, endPoint y: 199, distance: 33.5
click at [599, 205] on div "TS3006" at bounding box center [559, 216] width 166 height 22
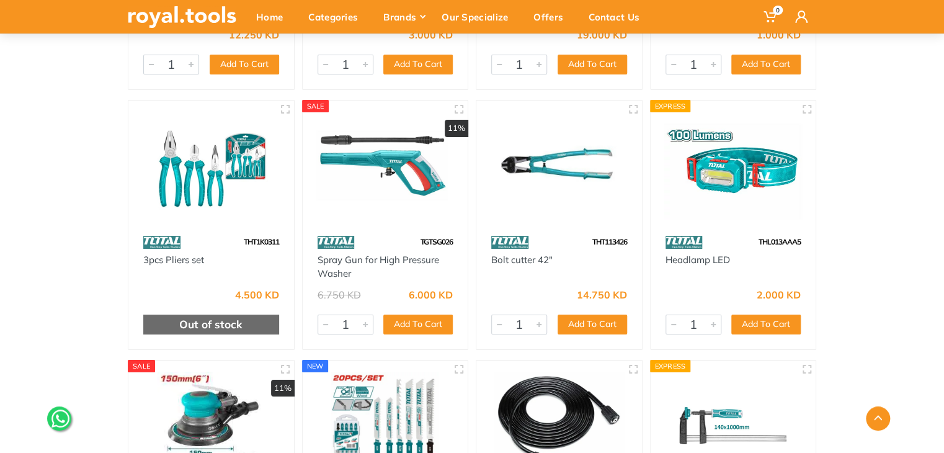
scroll to position [35289, 0]
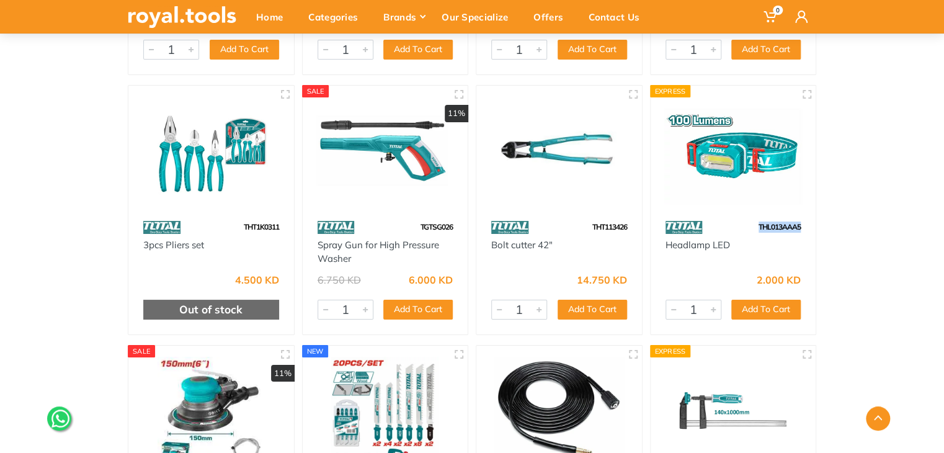
drag, startPoint x: 806, startPoint y: 213, endPoint x: 744, endPoint y: 213, distance: 61.4
click at [744, 216] on div "THL013AAA5" at bounding box center [734, 227] width 166 height 22
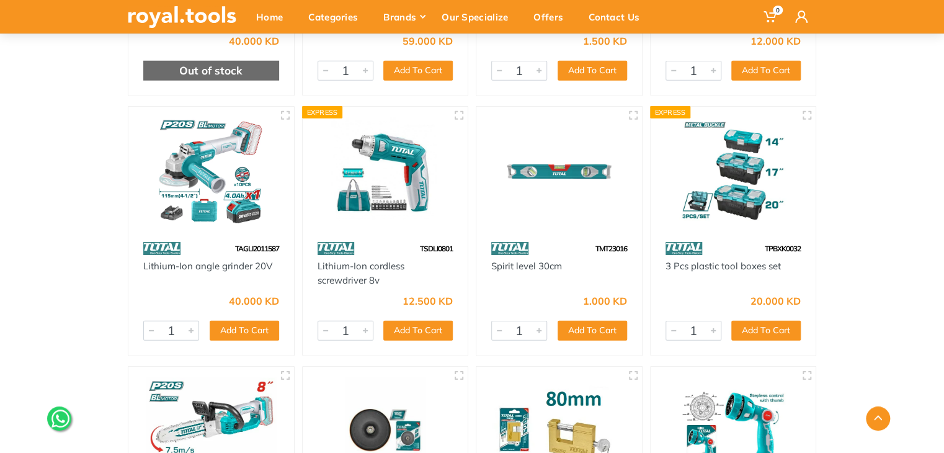
scroll to position [37075, 0]
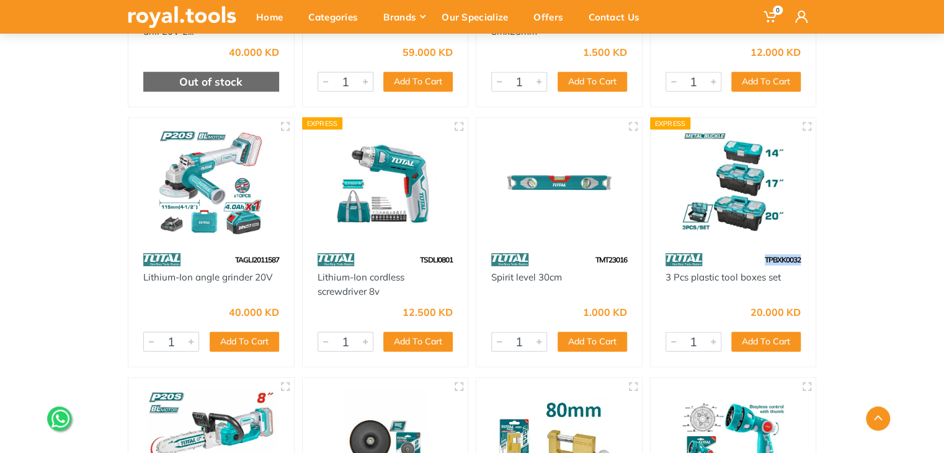
drag, startPoint x: 768, startPoint y: 244, endPoint x: 747, endPoint y: 243, distance: 21.7
click at [747, 249] on div "TPBXK0032" at bounding box center [734, 260] width 166 height 22
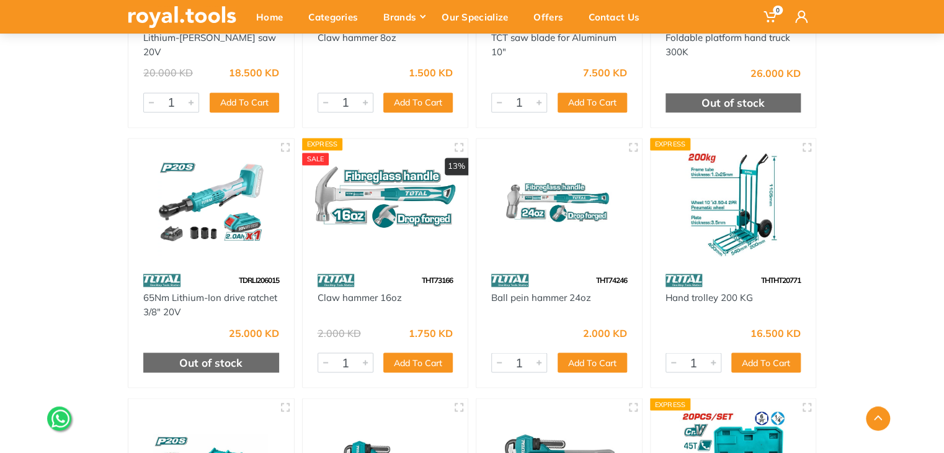
scroll to position [38638, 0]
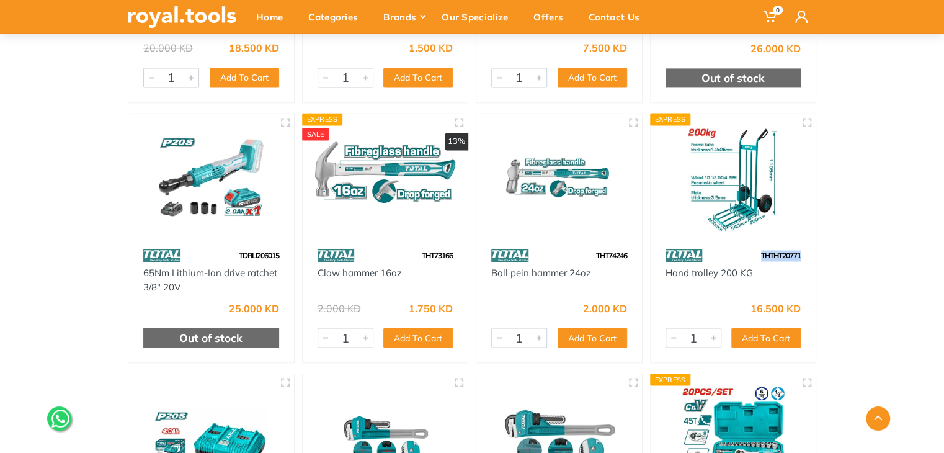
drag, startPoint x: 796, startPoint y: 242, endPoint x: 739, endPoint y: 240, distance: 57.1
click at [739, 244] on div "THTHT20771" at bounding box center [734, 255] width 166 height 22
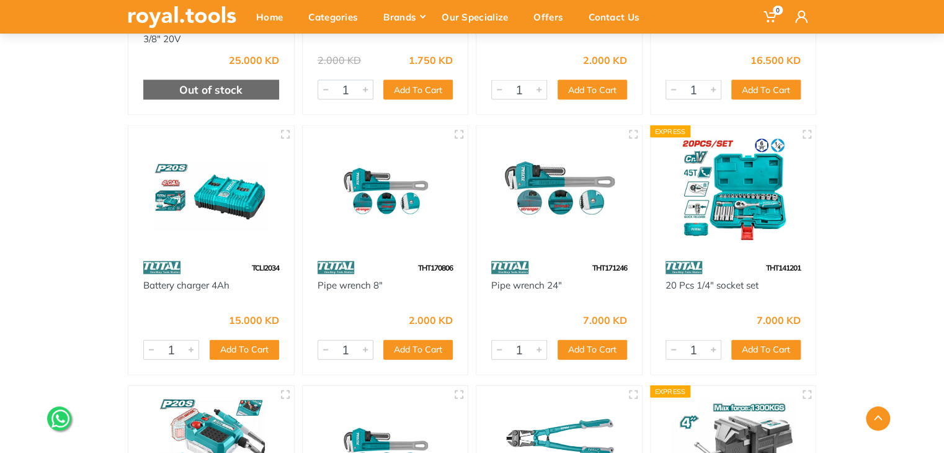
scroll to position [38911, 0]
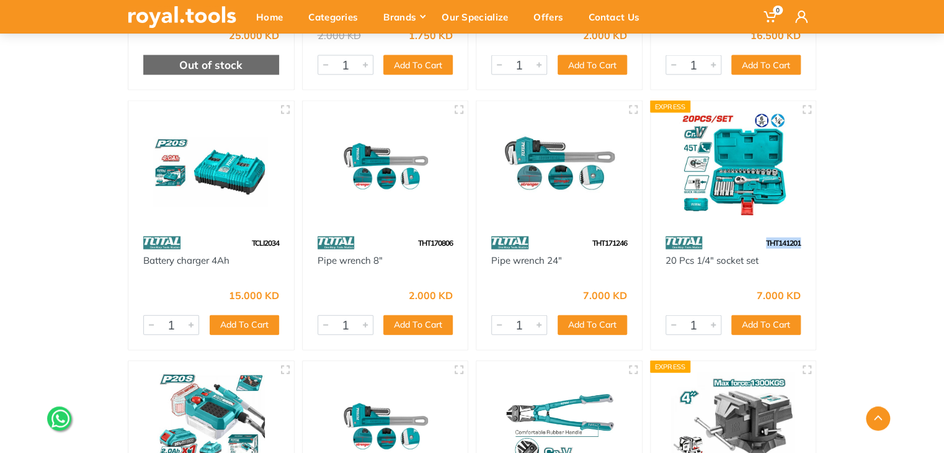
drag, startPoint x: 803, startPoint y: 233, endPoint x: 759, endPoint y: 229, distance: 43.5
click at [759, 231] on div "THT141201" at bounding box center [734, 242] width 166 height 22
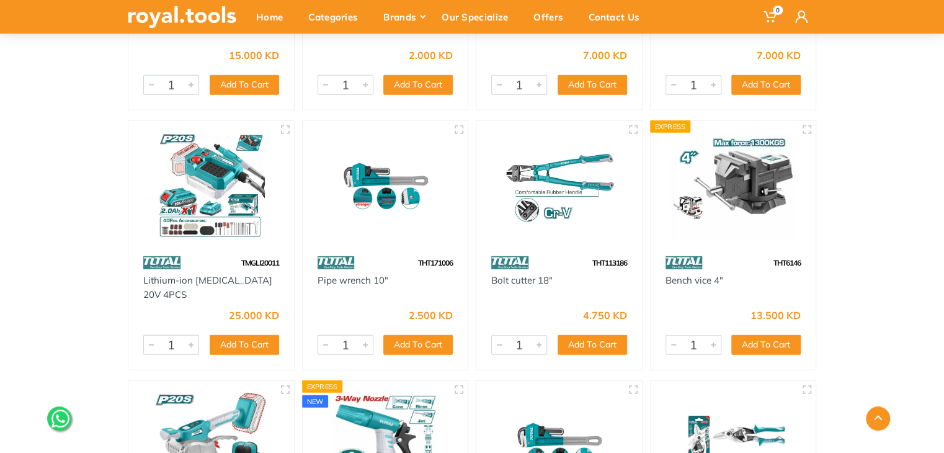
scroll to position [39159, 0]
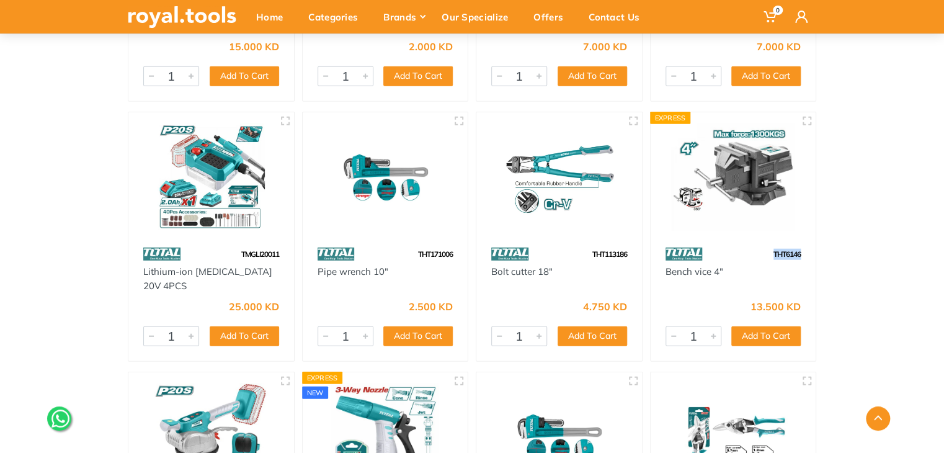
drag, startPoint x: 779, startPoint y: 239, endPoint x: 763, endPoint y: 236, distance: 16.3
click at [763, 243] on div "THT6146" at bounding box center [734, 254] width 166 height 22
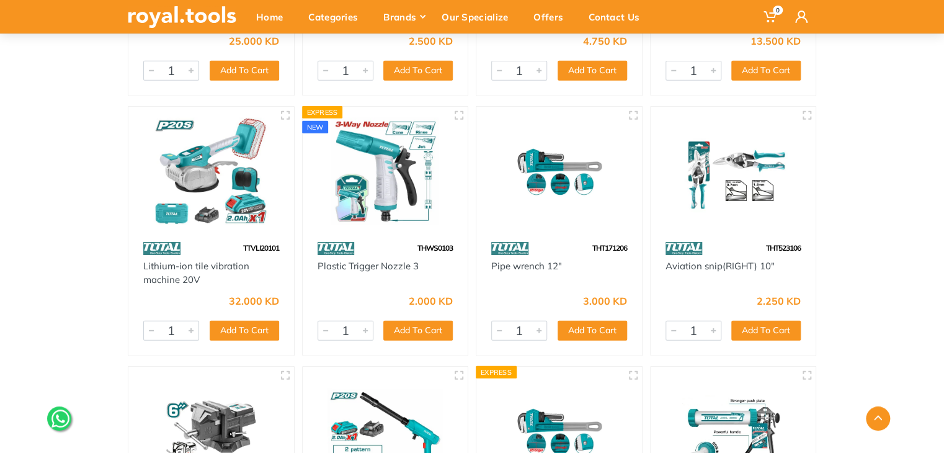
scroll to position [39432, 0]
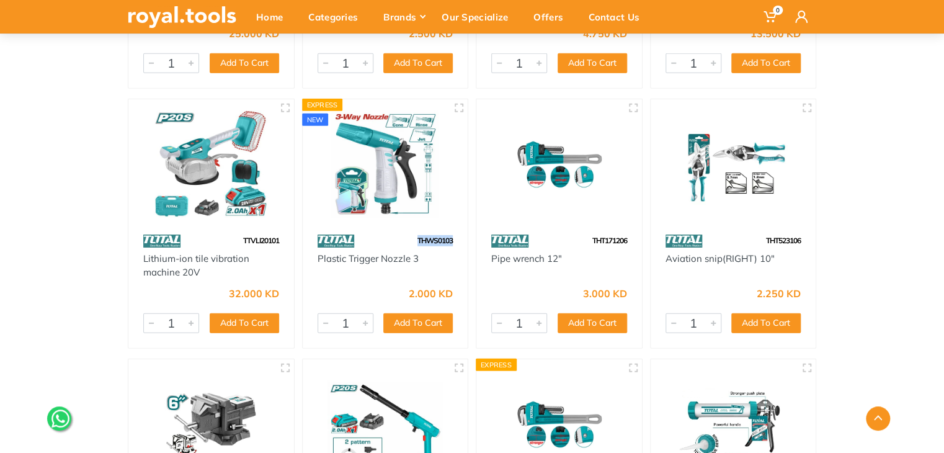
drag, startPoint x: 451, startPoint y: 225, endPoint x: 409, endPoint y: 221, distance: 41.7
click at [409, 230] on div "THWS0103" at bounding box center [386, 241] width 166 height 22
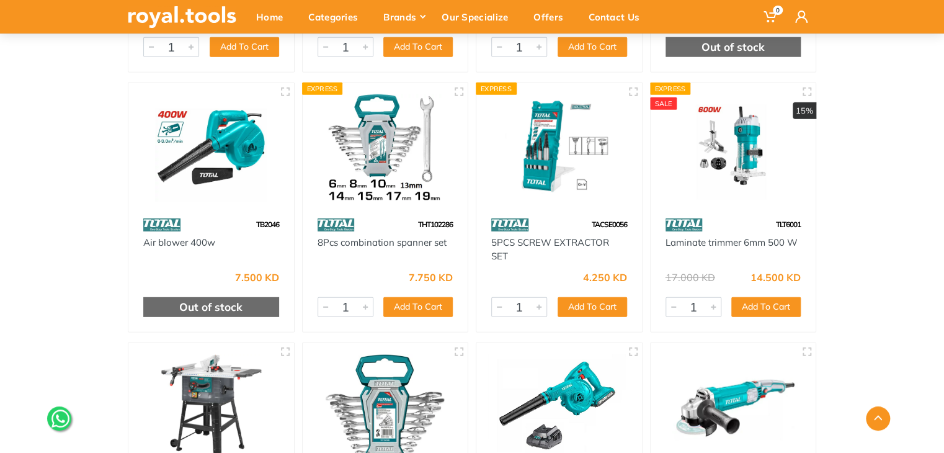
scroll to position [41789, 0]
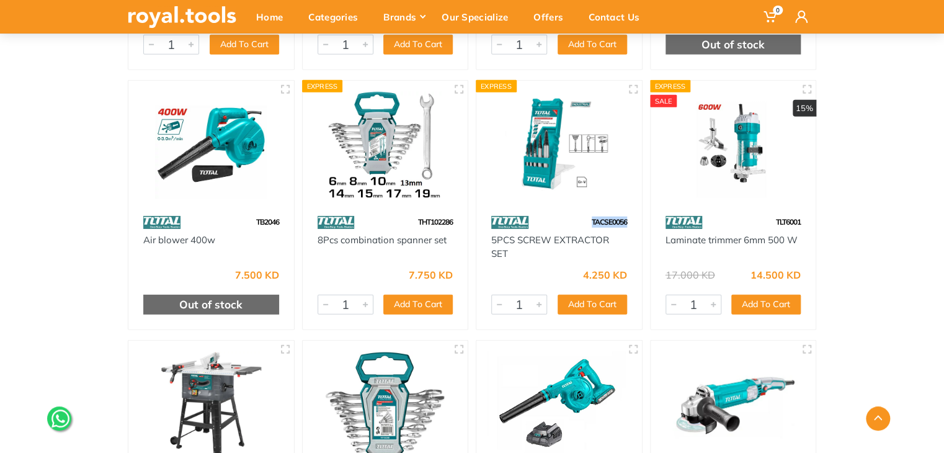
drag, startPoint x: 628, startPoint y: 207, endPoint x: 582, endPoint y: 205, distance: 46.5
click at [582, 212] on div "TACSE0056" at bounding box center [559, 223] width 166 height 22
drag, startPoint x: 453, startPoint y: 206, endPoint x: 406, endPoint y: 206, distance: 47.8
click at [406, 212] on div "THT102286" at bounding box center [386, 223] width 166 height 22
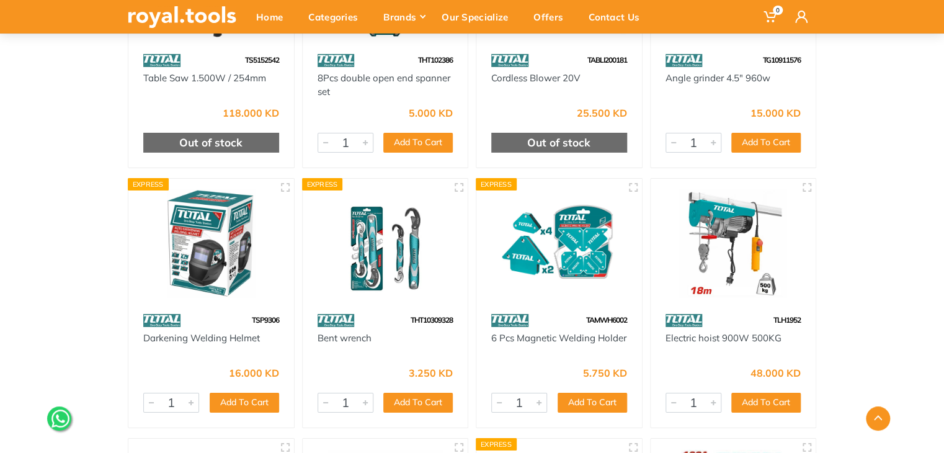
scroll to position [42236, 0]
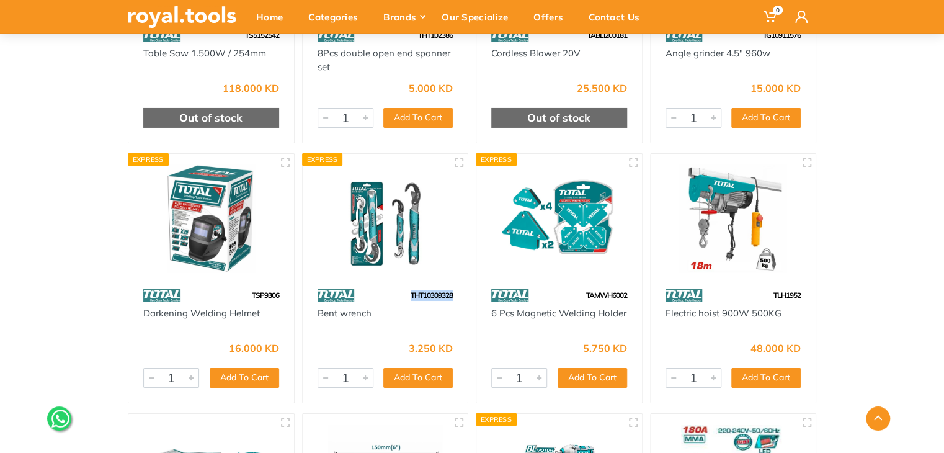
drag, startPoint x: 459, startPoint y: 279, endPoint x: 401, endPoint y: 288, distance: 58.4
click at [401, 288] on div "THT10309328" at bounding box center [386, 296] width 166 height 22
drag, startPoint x: 485, startPoint y: 300, endPoint x: 556, endPoint y: 303, distance: 70.8
click at [556, 306] on div "6 Pcs Magnetic Welding Holder" at bounding box center [559, 320] width 166 height 28
drag, startPoint x: 608, startPoint y: 278, endPoint x: 573, endPoint y: 278, distance: 35.4
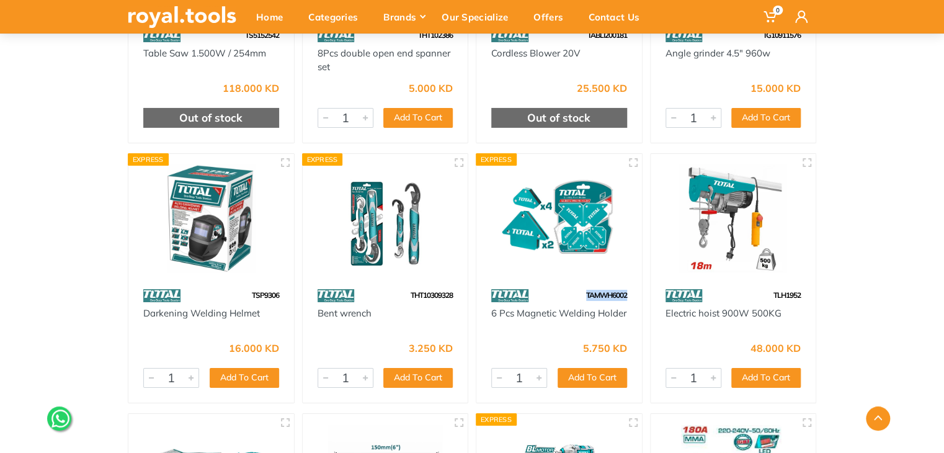
click at [573, 285] on div "TAMWH6002" at bounding box center [559, 296] width 166 height 22
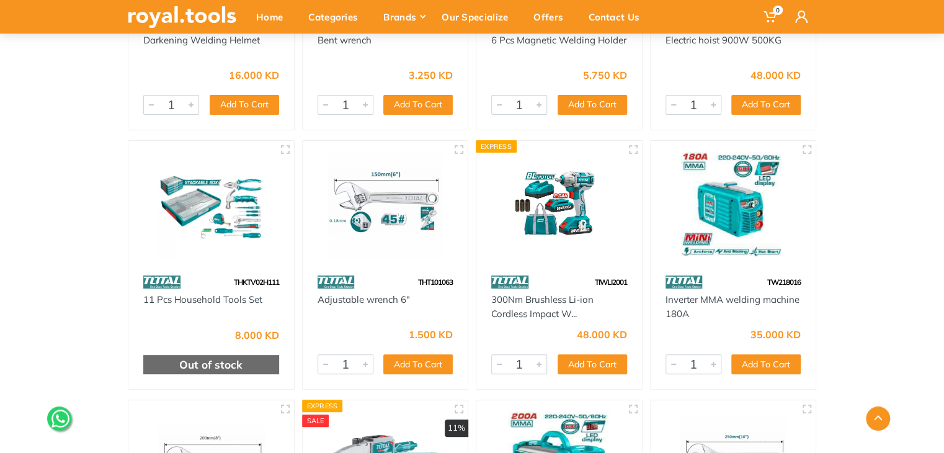
scroll to position [42533, 0]
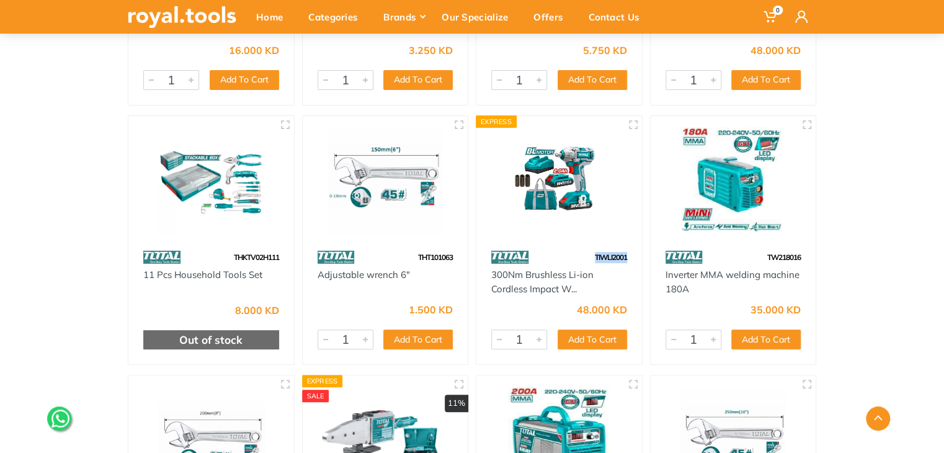
drag, startPoint x: 629, startPoint y: 241, endPoint x: 582, endPoint y: 241, distance: 46.5
click at [582, 246] on div "TIWLI2001" at bounding box center [559, 257] width 166 height 22
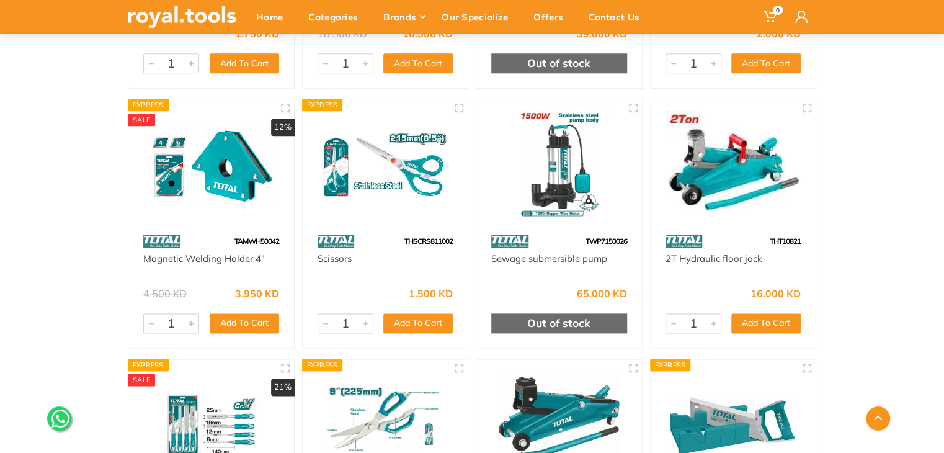
scroll to position [43079, 0]
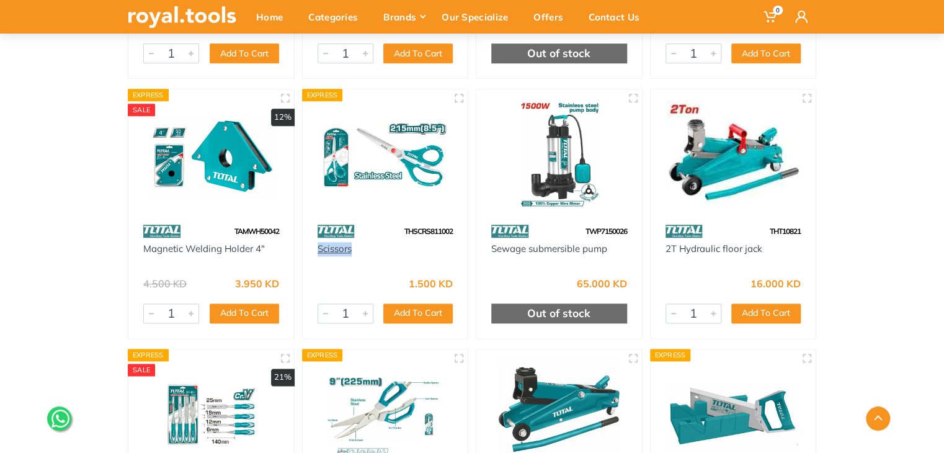
drag, startPoint x: 362, startPoint y: 236, endPoint x: 318, endPoint y: 238, distance: 44.1
click at [318, 242] on div "Scissors" at bounding box center [386, 256] width 136 height 28
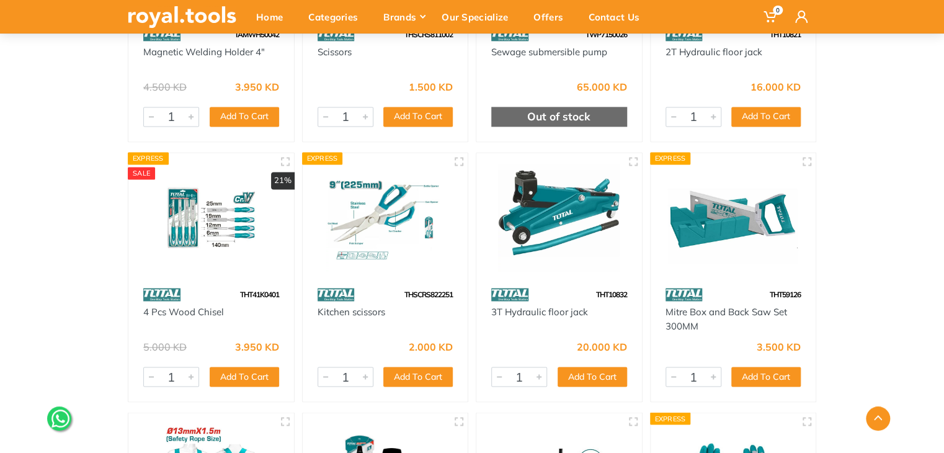
scroll to position [43278, 0]
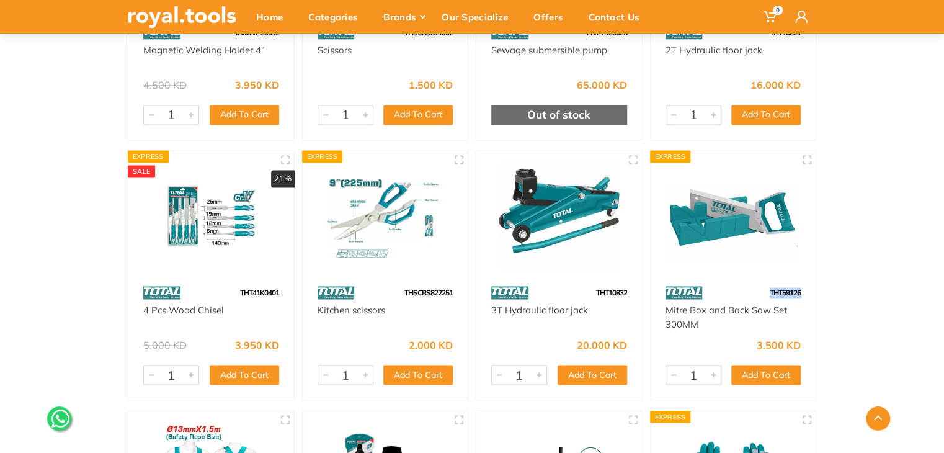
drag, startPoint x: 803, startPoint y: 278, endPoint x: 759, endPoint y: 275, distance: 44.1
click at [759, 282] on div "THT59126" at bounding box center [734, 293] width 166 height 22
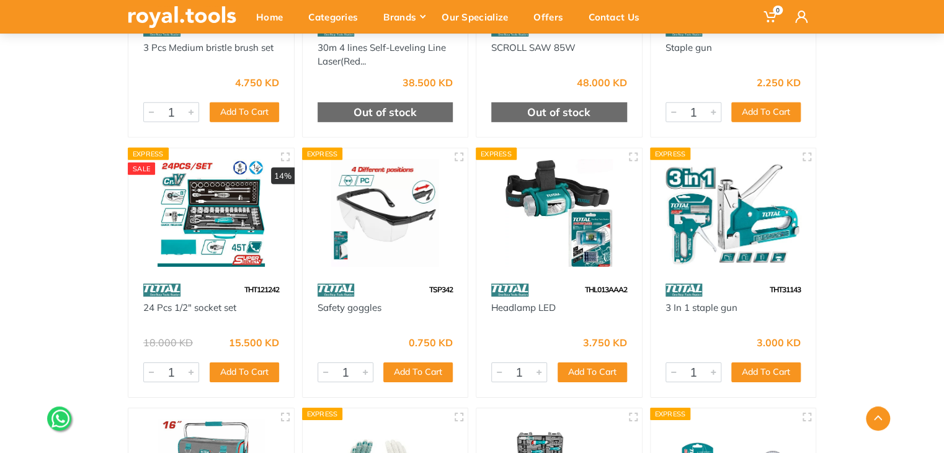
scroll to position [44345, 0]
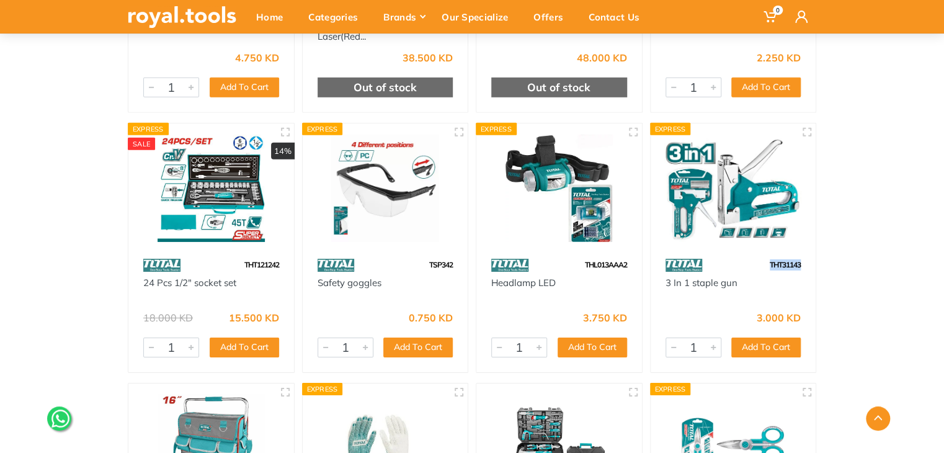
drag, startPoint x: 811, startPoint y: 252, endPoint x: 762, endPoint y: 246, distance: 49.9
click at [762, 254] on div "THT31143" at bounding box center [734, 265] width 166 height 22
drag, startPoint x: 630, startPoint y: 251, endPoint x: 568, endPoint y: 246, distance: 62.8
click at [568, 254] on div "THL013AAA2" at bounding box center [559, 265] width 166 height 22
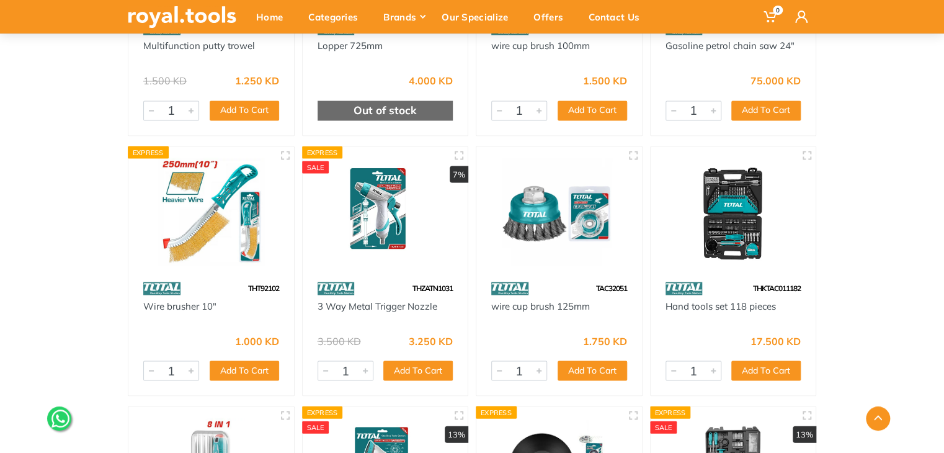
scroll to position [45883, 0]
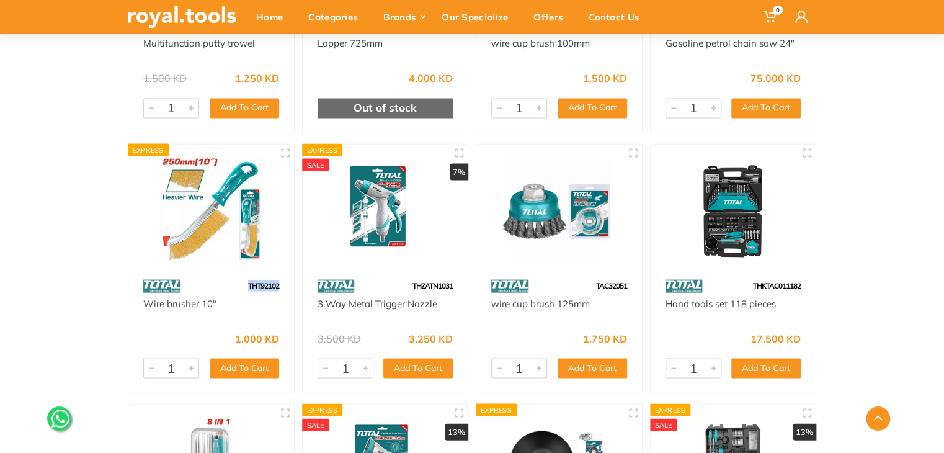
drag, startPoint x: 285, startPoint y: 269, endPoint x: 247, endPoint y: 274, distance: 38.1
click at [247, 275] on div "THT92102" at bounding box center [211, 286] width 166 height 22
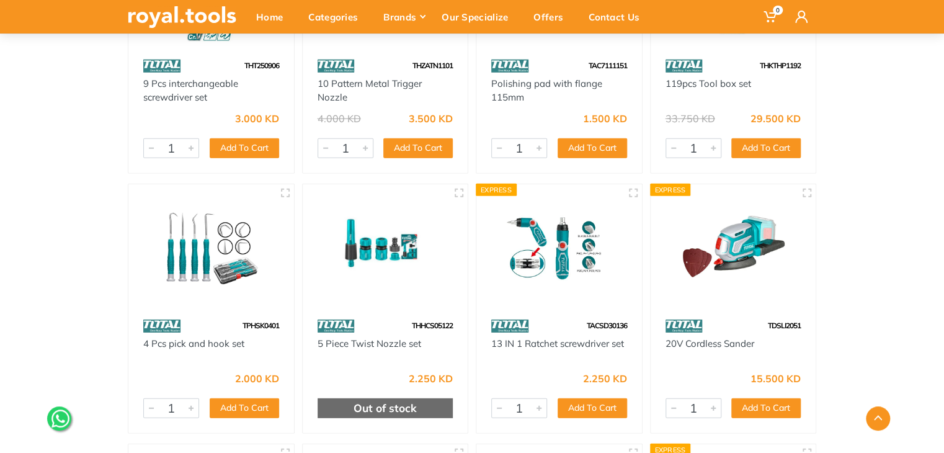
scroll to position [46379, 0]
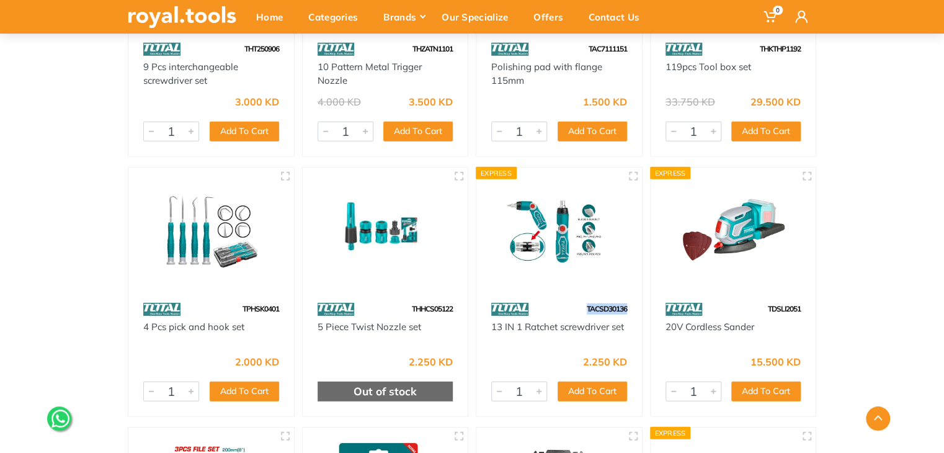
drag, startPoint x: 628, startPoint y: 296, endPoint x: 575, endPoint y: 296, distance: 53.3
click at [575, 298] on div "TACSD30136" at bounding box center [559, 309] width 166 height 22
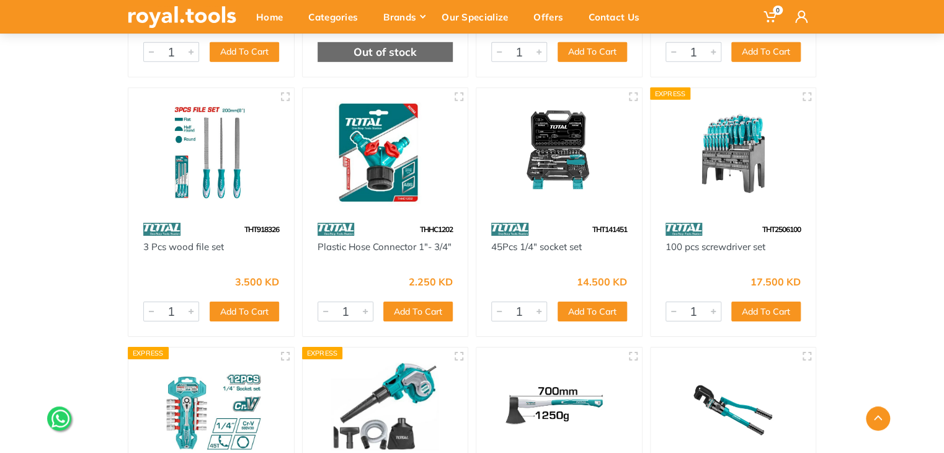
scroll to position [46726, 0]
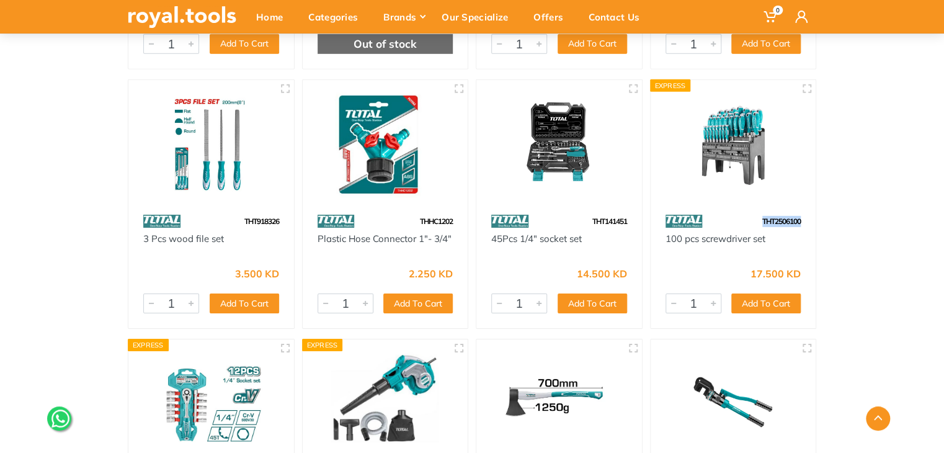
drag, startPoint x: 804, startPoint y: 207, endPoint x: 731, endPoint y: 204, distance: 72.6
click at [731, 210] on div "THT2506100" at bounding box center [734, 221] width 166 height 22
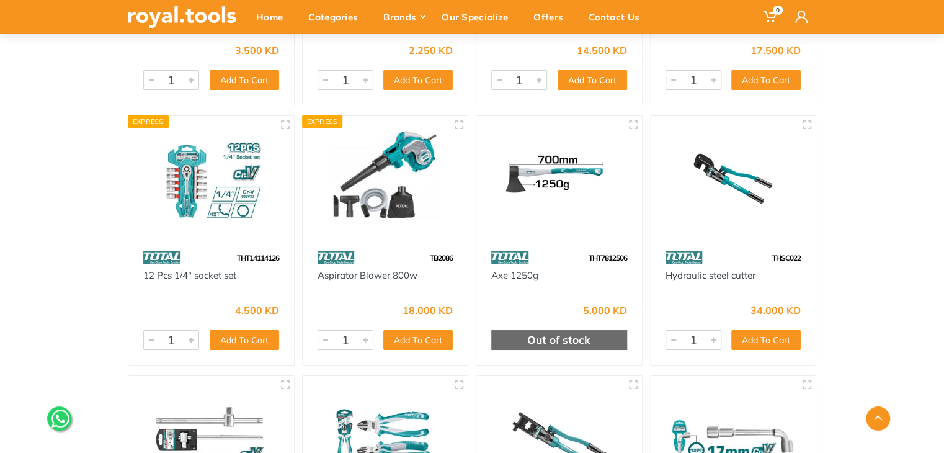
scroll to position [46974, 0]
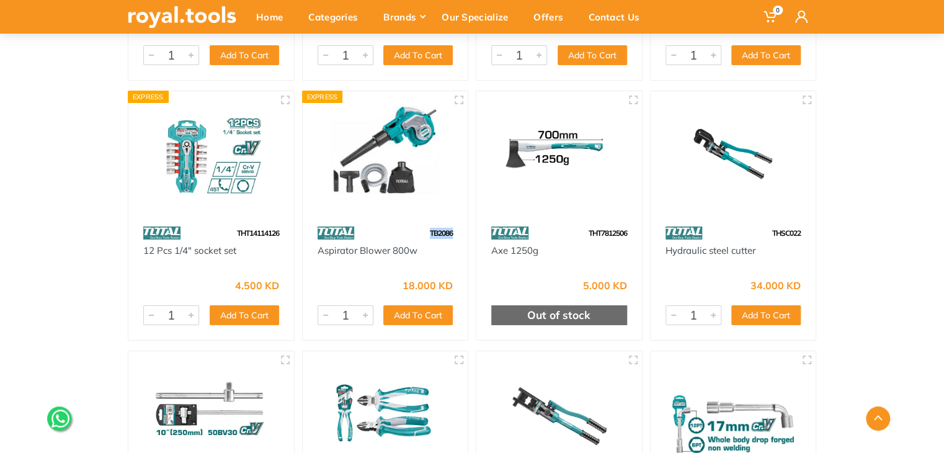
drag, startPoint x: 456, startPoint y: 215, endPoint x: 400, endPoint y: 214, distance: 56.5
click at [400, 222] on div "TB2086" at bounding box center [386, 233] width 166 height 22
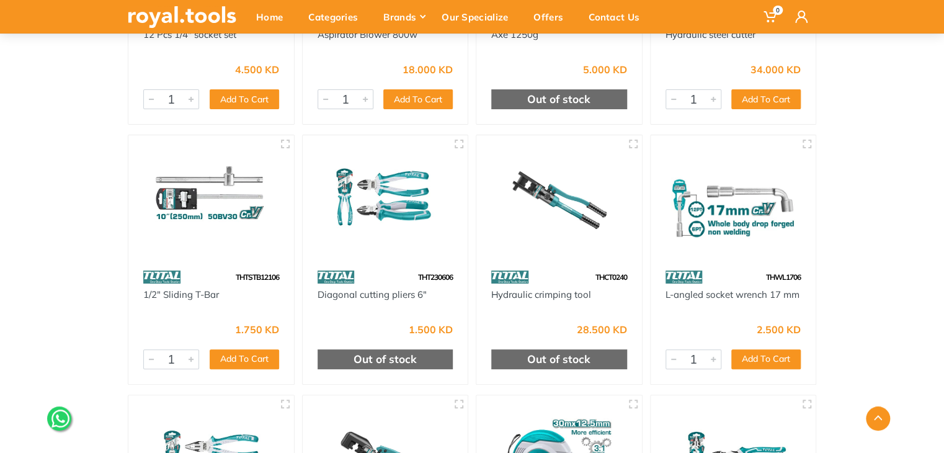
scroll to position [47198, 0]
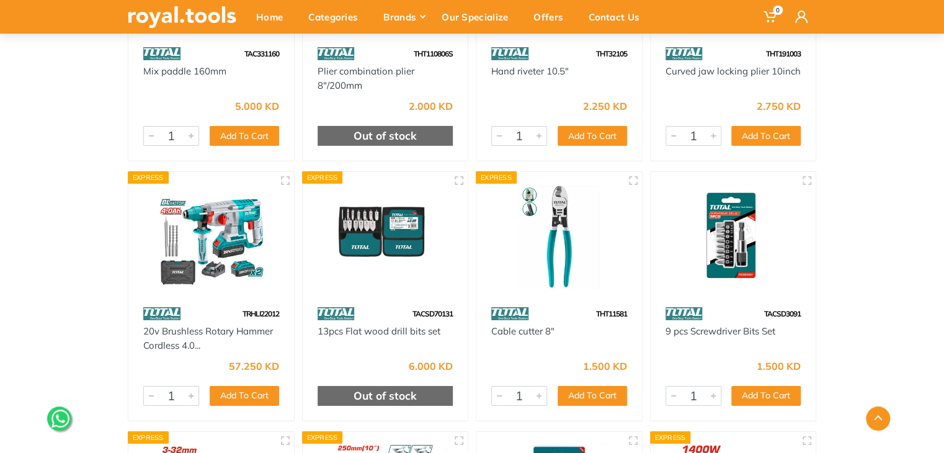
scroll to position [49257, 0]
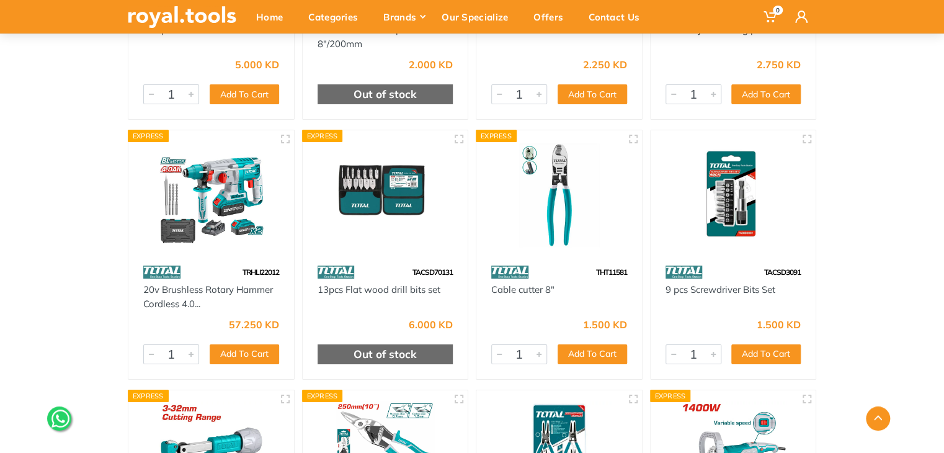
scroll to position [49282, 0]
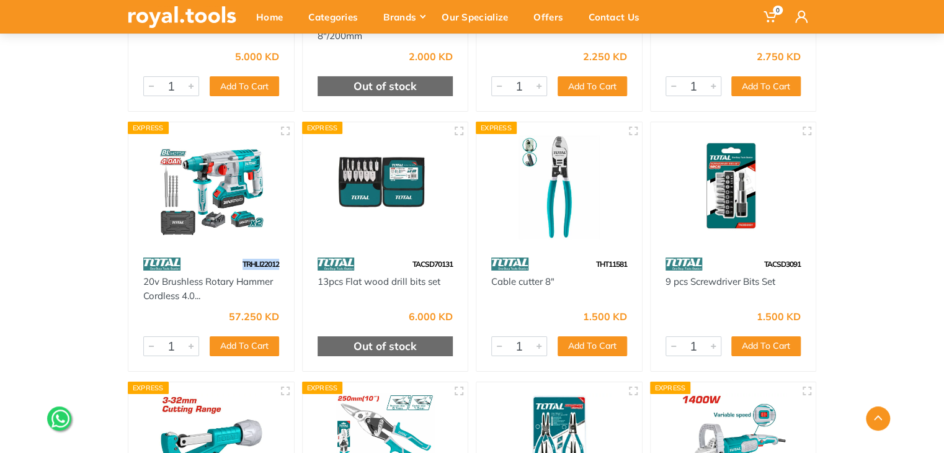
drag, startPoint x: 284, startPoint y: 245, endPoint x: 235, endPoint y: 244, distance: 49.0
click at [235, 253] on div "TRHLI22012" at bounding box center [211, 264] width 166 height 22
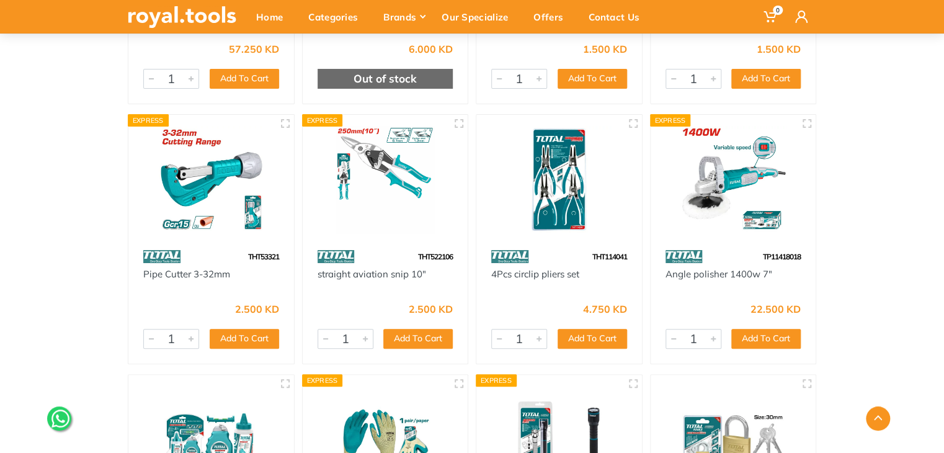
scroll to position [49555, 0]
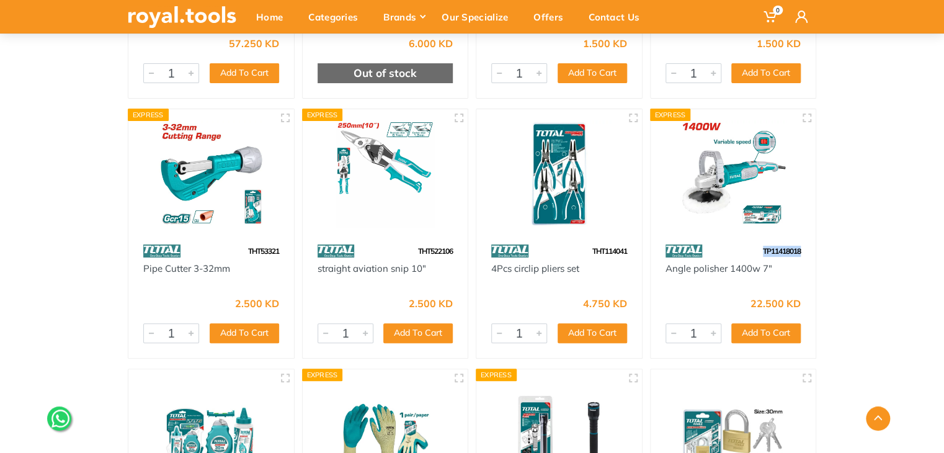
drag, startPoint x: 801, startPoint y: 236, endPoint x: 758, endPoint y: 234, distance: 43.5
click at [758, 240] on div "TP11418018" at bounding box center [734, 251] width 166 height 22
drag, startPoint x: 456, startPoint y: 239, endPoint x: 402, endPoint y: 230, distance: 54.7
click at [402, 240] on div "THT522106" at bounding box center [386, 251] width 166 height 22
drag, startPoint x: 283, startPoint y: 231, endPoint x: 237, endPoint y: 231, distance: 45.9
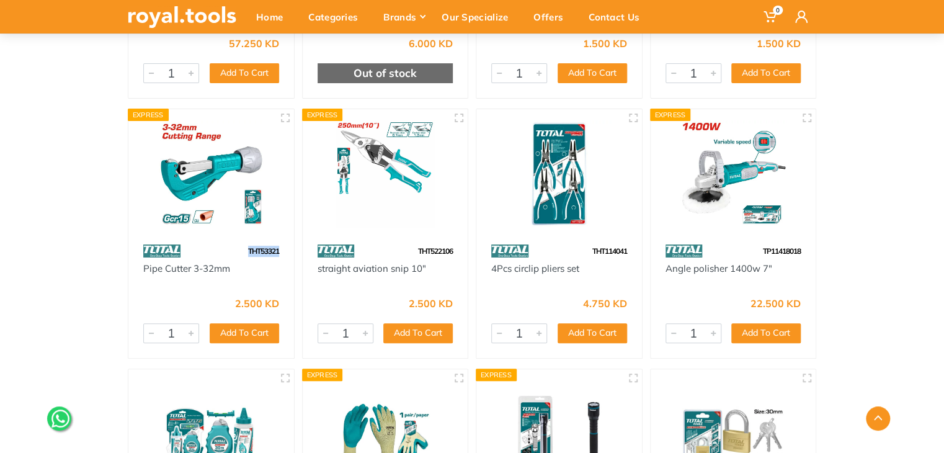
click at [237, 240] on div "THT53321" at bounding box center [211, 251] width 166 height 22
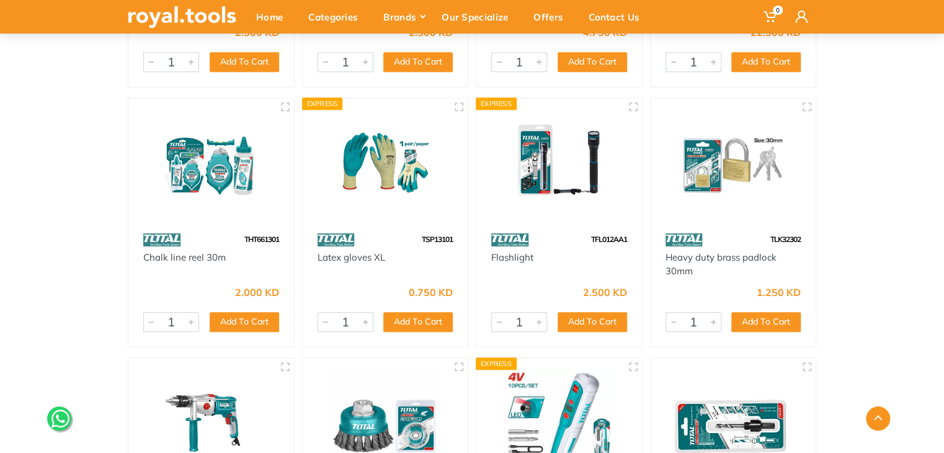
scroll to position [49827, 0]
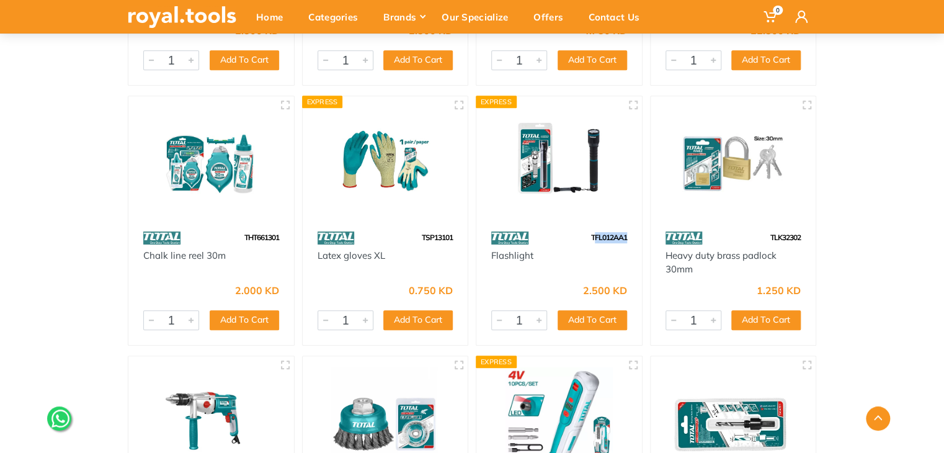
drag, startPoint x: 635, startPoint y: 225, endPoint x: 595, endPoint y: 226, distance: 40.3
click at [595, 227] on div "TFL012AA1" at bounding box center [559, 238] width 166 height 22
drag, startPoint x: 630, startPoint y: 226, endPoint x: 577, endPoint y: 220, distance: 53.2
click at [577, 227] on div "TFL012AA1" at bounding box center [559, 238] width 166 height 22
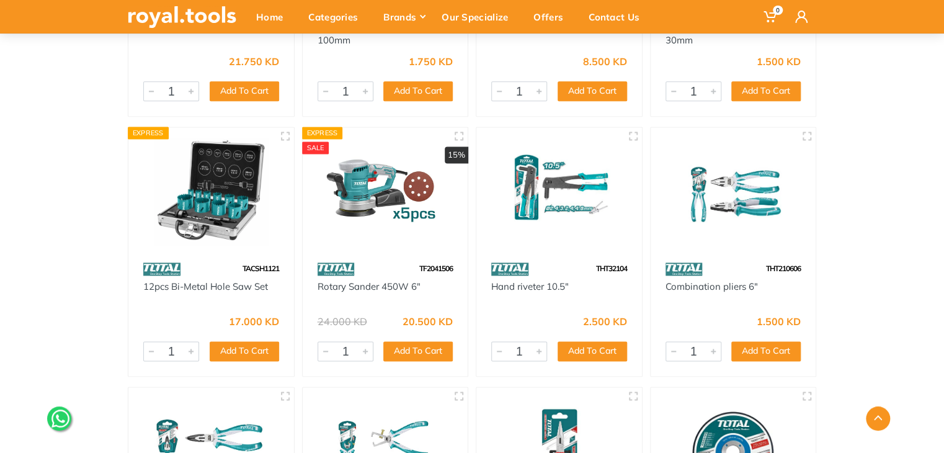
scroll to position [50324, 0]
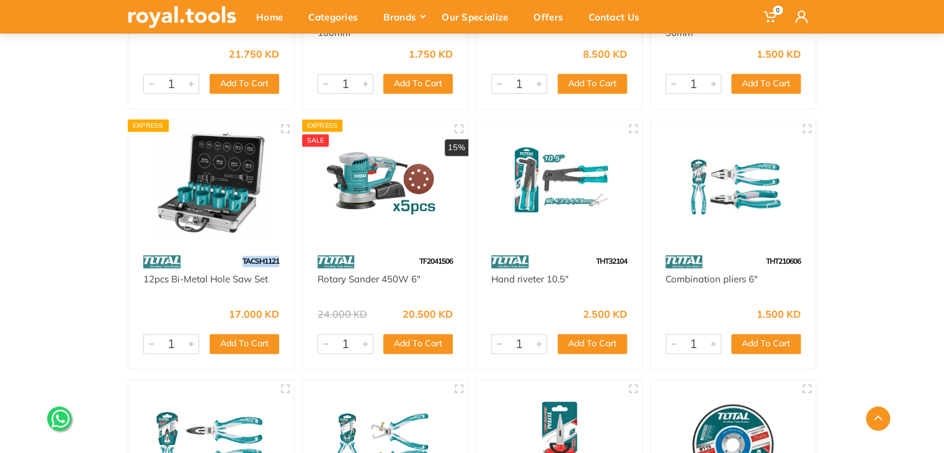
drag, startPoint x: 281, startPoint y: 244, endPoint x: 231, endPoint y: 243, distance: 50.3
click at [231, 251] on div "TACSH1121" at bounding box center [211, 262] width 166 height 22
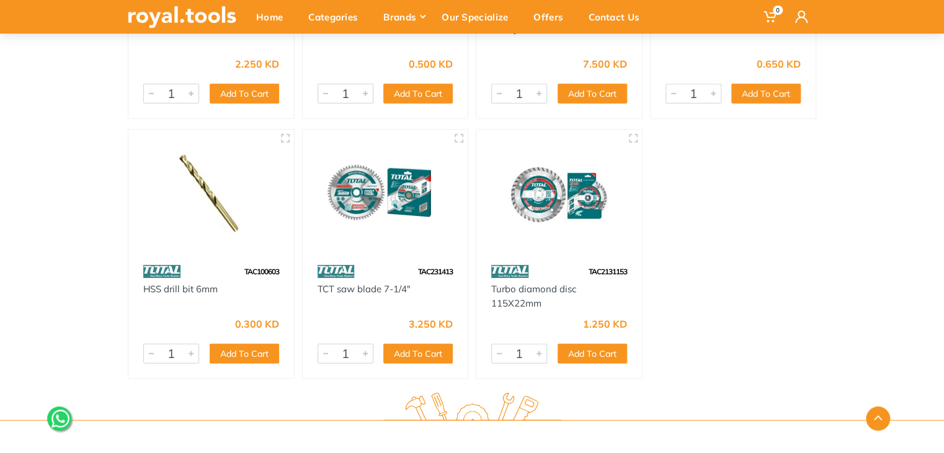
scroll to position [51118, 0]
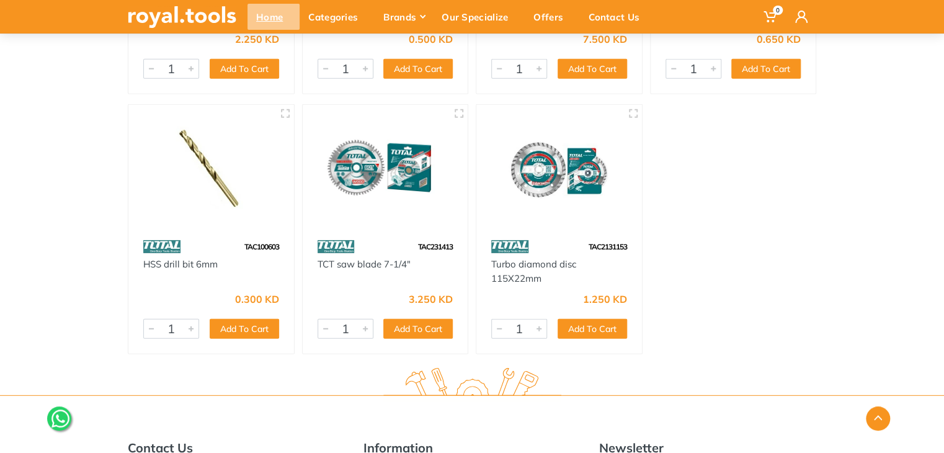
click at [270, 24] on div "Home" at bounding box center [273, 17] width 52 height 26
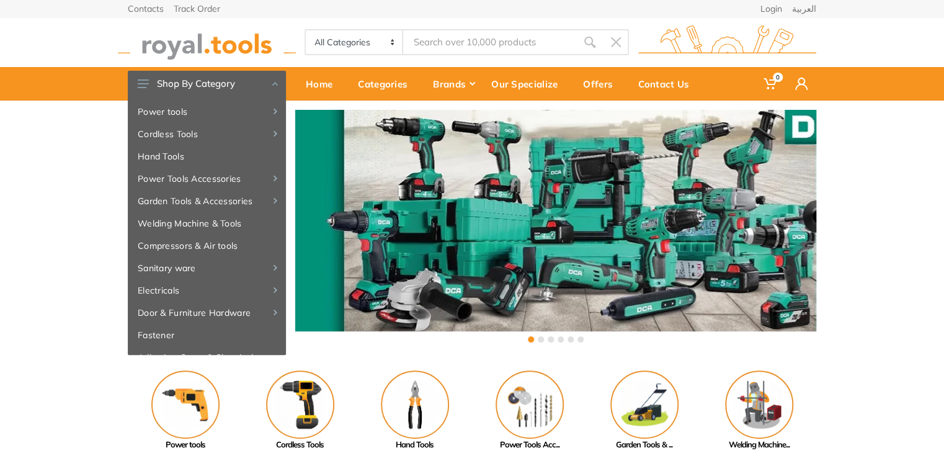
click at [531, 40] on input "Site search" at bounding box center [490, 42] width 174 height 26
paste input "20v Brushless Impact Dr"
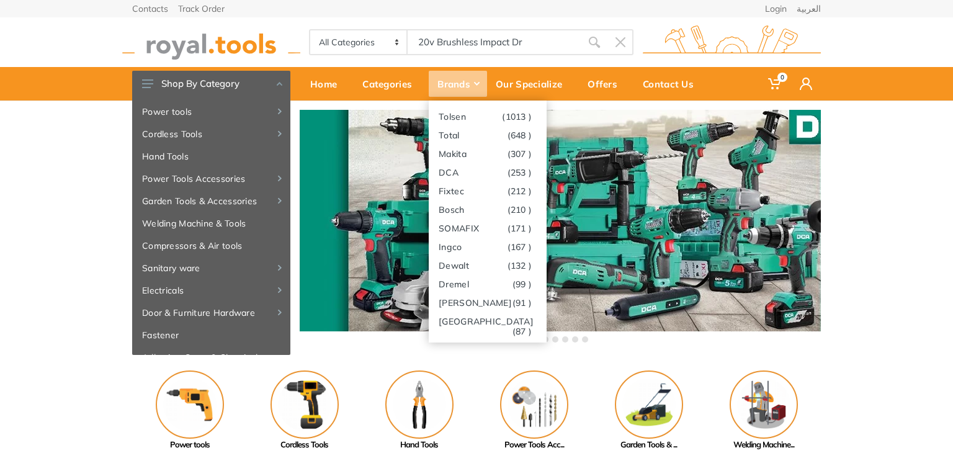
paste input "20v Brushless Impact Dr"
type input "20v Brushless Impa"
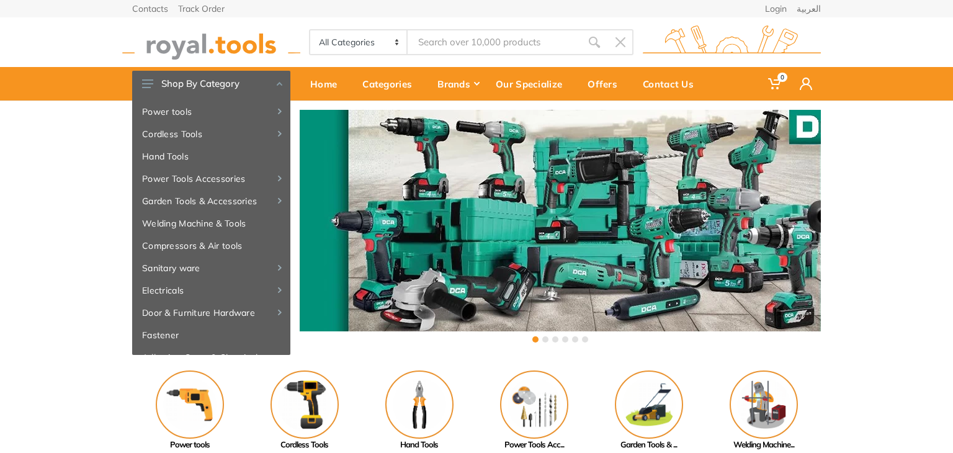
click at [888, 130] on div "‹ ›" at bounding box center [476, 227] width 953 height 254
click at [528, 32] on input "Site search" at bounding box center [494, 42] width 174 height 26
click at [594, 39] on icon "submit" at bounding box center [594, 42] width 12 height 12
click at [520, 29] on input "Site search" at bounding box center [494, 42] width 174 height 26
paste input "20v Brushless Impact Dr"
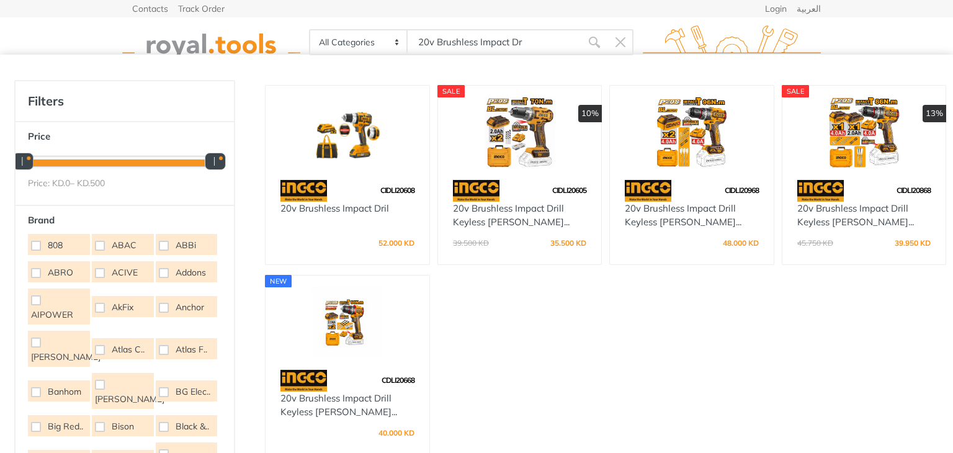
type input "20v Brushless Impact Dr"
click at [337, 336] on img at bounding box center [347, 322] width 141 height 71
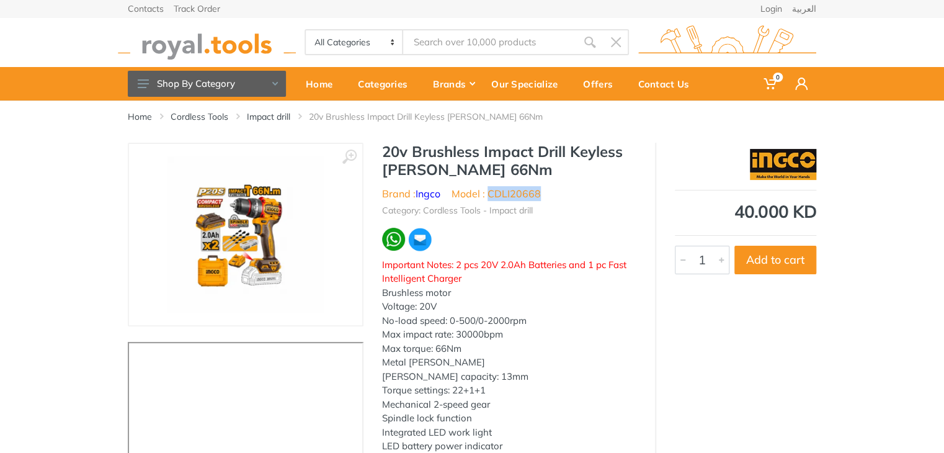
drag, startPoint x: 542, startPoint y: 192, endPoint x: 490, endPoint y: 195, distance: 52.2
click at [490, 195] on ul "Brand : Ingco Model : CDLI20668" at bounding box center [509, 193] width 254 height 15
copy li "CDLI20668"
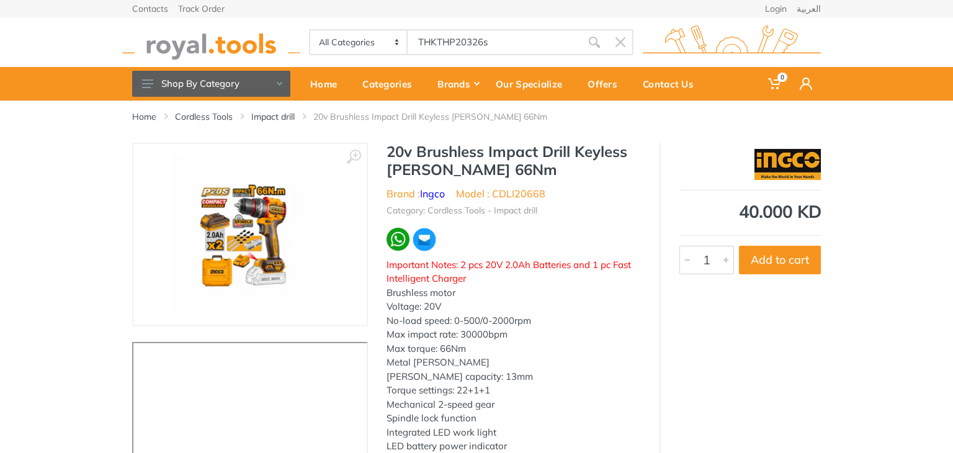
type input "THKTHP20326"
type input "s"
type input "THKTHP20326"
click at [218, 40] on img at bounding box center [211, 42] width 178 height 34
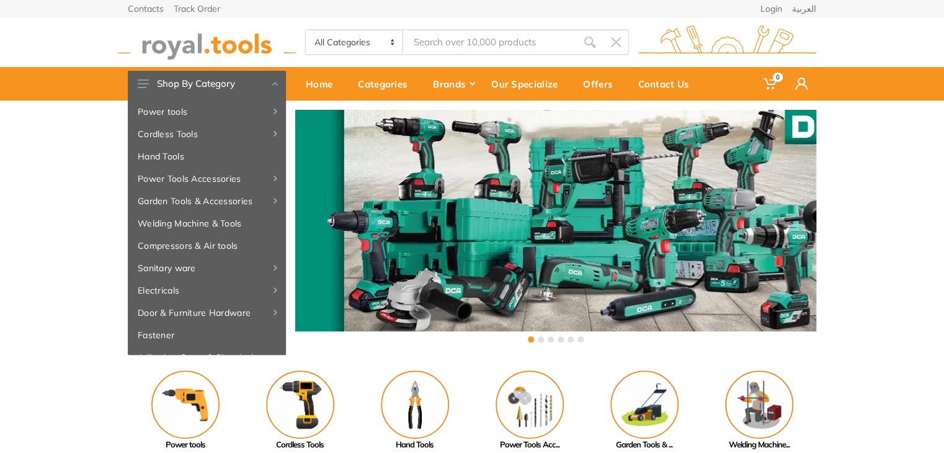
click at [439, 42] on input "Site search" at bounding box center [490, 42] width 174 height 26
paste input "THKTHP20326"
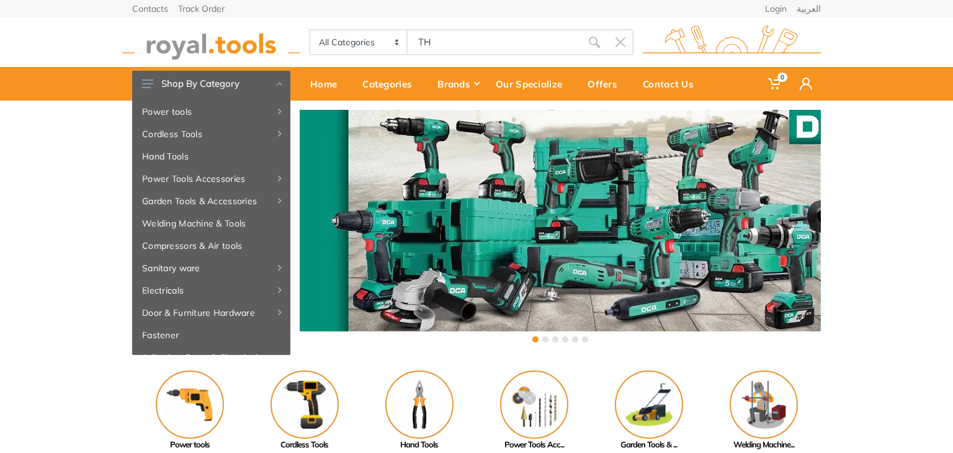
type input "T"
type input "air"
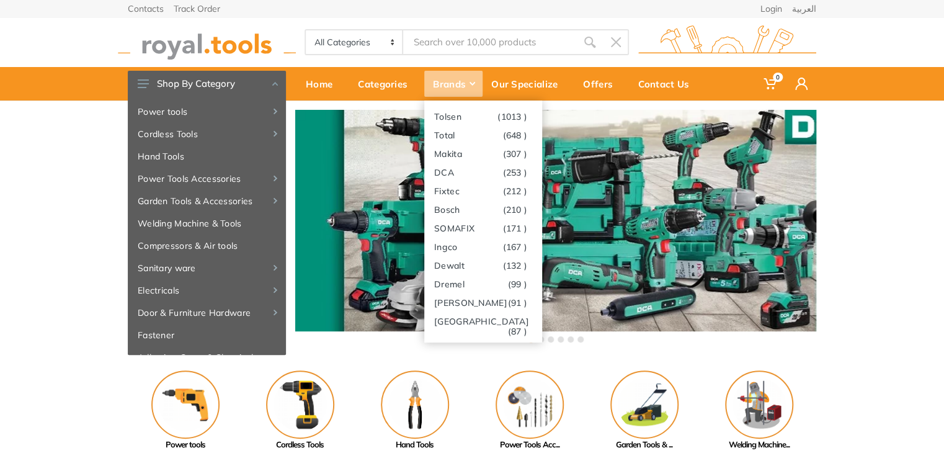
click at [455, 102] on ul "Tolsen (1013 ) (648 )" at bounding box center [483, 221] width 118 height 242
click at [461, 118] on link "Tolsen (1013 )" at bounding box center [483, 116] width 118 height 19
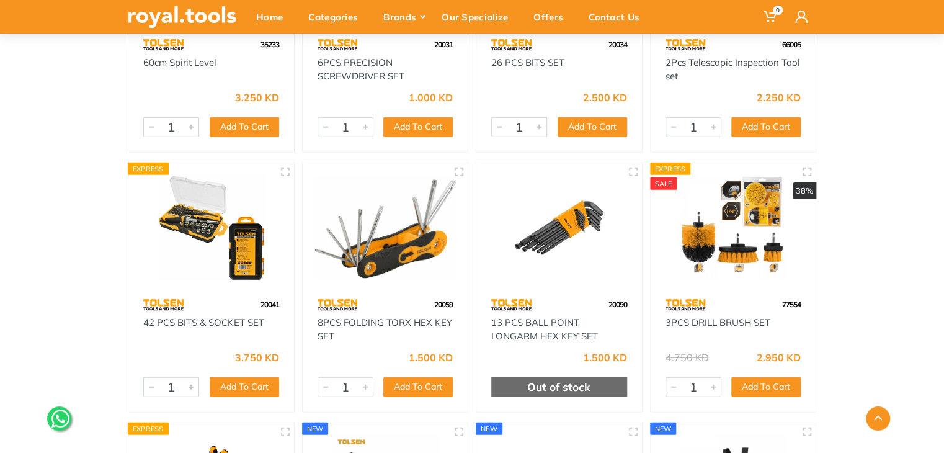
scroll to position [1433, 0]
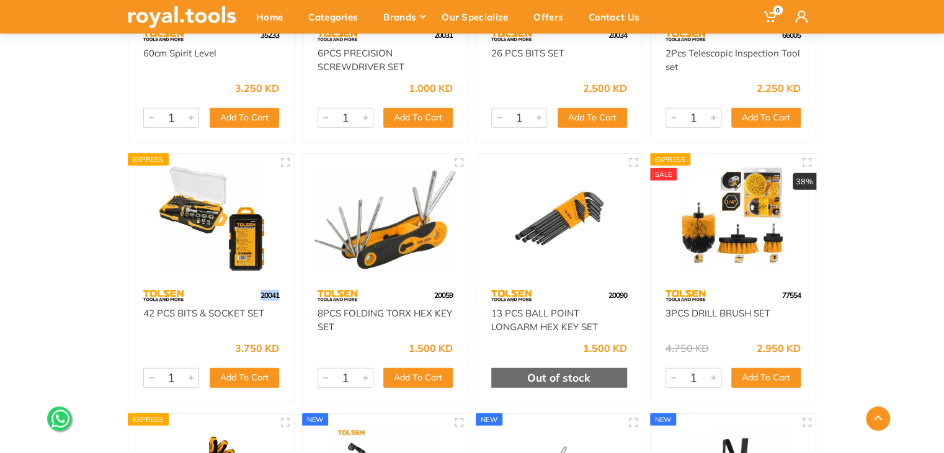
drag, startPoint x: 282, startPoint y: 293, endPoint x: 234, endPoint y: 283, distance: 48.8
click at [234, 285] on div "20041" at bounding box center [211, 296] width 166 height 22
copy span "20041"
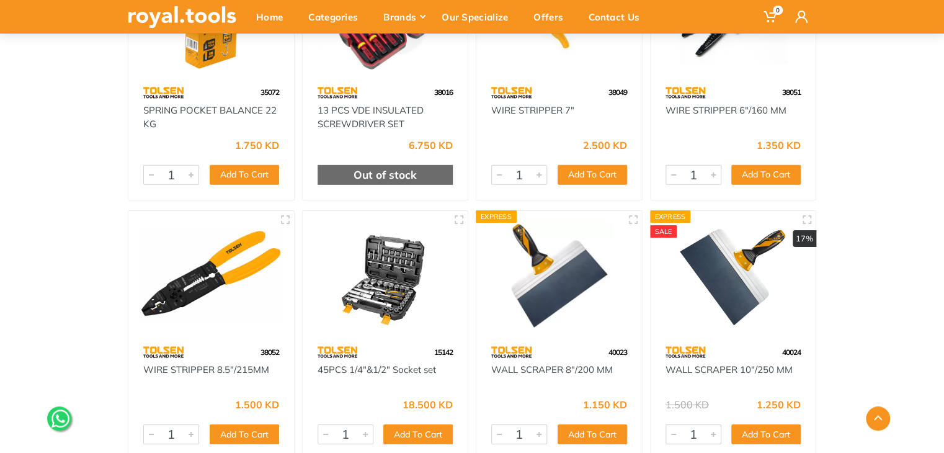
scroll to position [4273, 0]
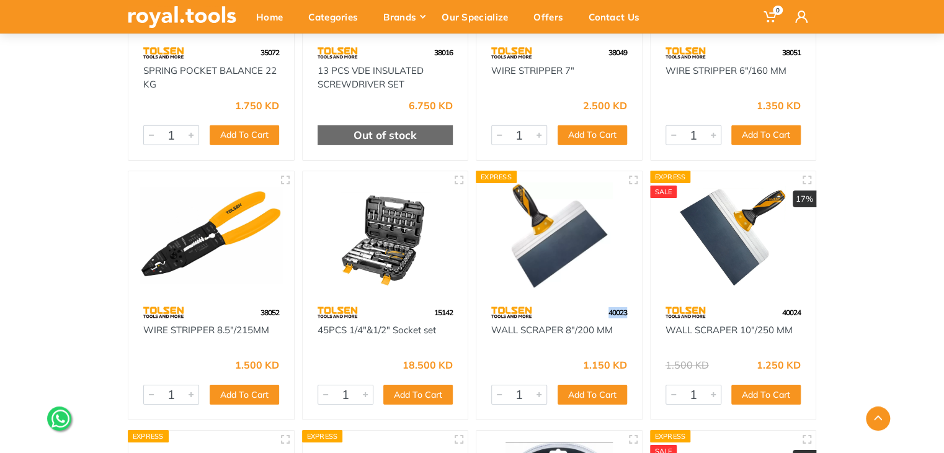
drag, startPoint x: 626, startPoint y: 308, endPoint x: 590, endPoint y: 306, distance: 36.1
click at [590, 306] on div "40023" at bounding box center [559, 312] width 166 height 22
copy span "40023"
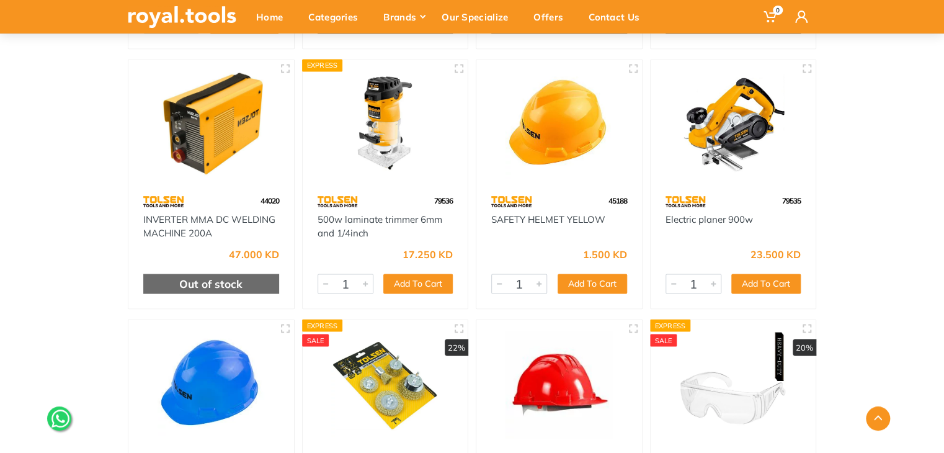
scroll to position [5699, 0]
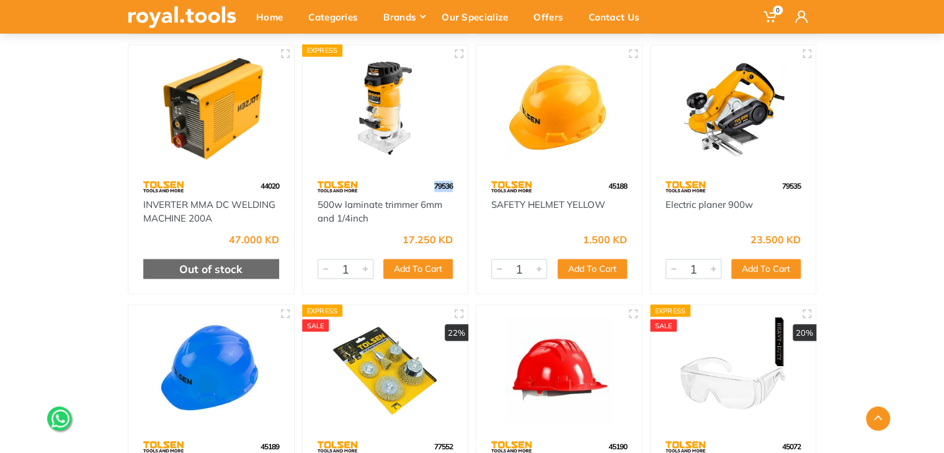
drag, startPoint x: 457, startPoint y: 185, endPoint x: 417, endPoint y: 180, distance: 40.6
click at [417, 180] on div "79536" at bounding box center [386, 187] width 166 height 22
copy span "79536"
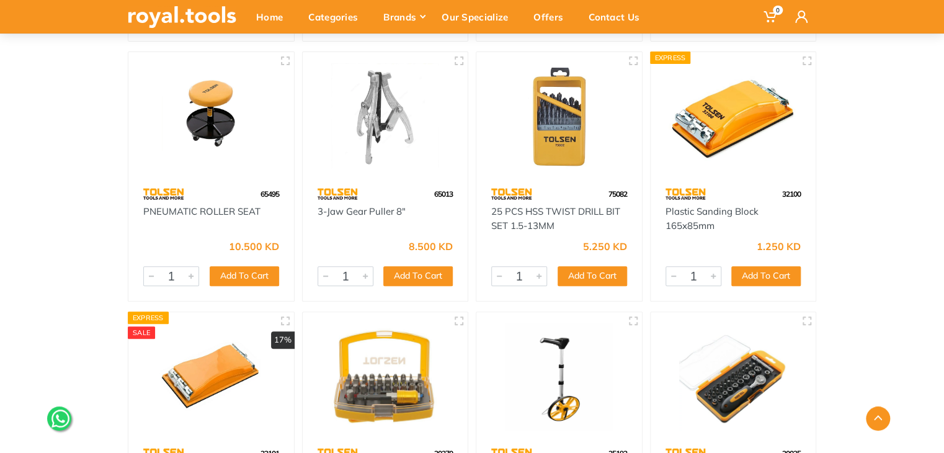
scroll to position [7270, 0]
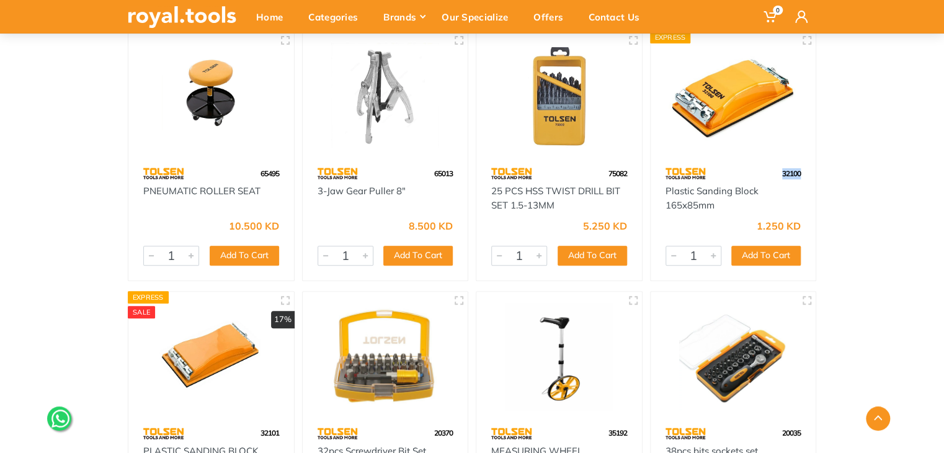
drag, startPoint x: 803, startPoint y: 174, endPoint x: 772, endPoint y: 172, distance: 30.4
click at [772, 172] on div "32100" at bounding box center [734, 174] width 166 height 22
copy span "32100"
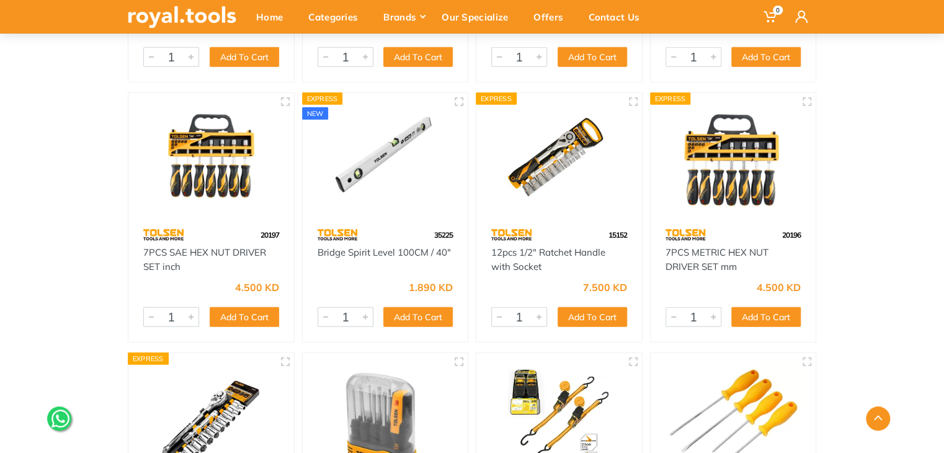
scroll to position [8778, 0]
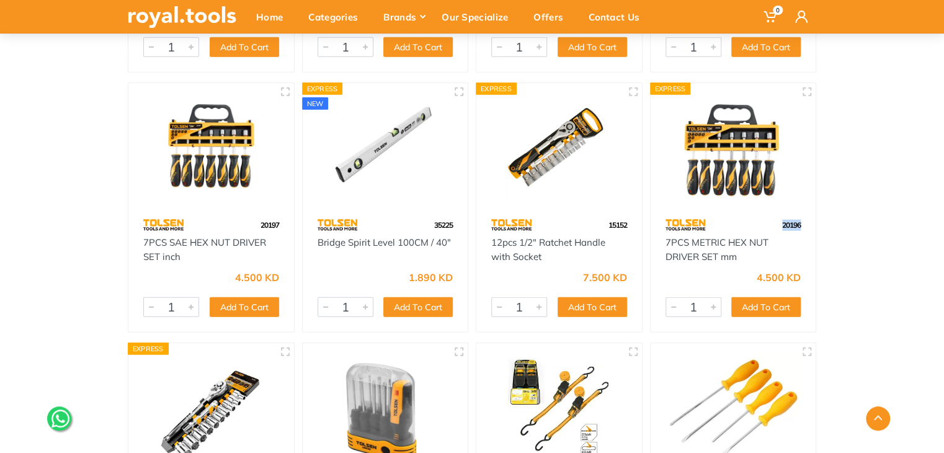
drag, startPoint x: 803, startPoint y: 226, endPoint x: 759, endPoint y: 225, distance: 43.4
click at [759, 225] on div "20196" at bounding box center [734, 225] width 166 height 22
copy span "20196"
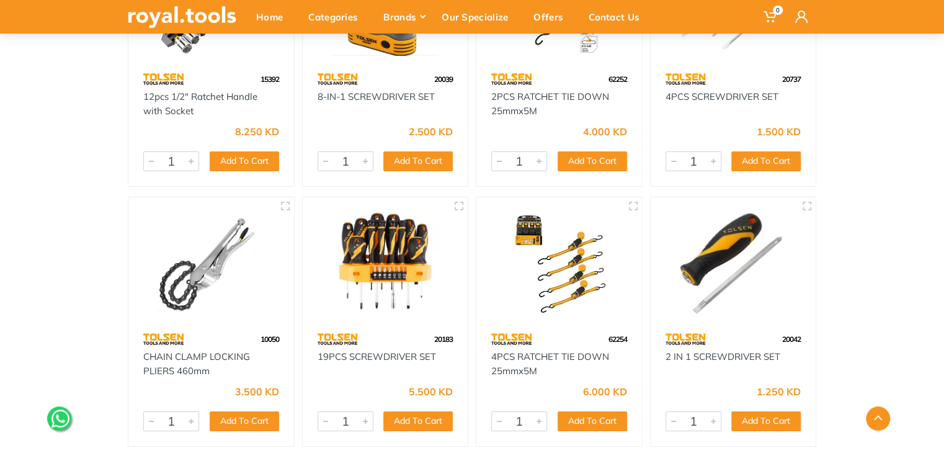
scroll to position [9065, 0]
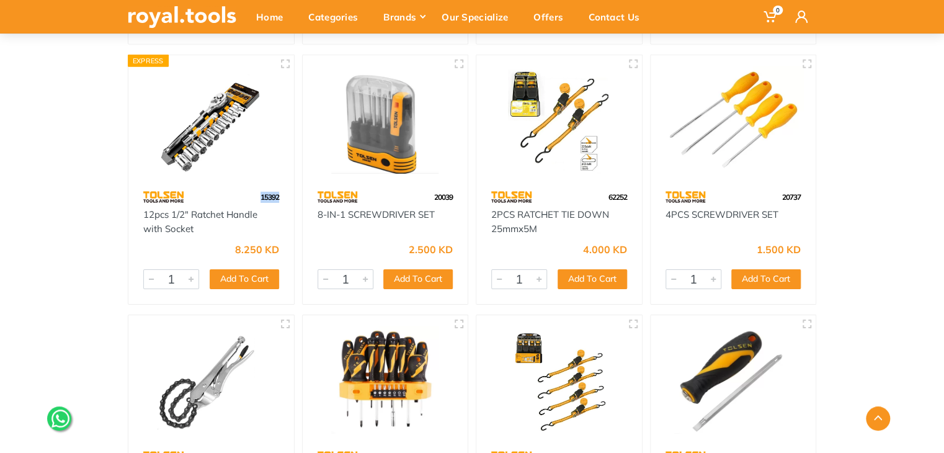
drag, startPoint x: 285, startPoint y: 192, endPoint x: 229, endPoint y: 188, distance: 55.3
click at [229, 188] on div "15392" at bounding box center [211, 197] width 166 height 22
copy span "15392"
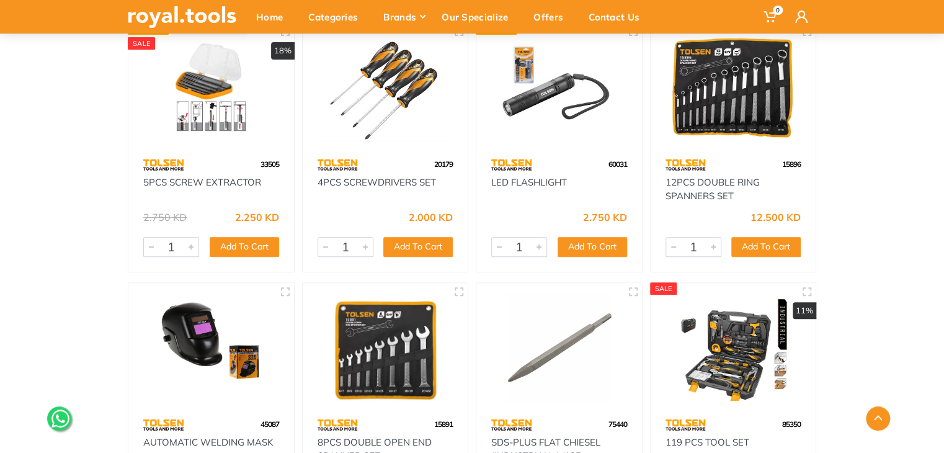
scroll to position [9592, 0]
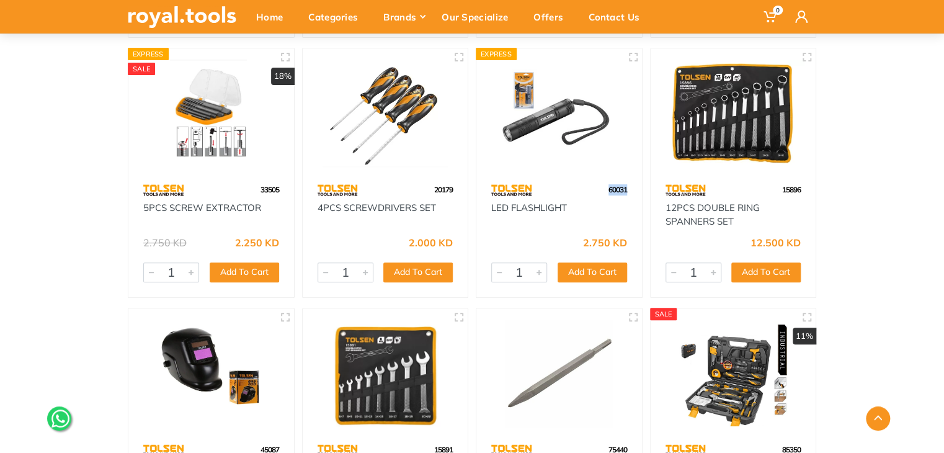
drag, startPoint x: 628, startPoint y: 193, endPoint x: 596, endPoint y: 192, distance: 32.3
click at [596, 192] on div "60031" at bounding box center [559, 190] width 166 height 22
copy span "60031"
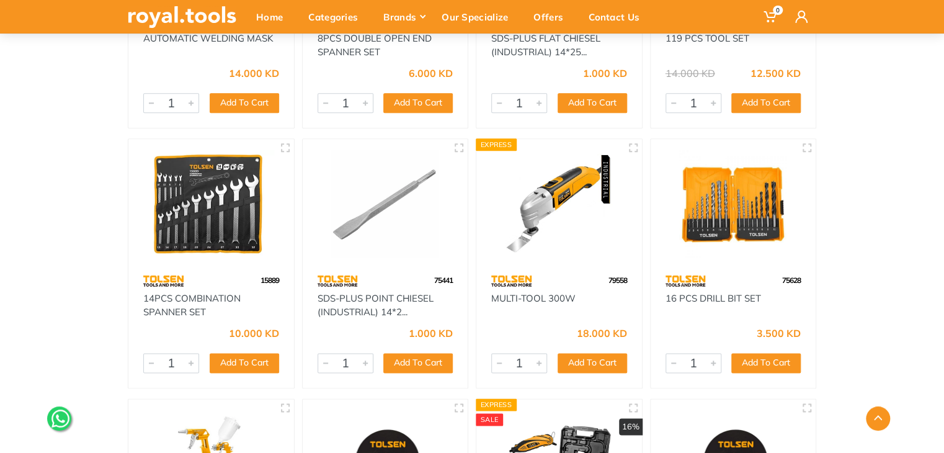
scroll to position [10034, 0]
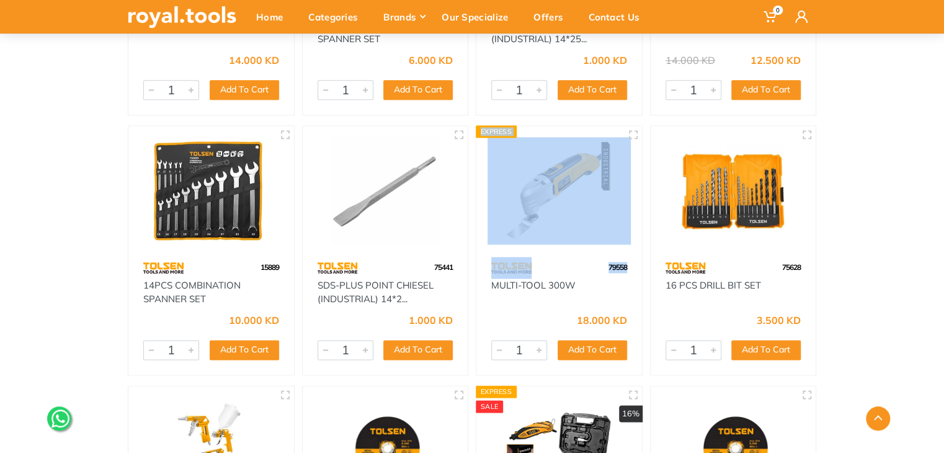
drag, startPoint x: 630, startPoint y: 265, endPoint x: 581, endPoint y: 256, distance: 50.0
click at [581, 256] on div "Express 79558 MULTI-TOOL 300W 18.000 KD 4784 1 Add To Cart Add" at bounding box center [559, 250] width 167 height 250
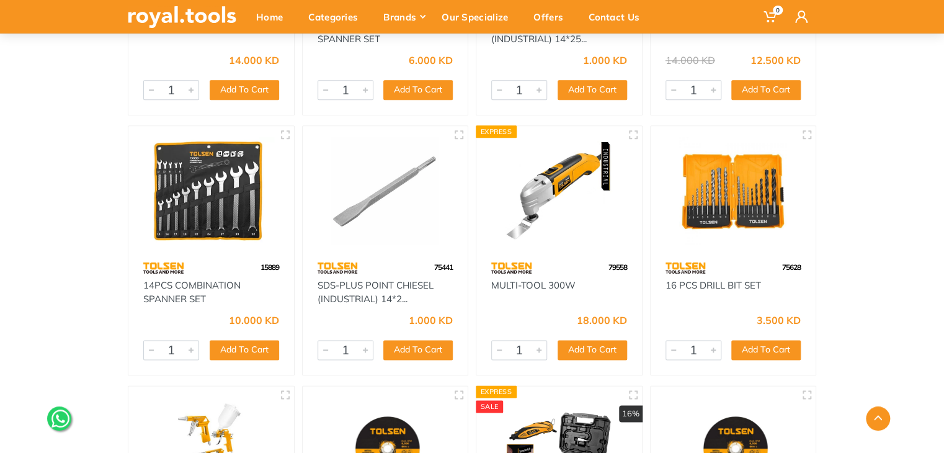
drag, startPoint x: 603, startPoint y: 265, endPoint x: 632, endPoint y: 271, distance: 29.7
click at [633, 271] on div "79558" at bounding box center [559, 268] width 166 height 22
copy span "79558"
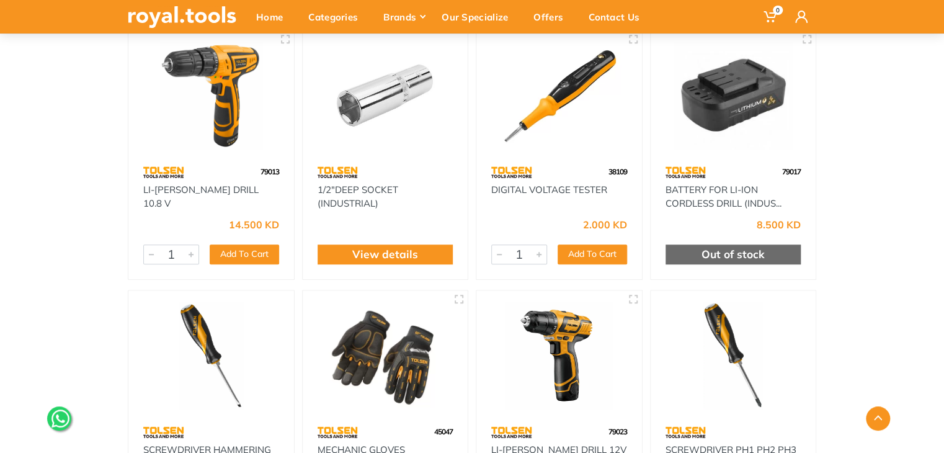
scroll to position [12239, 0]
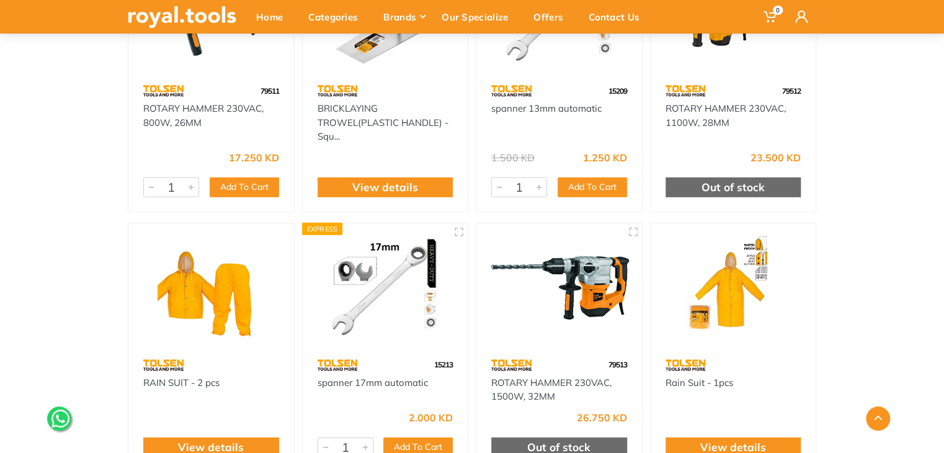
scroll to position [13603, 0]
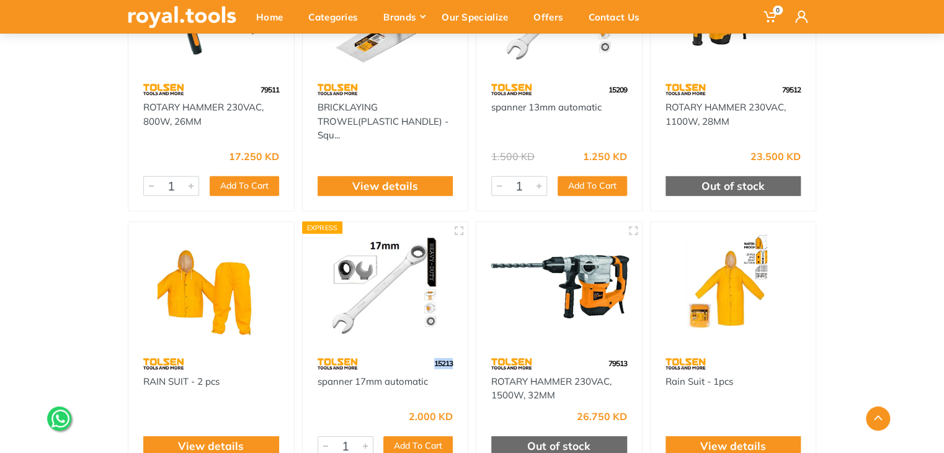
drag, startPoint x: 448, startPoint y: 365, endPoint x: 422, endPoint y: 365, distance: 26.1
click at [422, 365] on div "15213" at bounding box center [386, 364] width 166 height 22
copy span "15213"
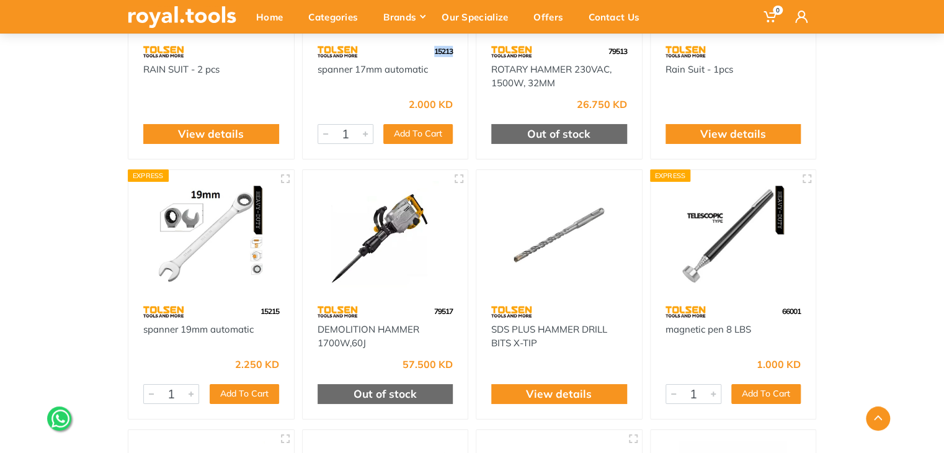
scroll to position [13999, 0]
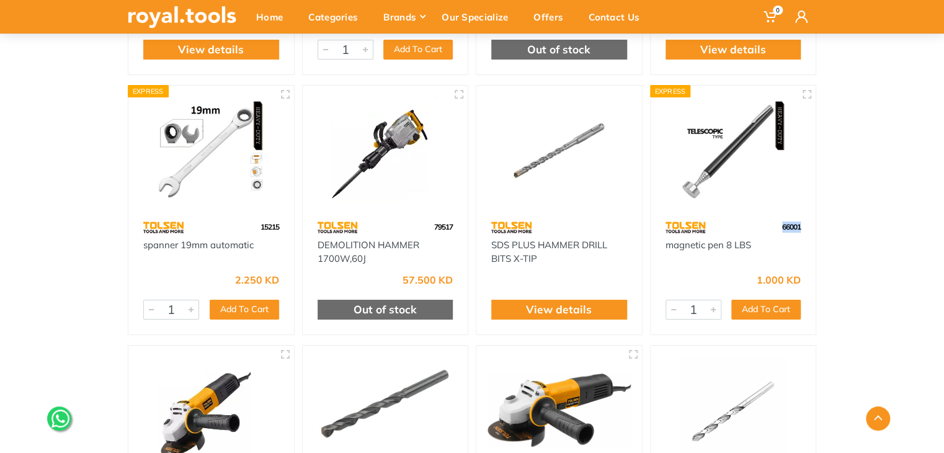
drag, startPoint x: 801, startPoint y: 226, endPoint x: 769, endPoint y: 225, distance: 32.3
click at [769, 225] on div "66001" at bounding box center [734, 227] width 166 height 22
copy span "66001"
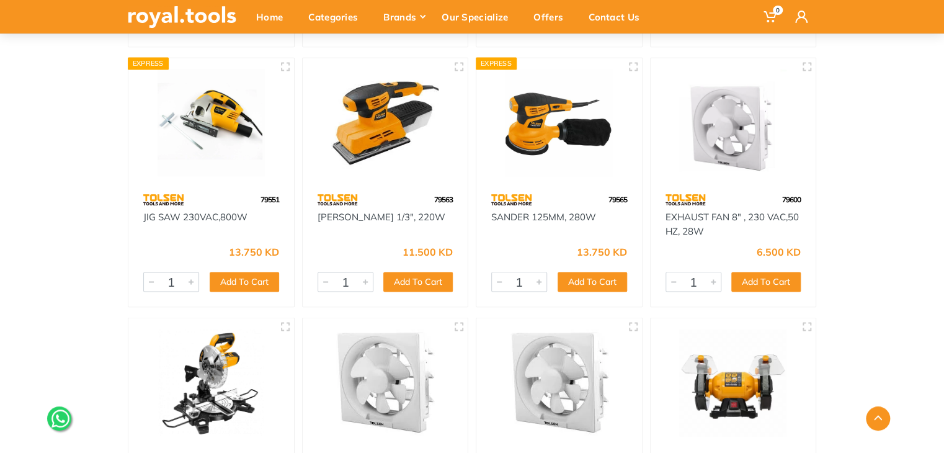
scroll to position [15091, 0]
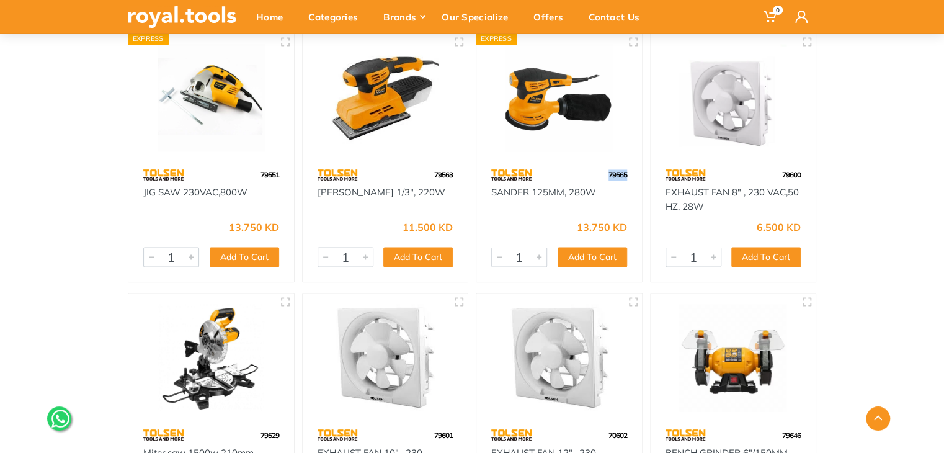
drag, startPoint x: 633, startPoint y: 174, endPoint x: 603, endPoint y: 172, distance: 30.5
click at [603, 172] on div "79565" at bounding box center [559, 175] width 166 height 22
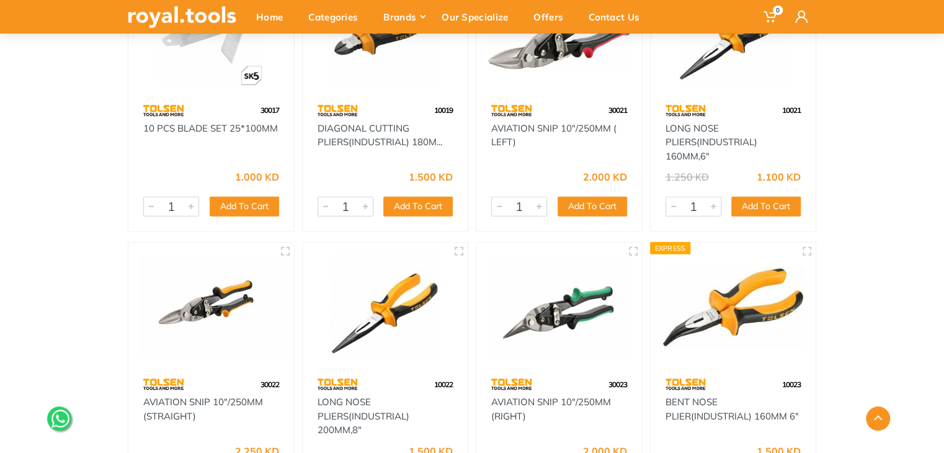
scroll to position [20359, 0]
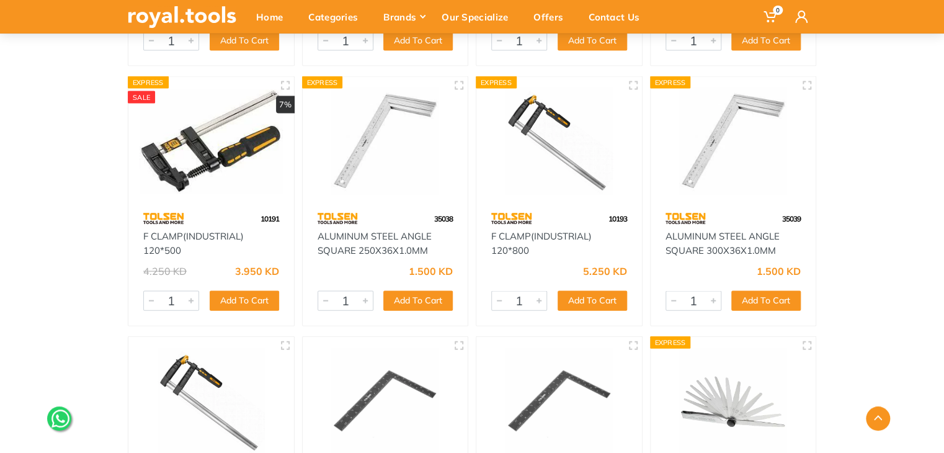
scroll to position [24775, 0]
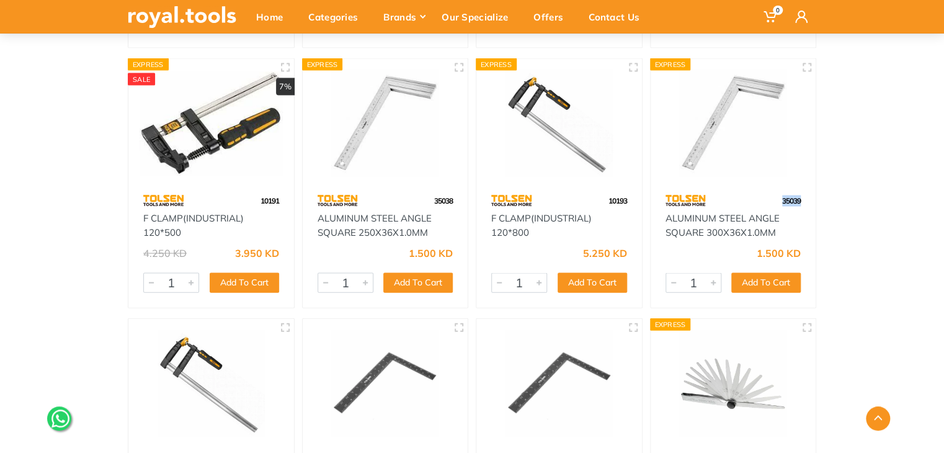
drag, startPoint x: 806, startPoint y: 202, endPoint x: 775, endPoint y: 203, distance: 31.0
click at [775, 203] on div "35039" at bounding box center [734, 201] width 166 height 22
drag, startPoint x: 460, startPoint y: 196, endPoint x: 431, endPoint y: 197, distance: 29.2
click at [431, 197] on div "35038" at bounding box center [386, 201] width 166 height 22
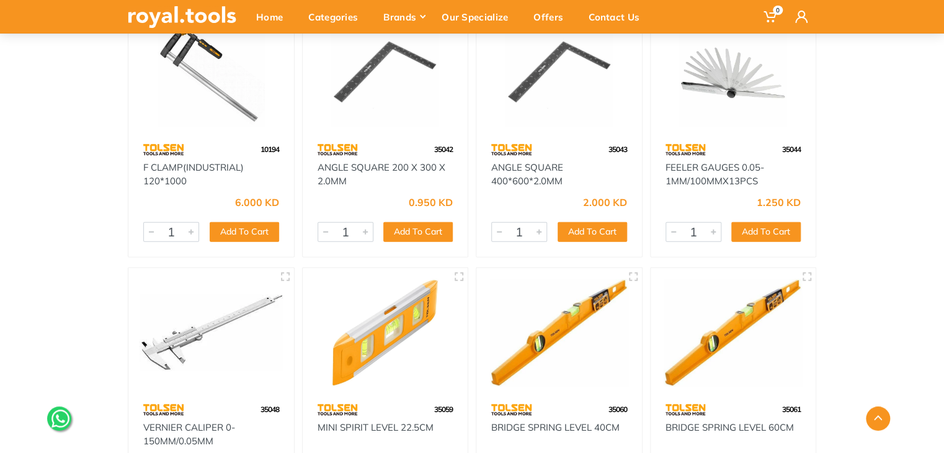
scroll to position [25123, 0]
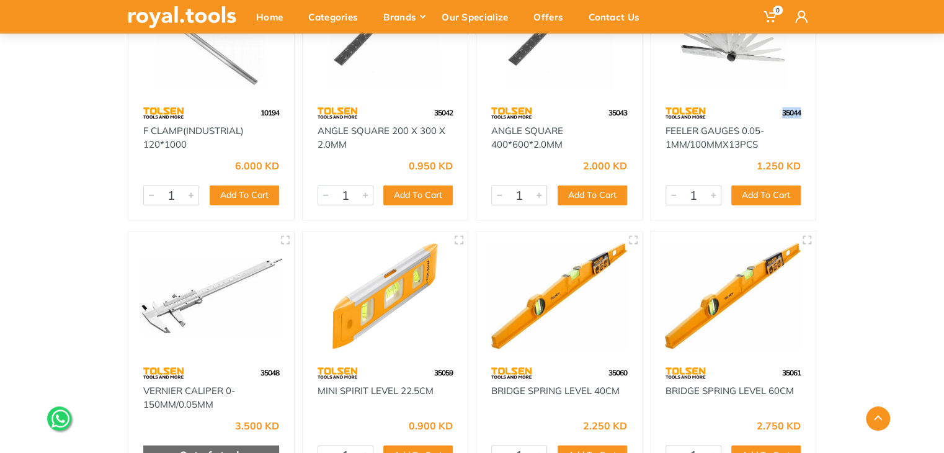
drag, startPoint x: 803, startPoint y: 115, endPoint x: 767, endPoint y: 111, distance: 36.2
click at [767, 111] on div "35044" at bounding box center [734, 113] width 166 height 22
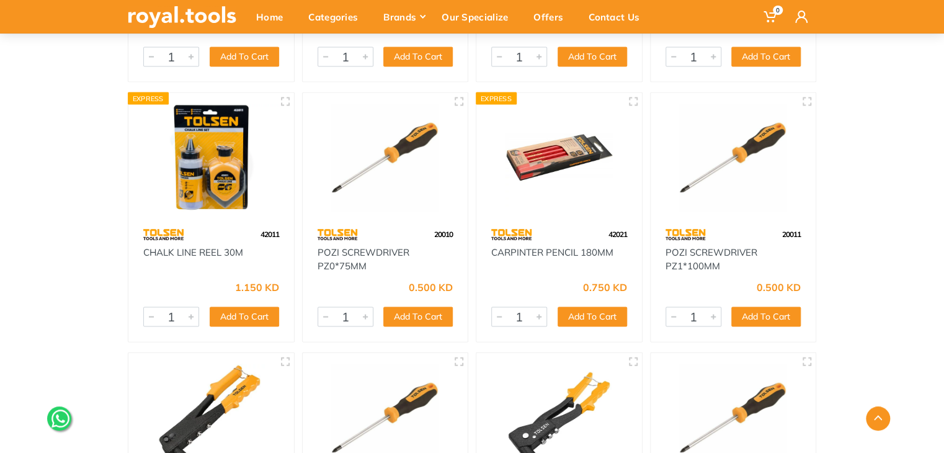
scroll to position [31747, 0]
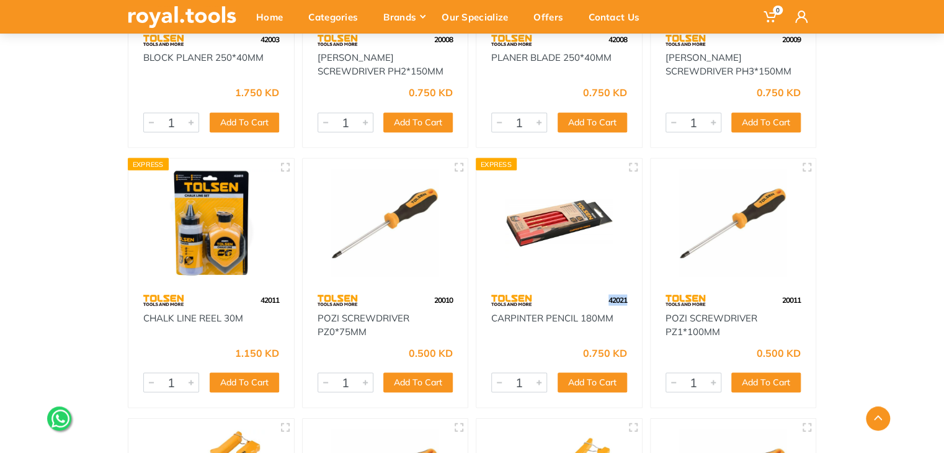
drag, startPoint x: 633, startPoint y: 294, endPoint x: 578, endPoint y: 291, distance: 55.3
click at [578, 291] on div "42021" at bounding box center [559, 300] width 166 height 22
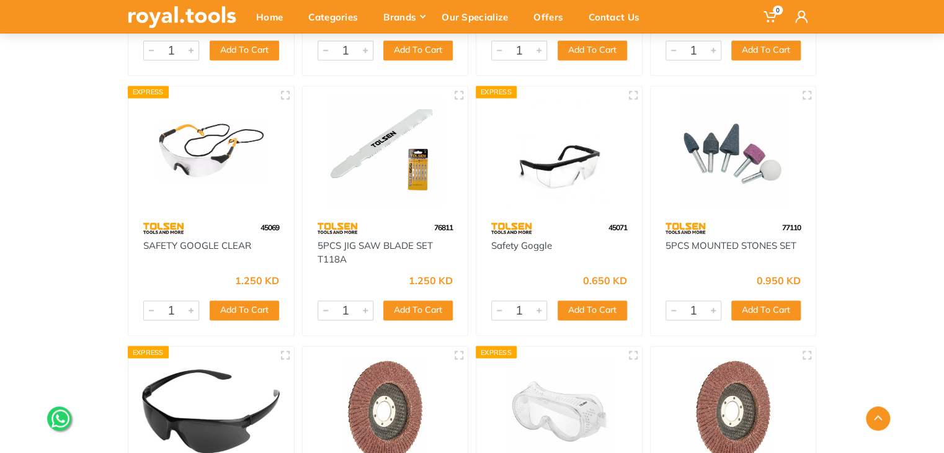
scroll to position [36262, 0]
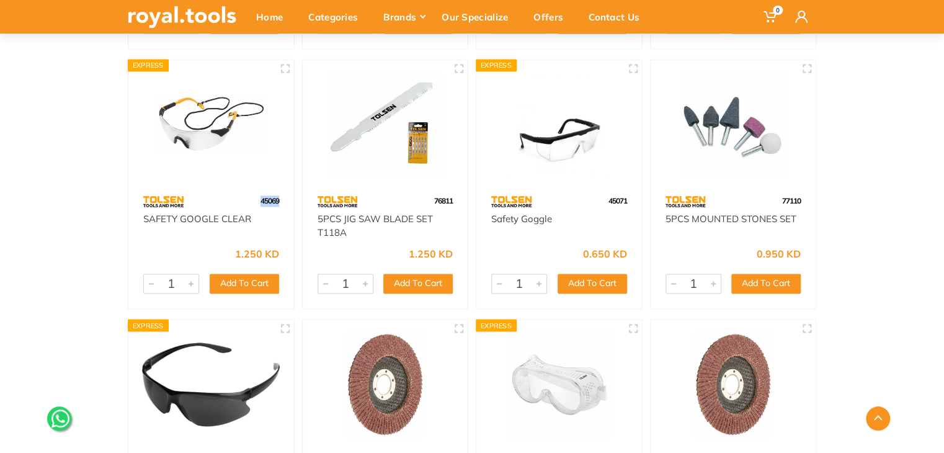
drag, startPoint x: 285, startPoint y: 198, endPoint x: 241, endPoint y: 197, distance: 43.4
click at [241, 197] on div "45069" at bounding box center [211, 201] width 166 height 22
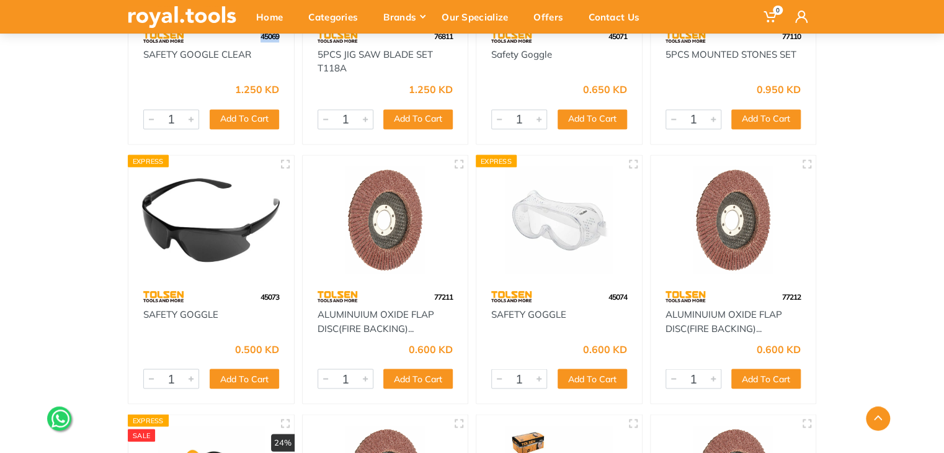
scroll to position [36436, 0]
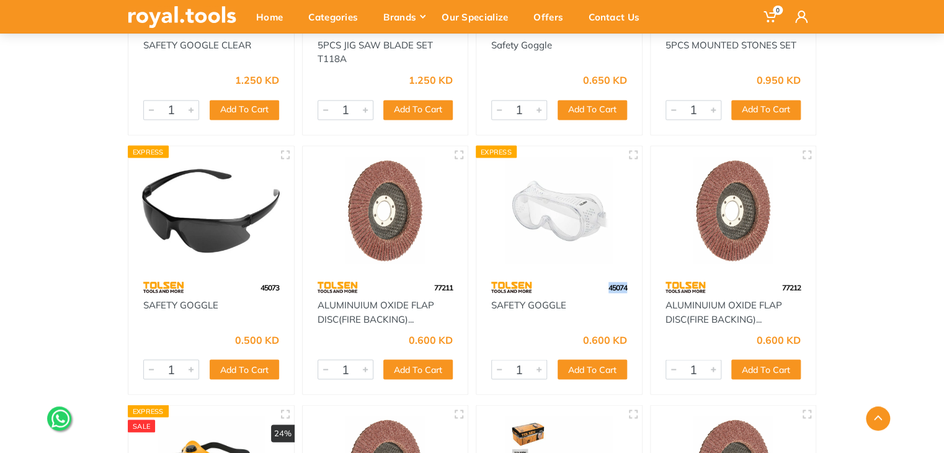
drag, startPoint x: 629, startPoint y: 283, endPoint x: 599, endPoint y: 283, distance: 29.8
click at [599, 283] on div "45074" at bounding box center [559, 287] width 166 height 22
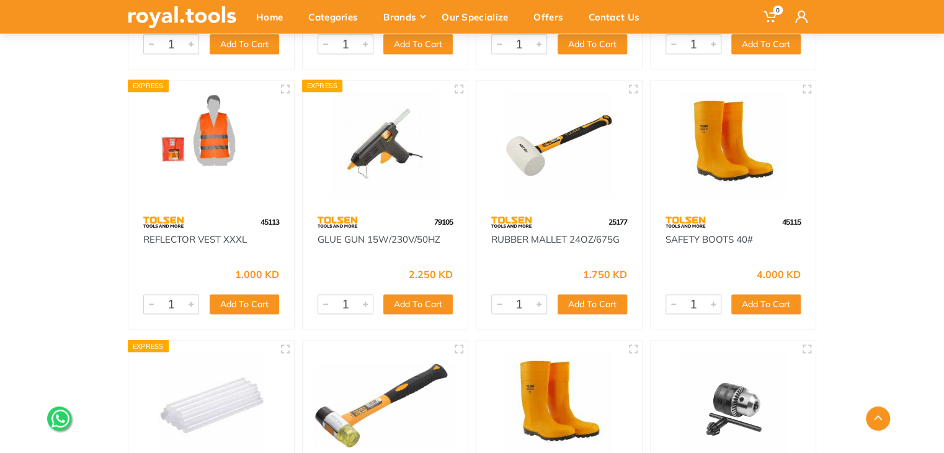
scroll to position [40976, 0]
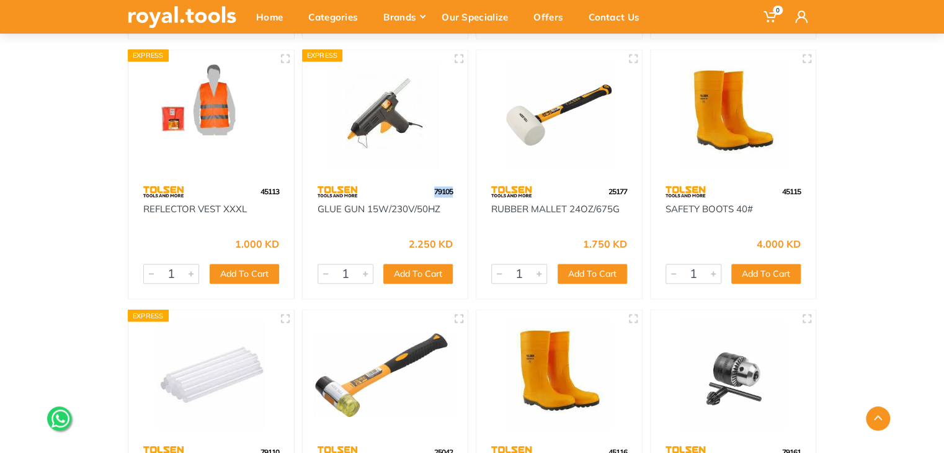
drag, startPoint x: 459, startPoint y: 189, endPoint x: 432, endPoint y: 187, distance: 27.4
click at [432, 187] on div "79105" at bounding box center [386, 191] width 166 height 22
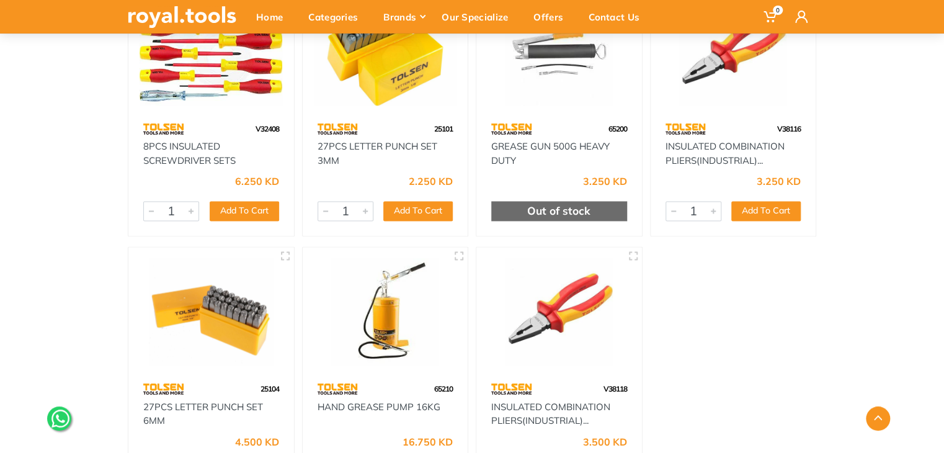
scroll to position [45739, 0]
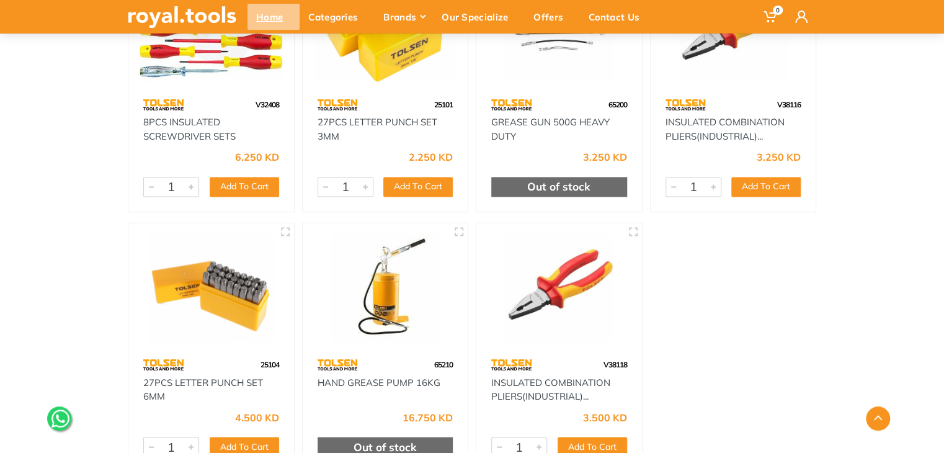
click at [285, 18] on div "Home" at bounding box center [273, 17] width 52 height 26
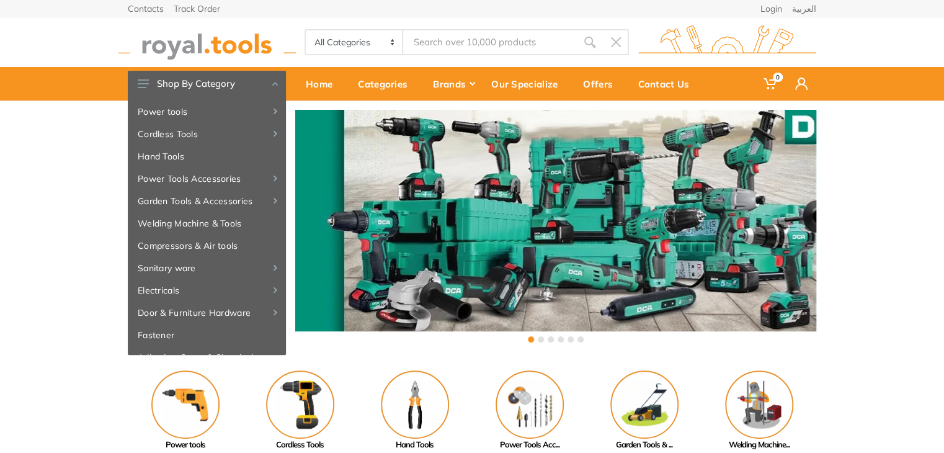
click at [488, 39] on input "Site search" at bounding box center [490, 42] width 174 height 26
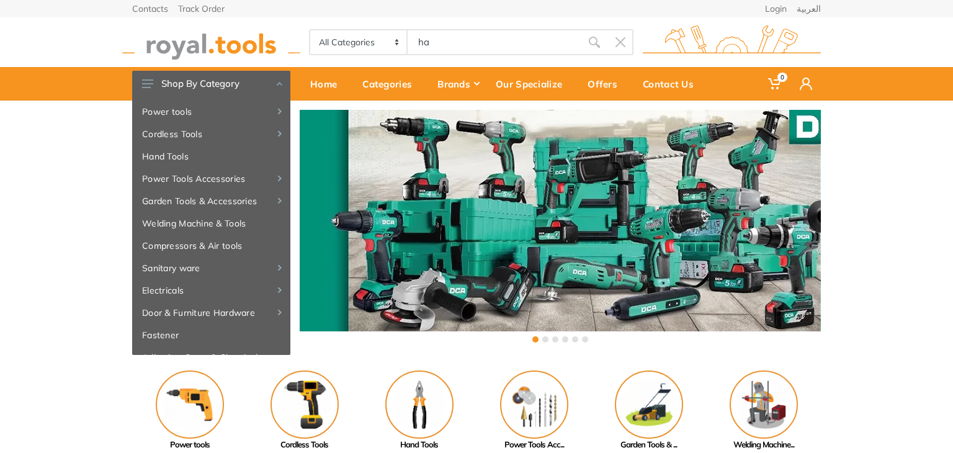
type input "h"
drag, startPoint x: 952, startPoint y: 130, endPoint x: 842, endPoint y: 161, distance: 114.5
click at [943, 143] on div "‹ ›" at bounding box center [476, 227] width 953 height 254
click at [943, 169] on div "‹ ›" at bounding box center [476, 227] width 953 height 254
click at [646, 405] on img at bounding box center [649, 404] width 68 height 68
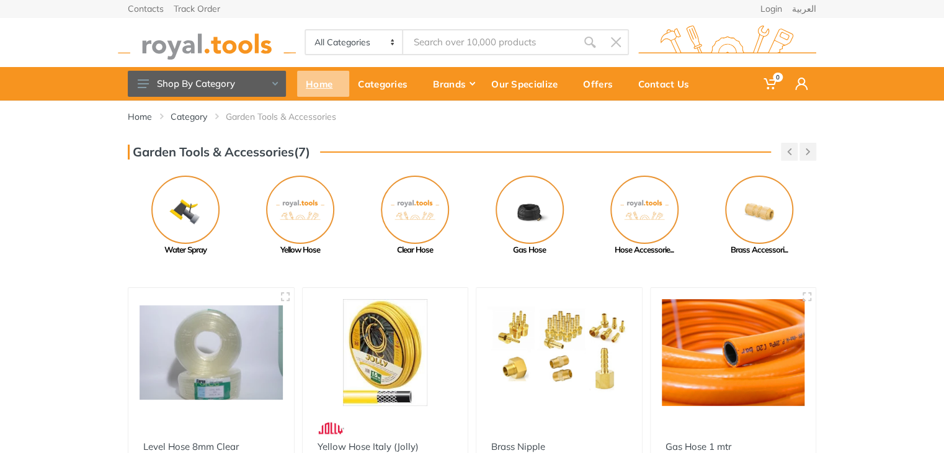
click at [321, 86] on div "Home" at bounding box center [323, 84] width 52 height 26
click at [371, 81] on div "Categories" at bounding box center [386, 84] width 75 height 26
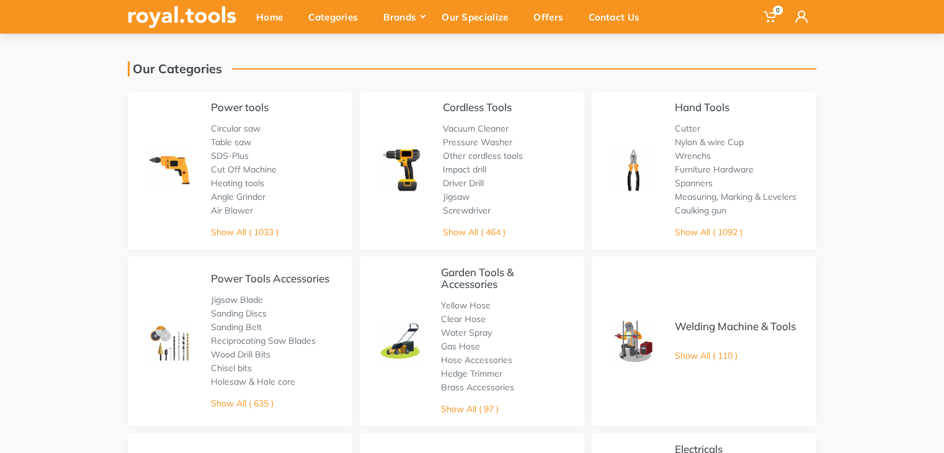
scroll to position [30, 0]
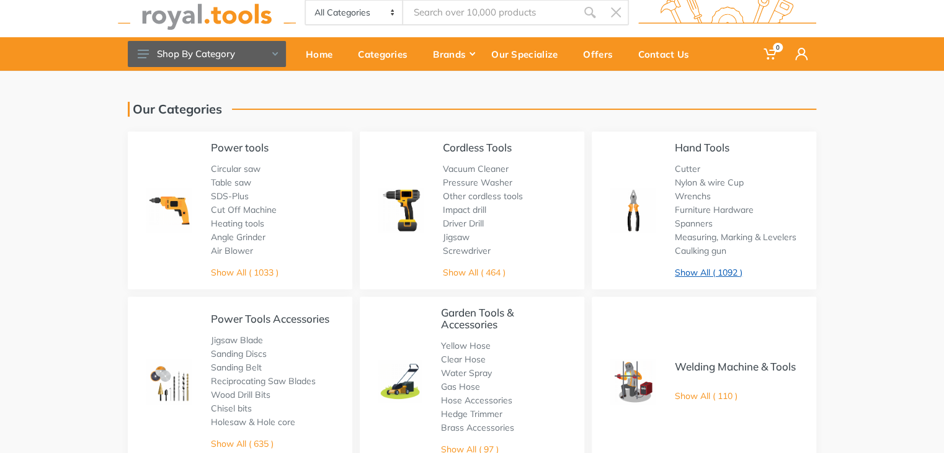
click at [711, 269] on link "Show All ( 1092 )" at bounding box center [709, 272] width 68 height 11
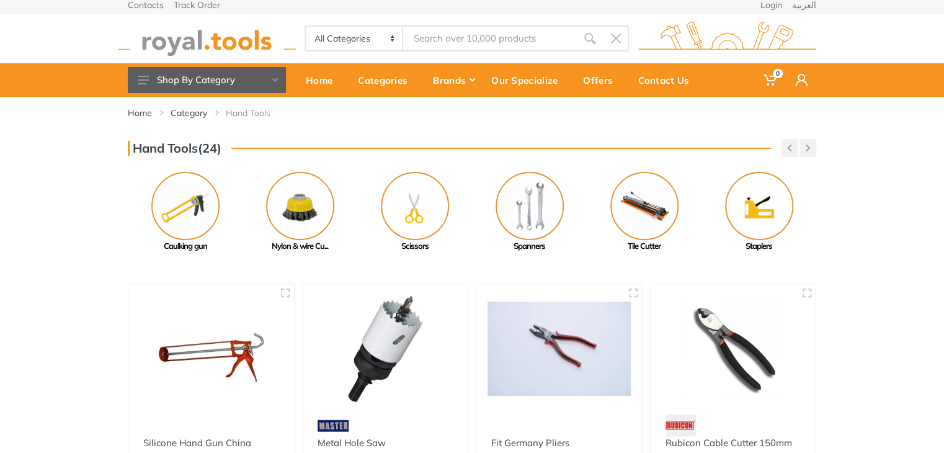
drag, startPoint x: 952, startPoint y: 132, endPoint x: 952, endPoint y: 187, distance: 54.6
click at [943, 187] on html "0" at bounding box center [472, 222] width 944 height 453
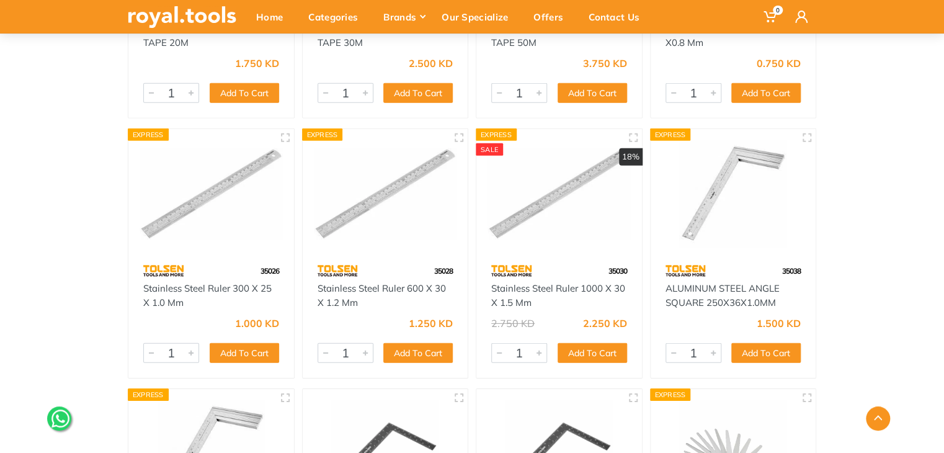
scroll to position [15863, 0]
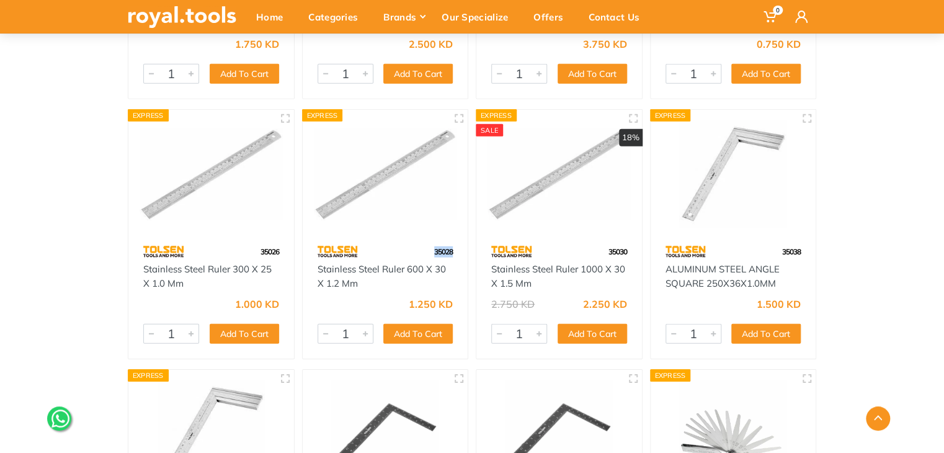
drag, startPoint x: 454, startPoint y: 254, endPoint x: 432, endPoint y: 252, distance: 21.7
click at [432, 252] on div "35028" at bounding box center [386, 252] width 166 height 22
copy span "35028"
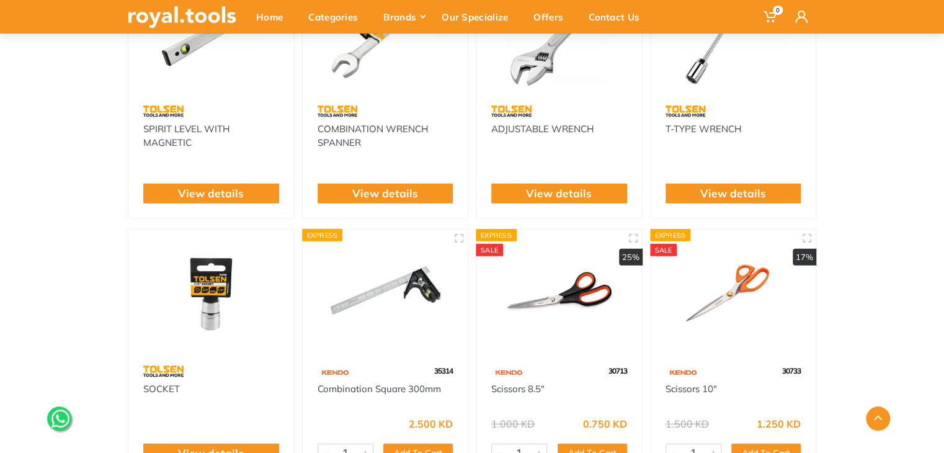
scroll to position [34506, 0]
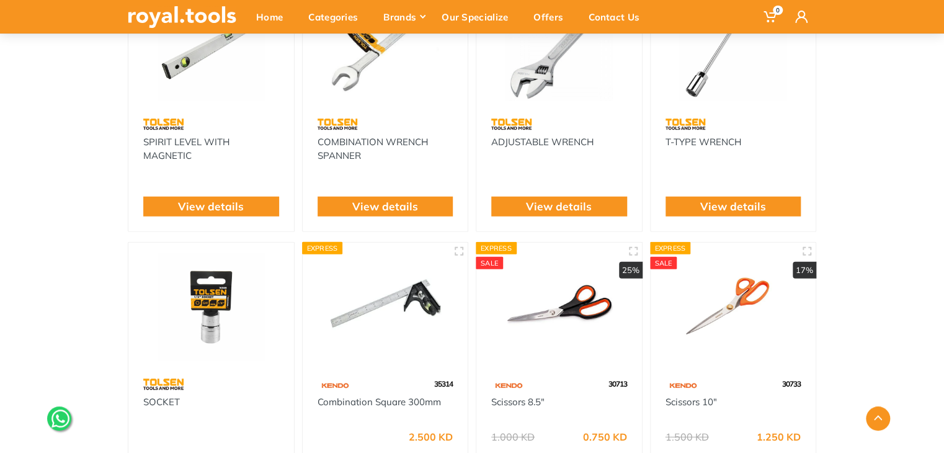
click at [422, 310] on img at bounding box center [385, 307] width 143 height 107
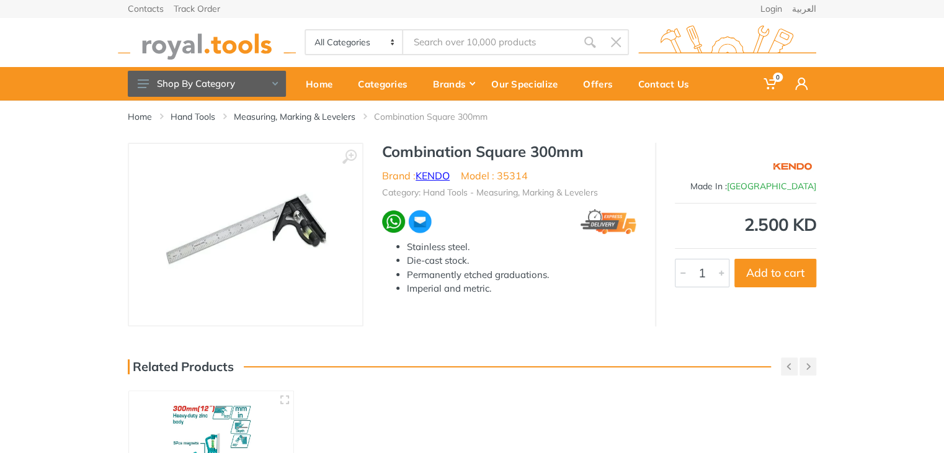
click at [422, 177] on link "KENDO" at bounding box center [433, 175] width 34 height 12
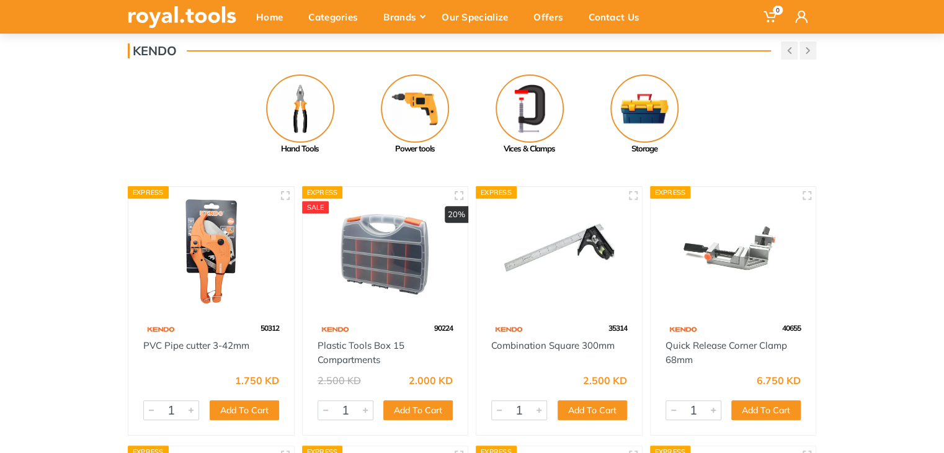
scroll to position [102, 0]
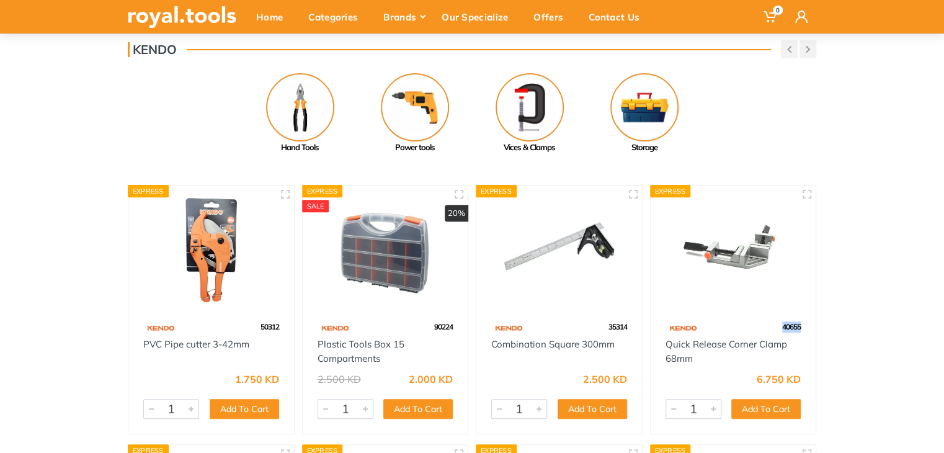
drag, startPoint x: 808, startPoint y: 326, endPoint x: 769, endPoint y: 328, distance: 39.2
click at [769, 328] on div "40655" at bounding box center [734, 327] width 166 height 22
copy span "40655"
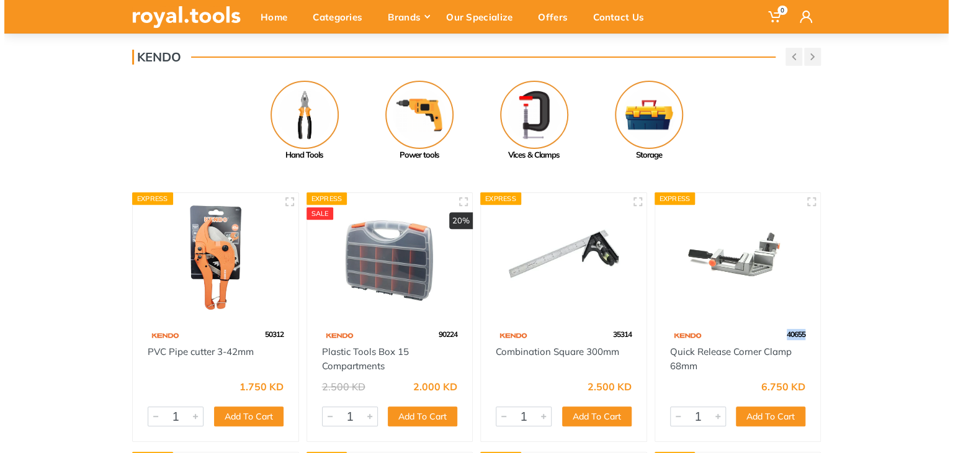
scroll to position [0, 0]
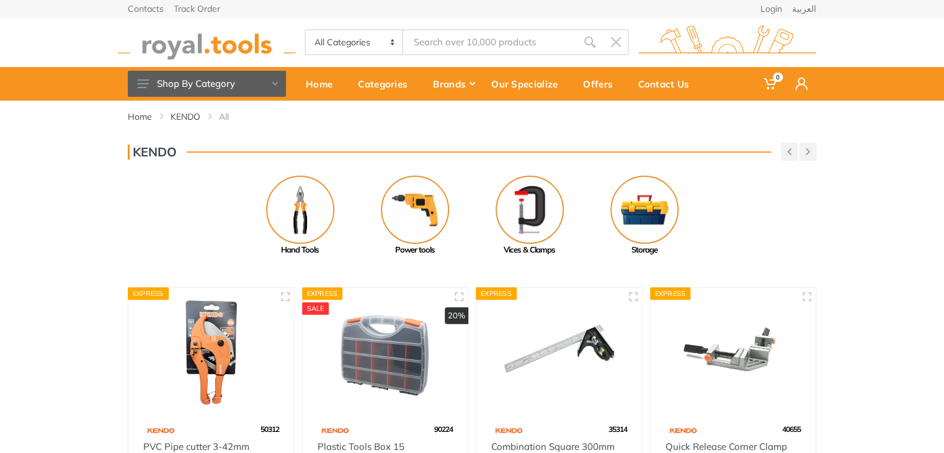
click at [531, 41] on input "Site search" at bounding box center [490, 42] width 174 height 26
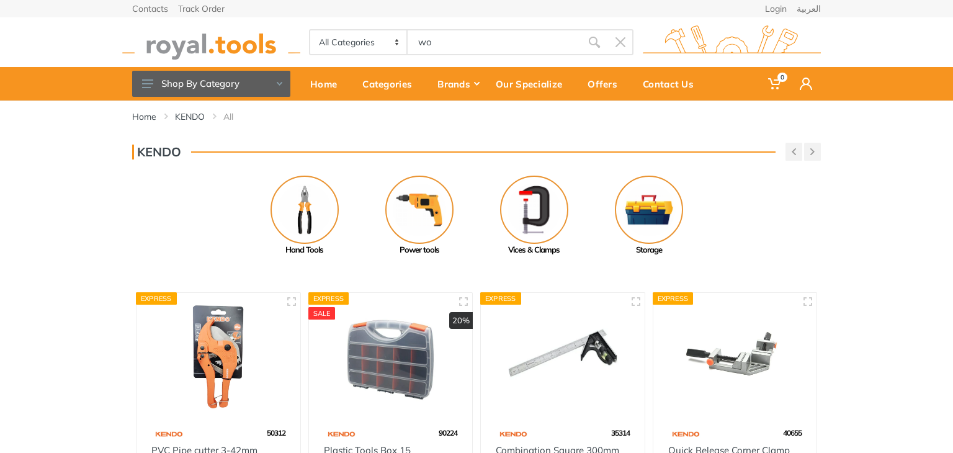
type input "w"
drag, startPoint x: 951, startPoint y: 117, endPoint x: 951, endPoint y: 202, distance: 84.4
click at [320, 91] on div "Home" at bounding box center [327, 84] width 52 height 26
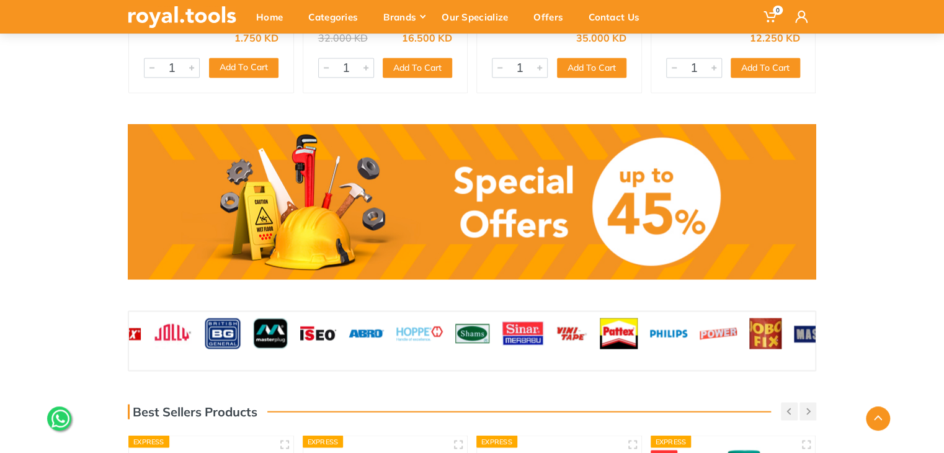
scroll to position [955, 0]
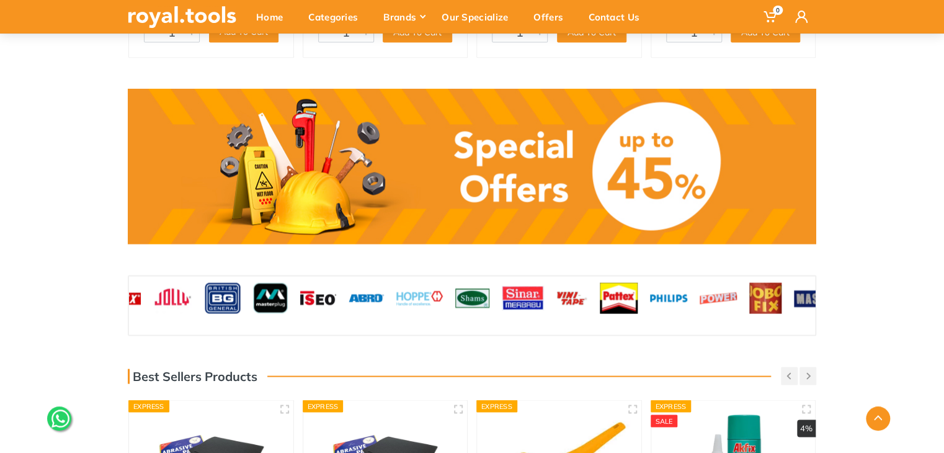
click at [620, 177] on link at bounding box center [472, 166] width 688 height 155
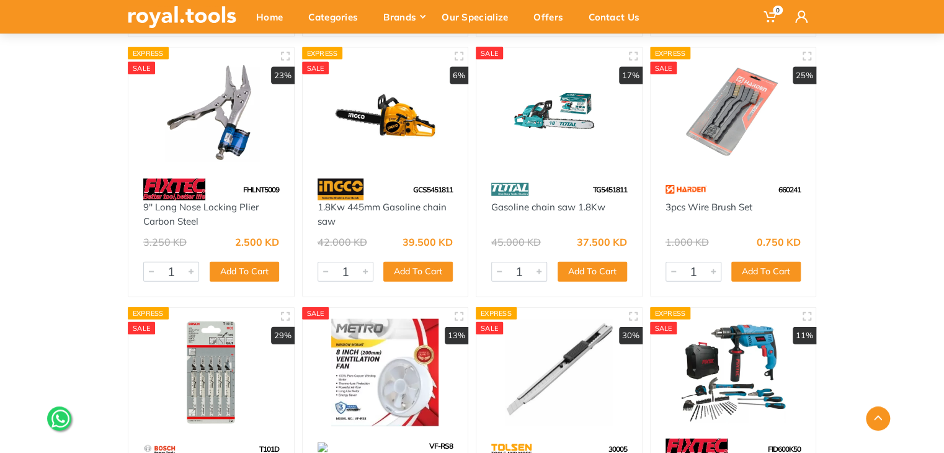
scroll to position [6335, 0]
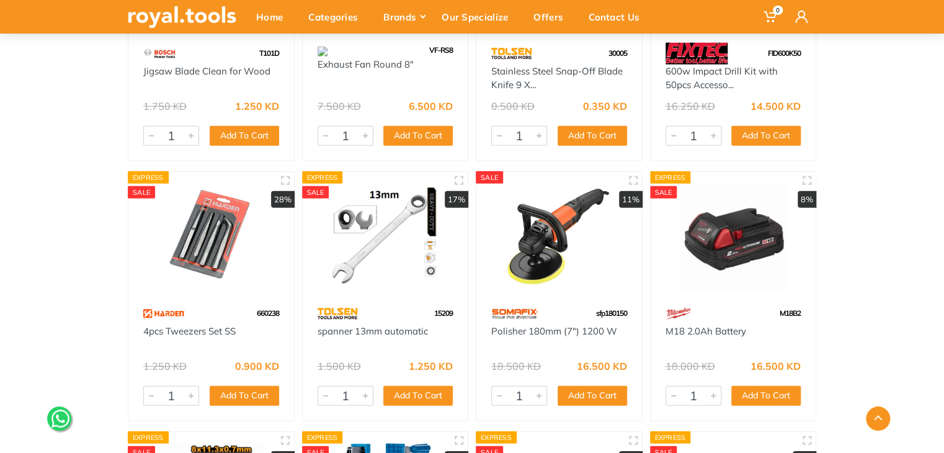
click at [171, 287] on img at bounding box center [211, 236] width 143 height 107
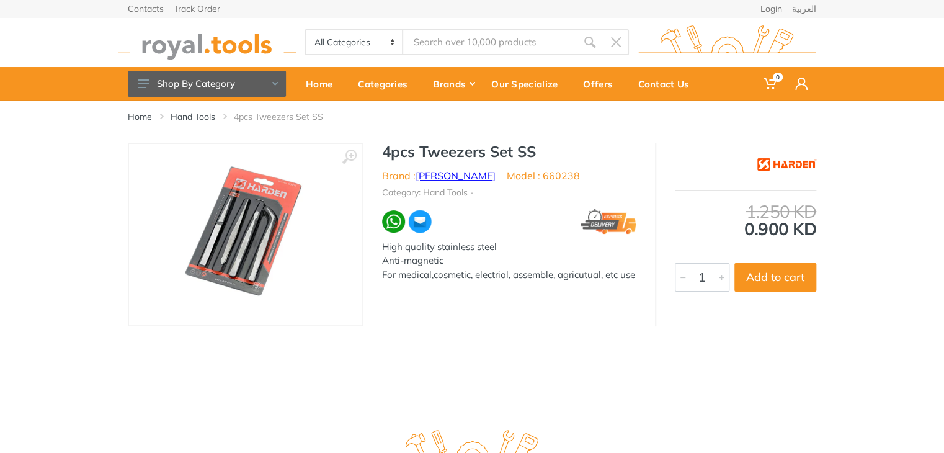
click at [445, 173] on link "[PERSON_NAME]" at bounding box center [456, 175] width 80 height 12
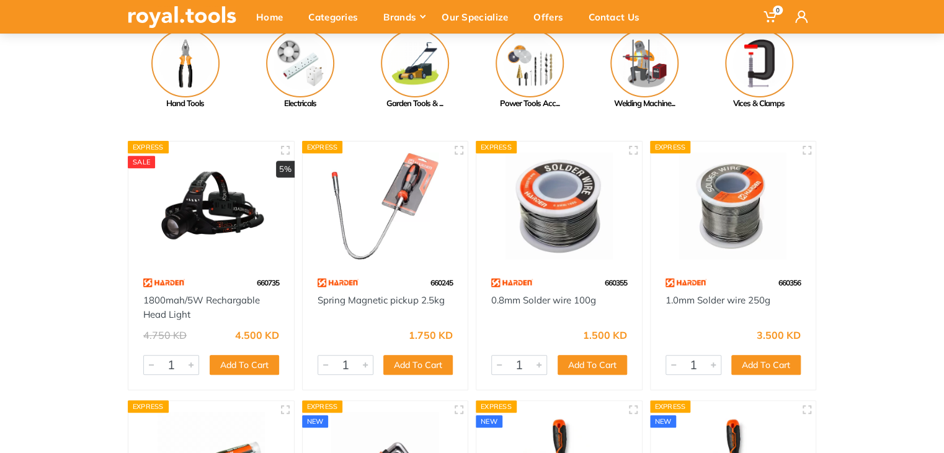
scroll to position [149, 0]
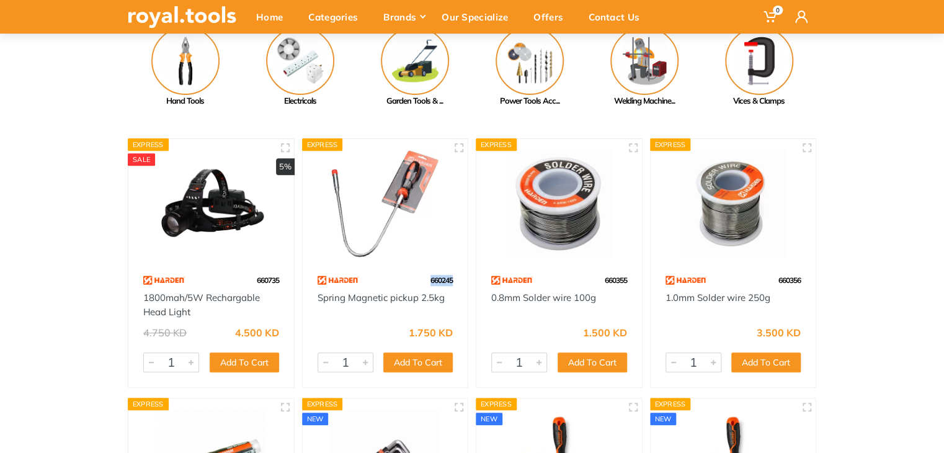
drag, startPoint x: 458, startPoint y: 278, endPoint x: 426, endPoint y: 280, distance: 31.7
click at [426, 280] on div "660245" at bounding box center [386, 280] width 166 height 22
copy span "660245"
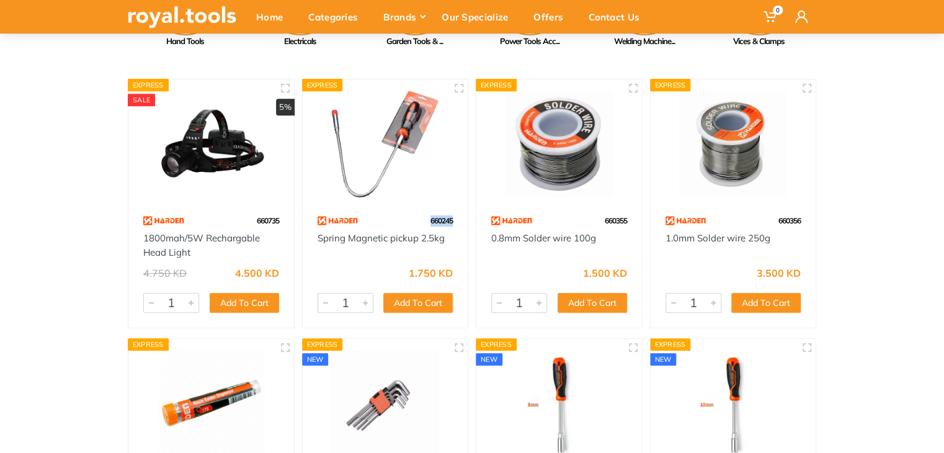
scroll to position [211, 0]
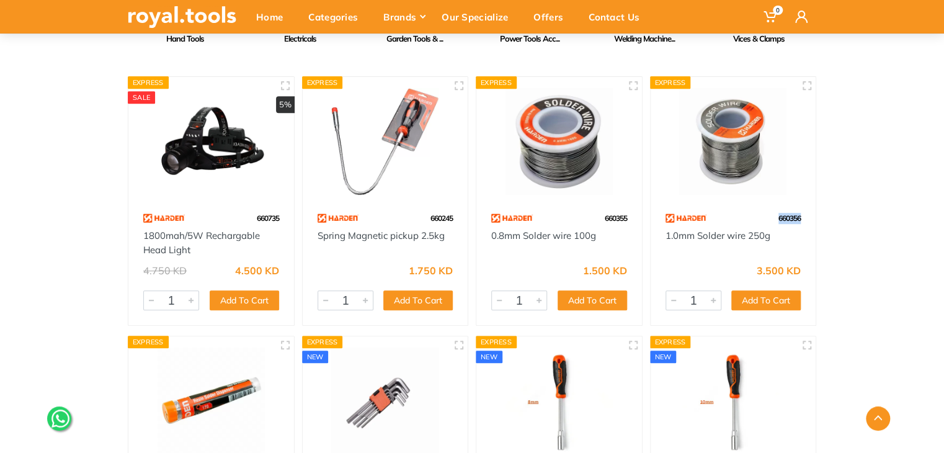
drag, startPoint x: 805, startPoint y: 219, endPoint x: 754, endPoint y: 222, distance: 51.6
click at [754, 222] on div "660356" at bounding box center [734, 218] width 166 height 22
copy span "660356"
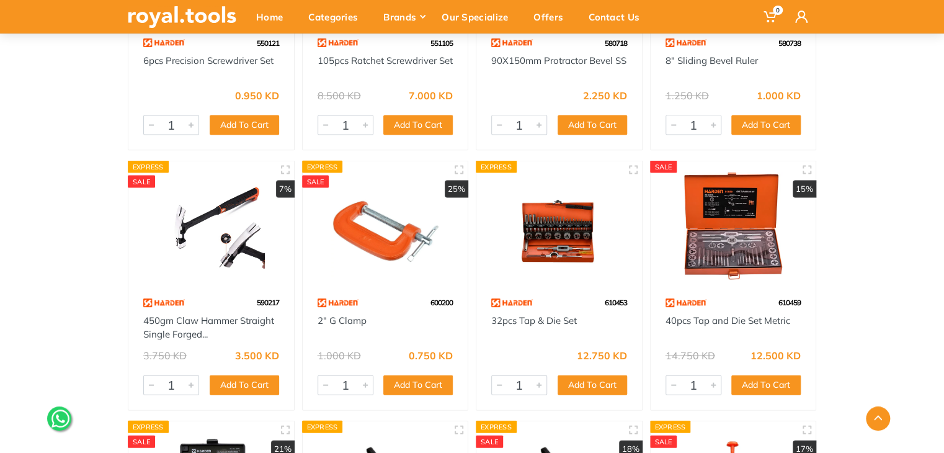
scroll to position [1162, 0]
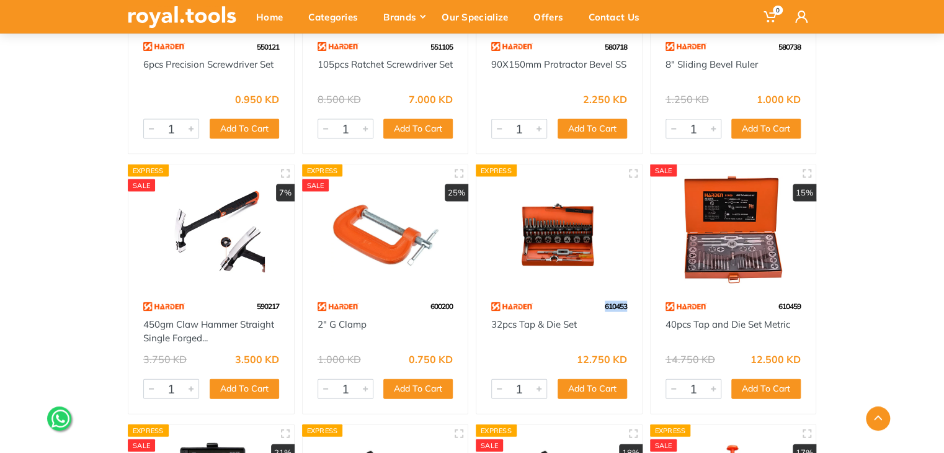
drag, startPoint x: 630, startPoint y: 308, endPoint x: 582, endPoint y: 303, distance: 48.6
click at [582, 303] on div "610453" at bounding box center [559, 306] width 166 height 22
copy span "610453"
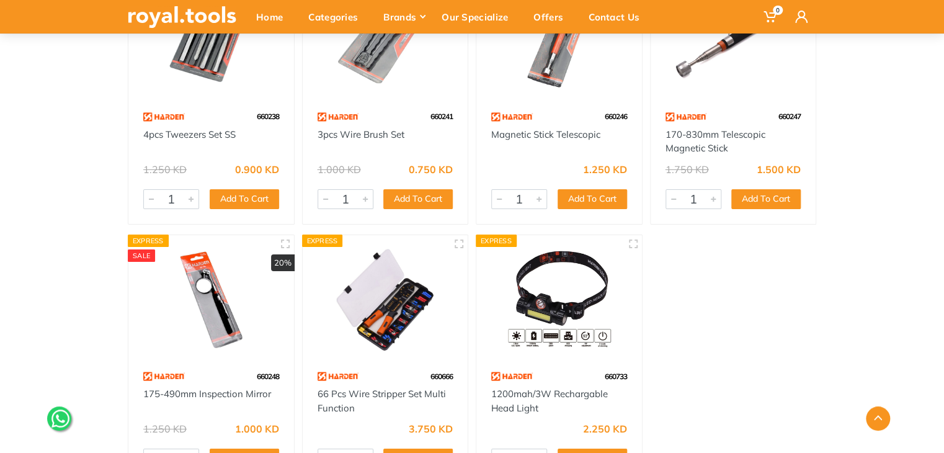
scroll to position [0, 0]
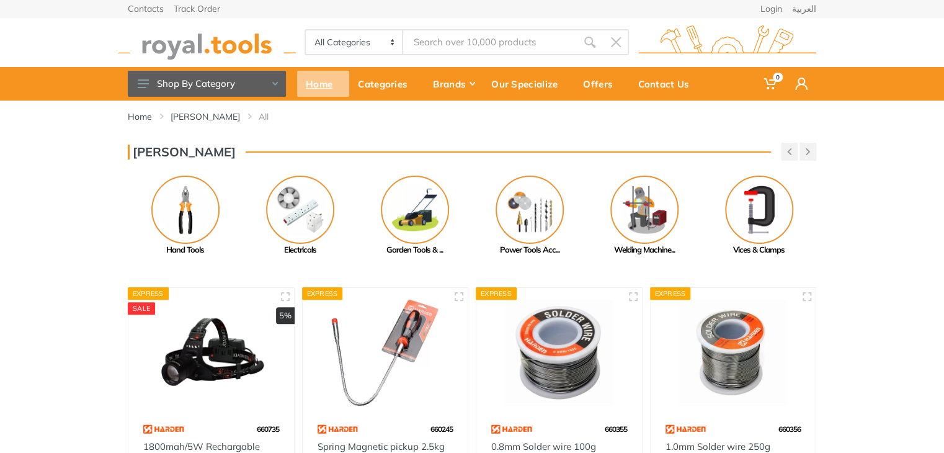
click at [320, 80] on div "Home" at bounding box center [323, 84] width 52 height 26
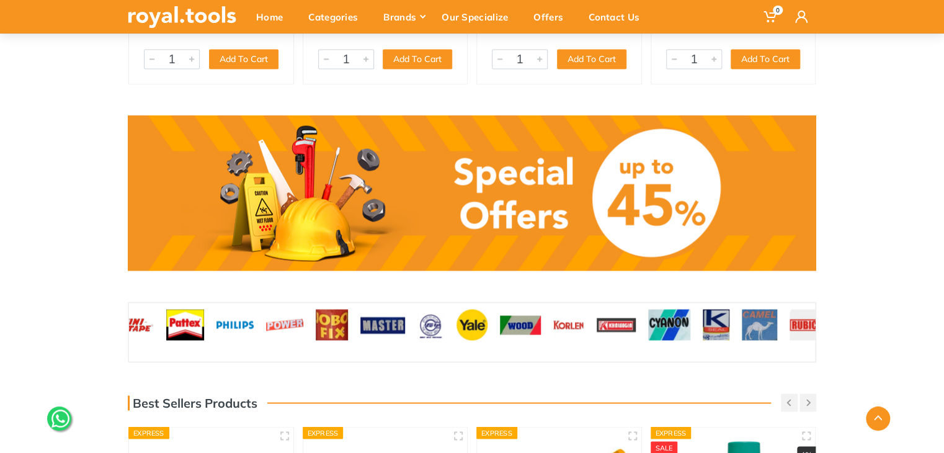
scroll to position [905, 0]
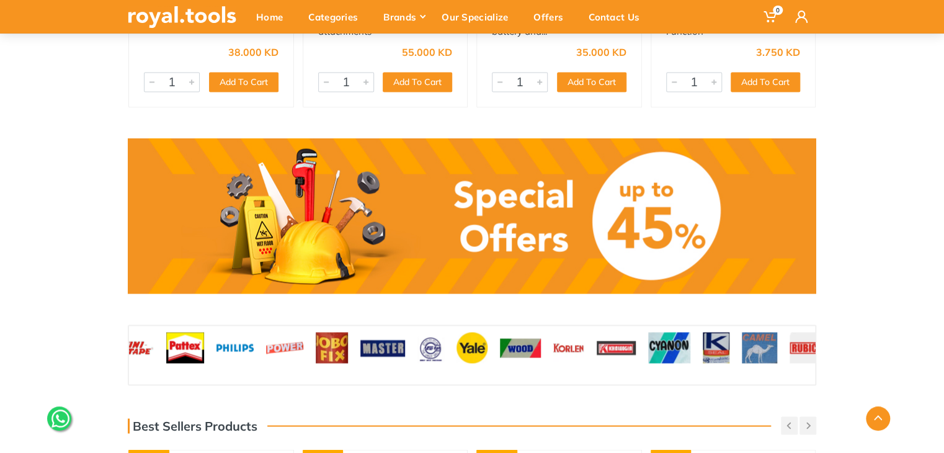
click at [630, 266] on link at bounding box center [472, 215] width 688 height 155
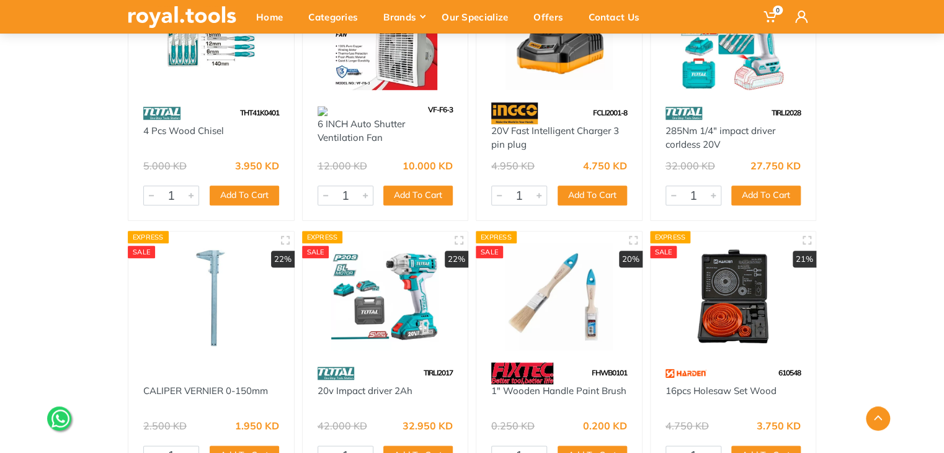
scroll to position [10295, 0]
